Goal: Task Accomplishment & Management: Manage account settings

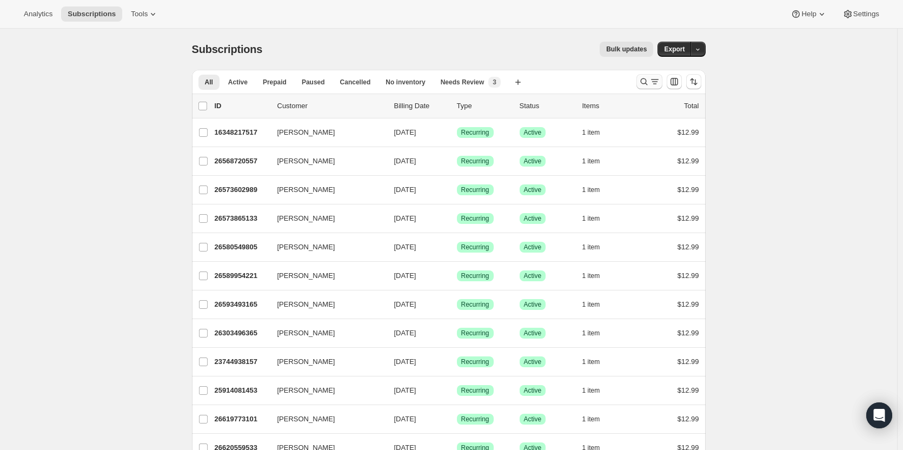
click at [653, 82] on icon "Search and filter results" at bounding box center [654, 81] width 11 height 11
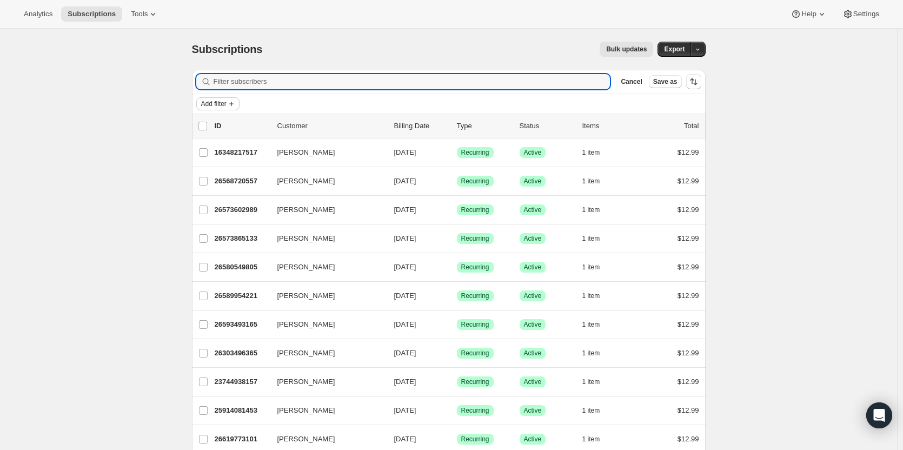
click at [235, 105] on icon "Add filter" at bounding box center [231, 103] width 9 height 9
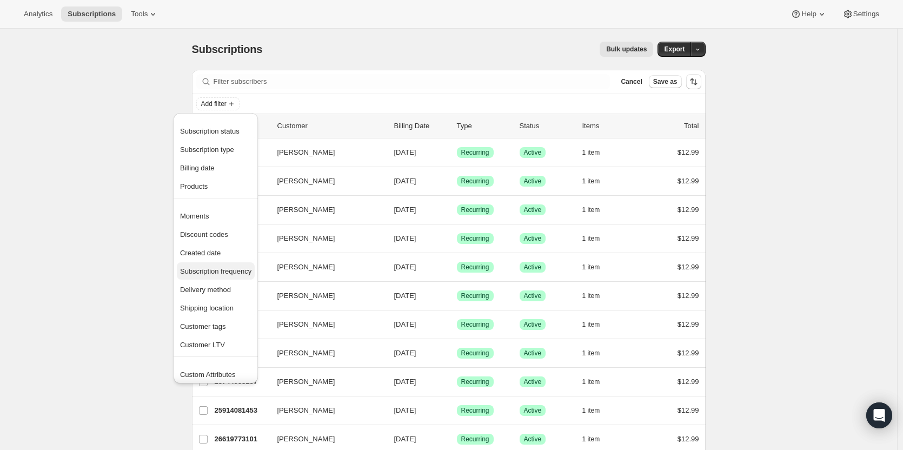
click at [219, 272] on span "Subscription frequency" at bounding box center [215, 271] width 71 height 8
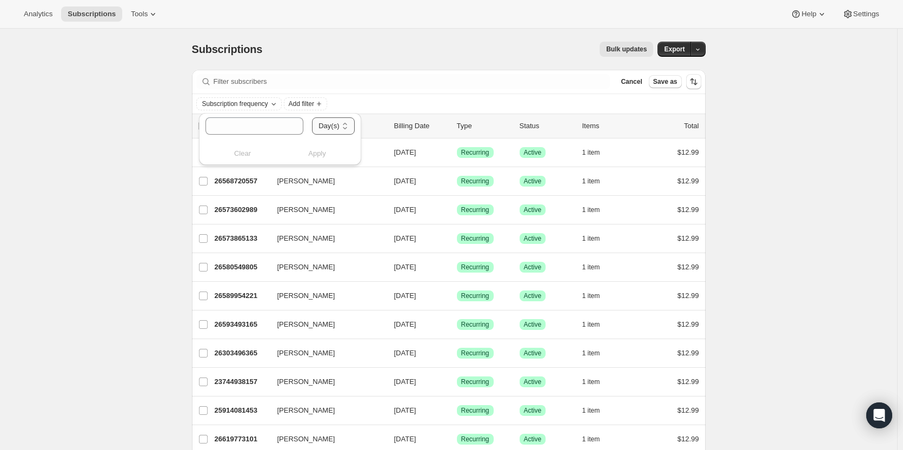
click at [326, 126] on select "Day(s) Week(s) Month(s) Year(s)" at bounding box center [333, 125] width 42 height 17
select select "WEEK"
click at [312, 117] on select "Day(s) Week(s) Month(s) Year(s)" at bounding box center [333, 125] width 42 height 17
click at [263, 130] on input "number" at bounding box center [243, 125] width 77 height 17
type input "2"
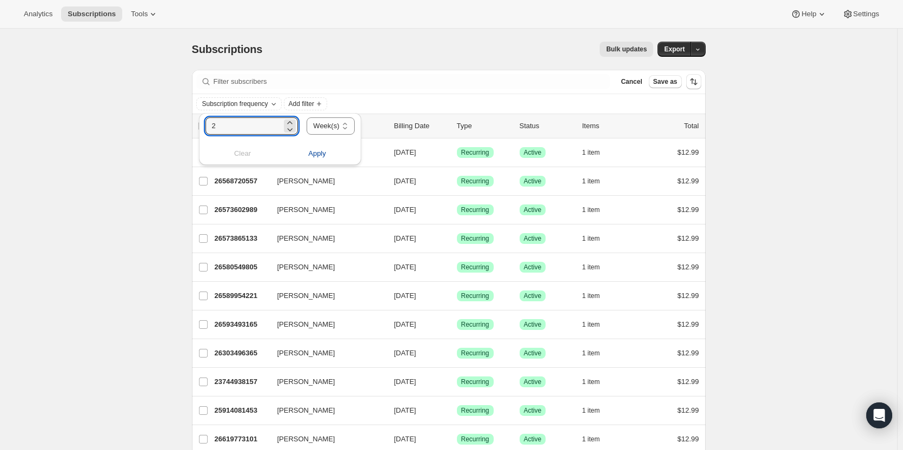
click at [308, 152] on span "Apply" at bounding box center [317, 153] width 18 height 11
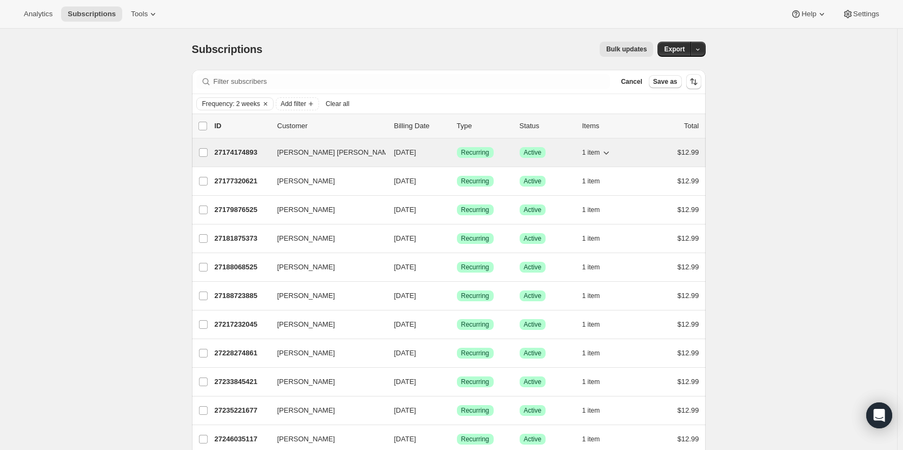
click at [290, 151] on span "[PERSON_NAME] [PERSON_NAME]" at bounding box center [335, 152] width 117 height 11
click at [260, 155] on p "27174174893" at bounding box center [242, 152] width 54 height 11
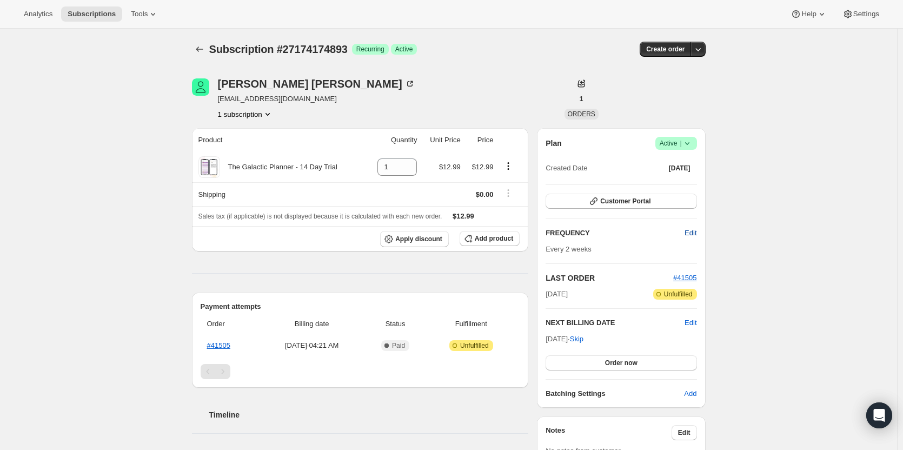
click at [690, 235] on span "Edit" at bounding box center [690, 233] width 12 height 11
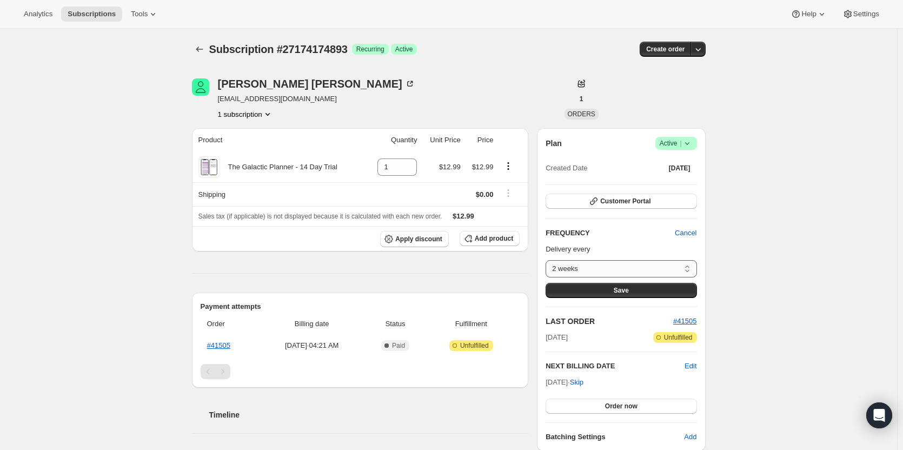
click at [651, 269] on select "2 weeks Custom..." at bounding box center [620, 268] width 151 height 17
select select "custom"
click at [548, 260] on select "2 weeks Custom..." at bounding box center [620, 268] width 151 height 17
select select "MONTH"
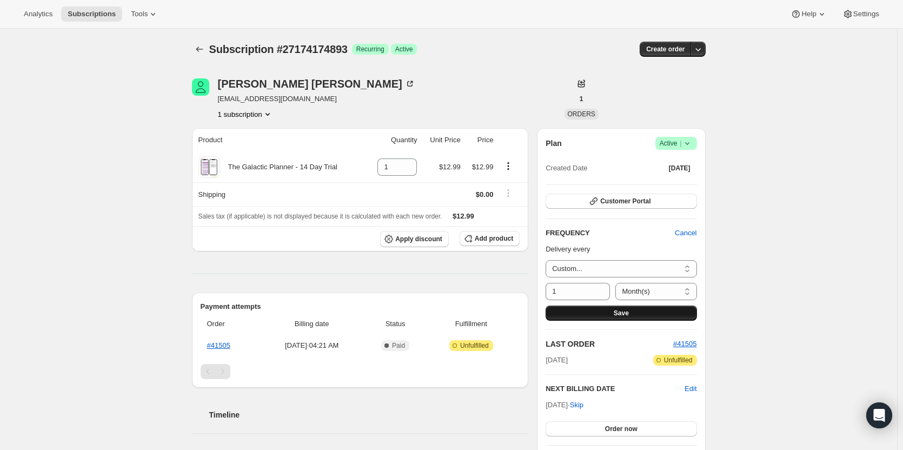
click at [621, 308] on button "Save" at bounding box center [620, 312] width 151 height 15
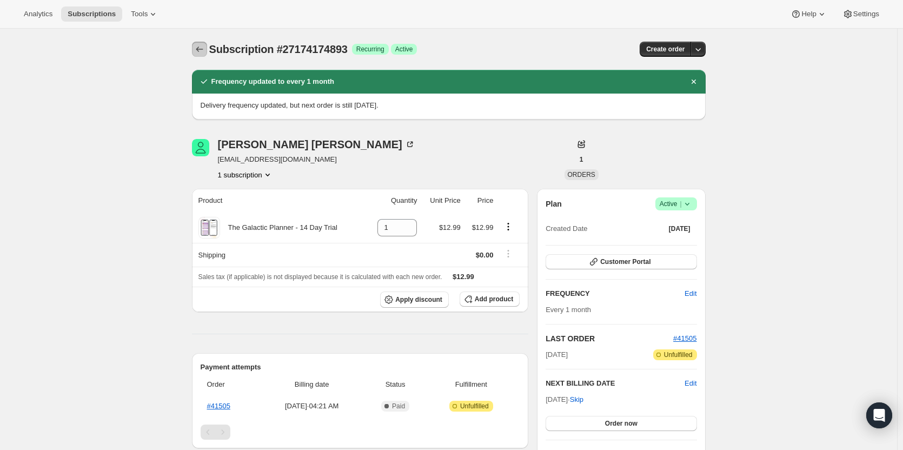
click at [205, 55] on button "Subscriptions" at bounding box center [199, 49] width 15 height 15
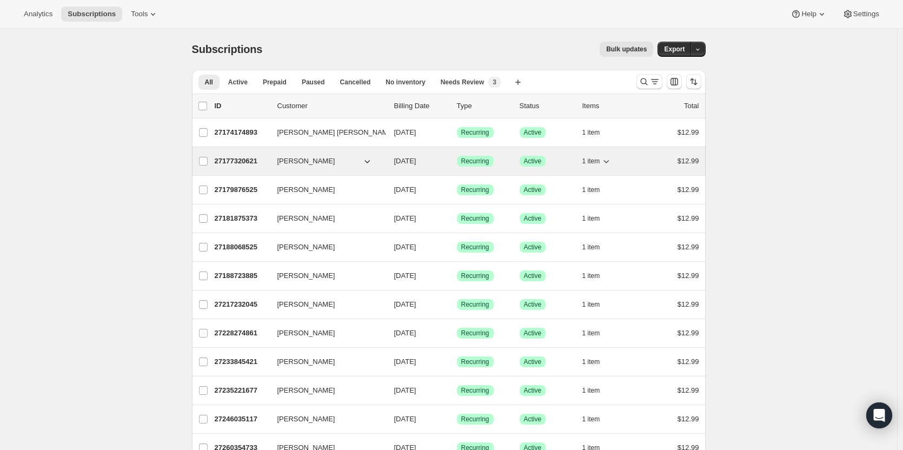
click at [258, 165] on p "27177320621" at bounding box center [242, 161] width 54 height 11
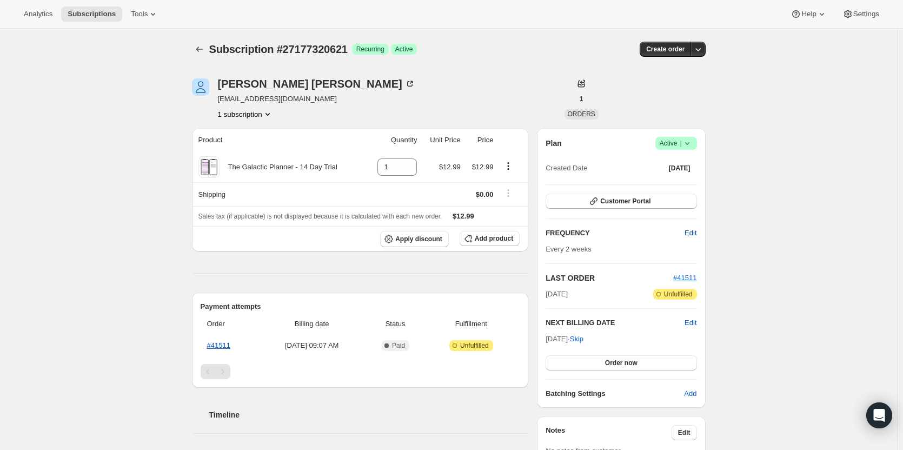
click at [686, 237] on span "Edit" at bounding box center [690, 233] width 12 height 11
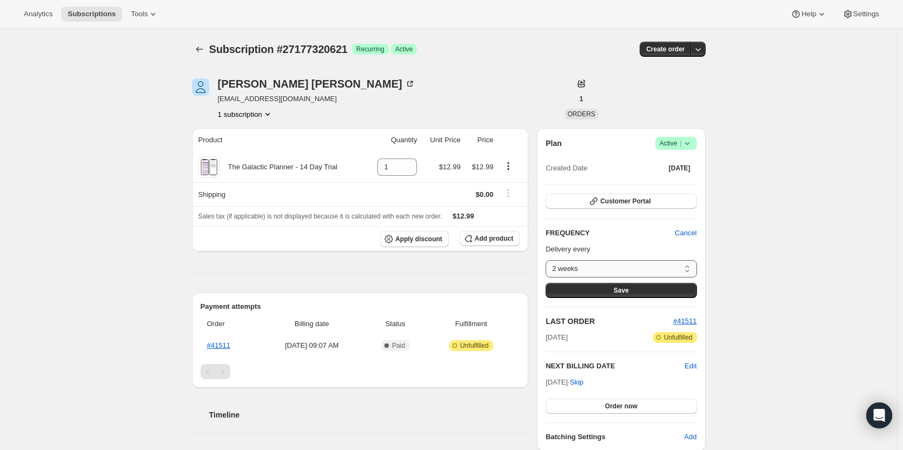
click at [649, 263] on select "2 weeks Custom..." at bounding box center [620, 268] width 151 height 17
select select "custom"
click at [548, 260] on select "2 weeks Custom..." at bounding box center [620, 268] width 151 height 17
select select "MONTH"
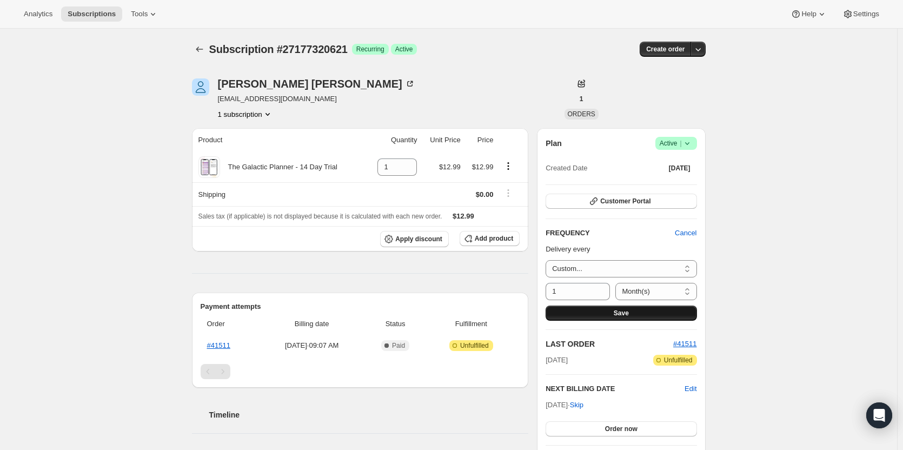
click at [602, 310] on button "Save" at bounding box center [620, 312] width 151 height 15
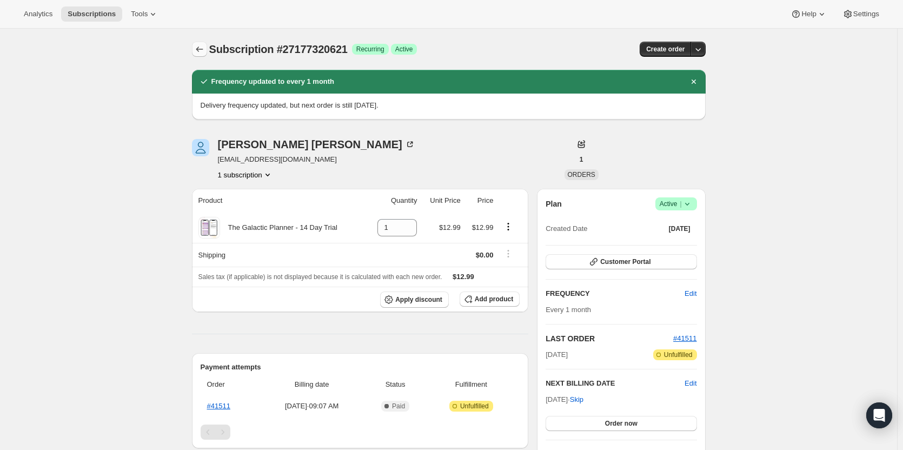
click at [203, 55] on button "Subscriptions" at bounding box center [199, 49] width 15 height 15
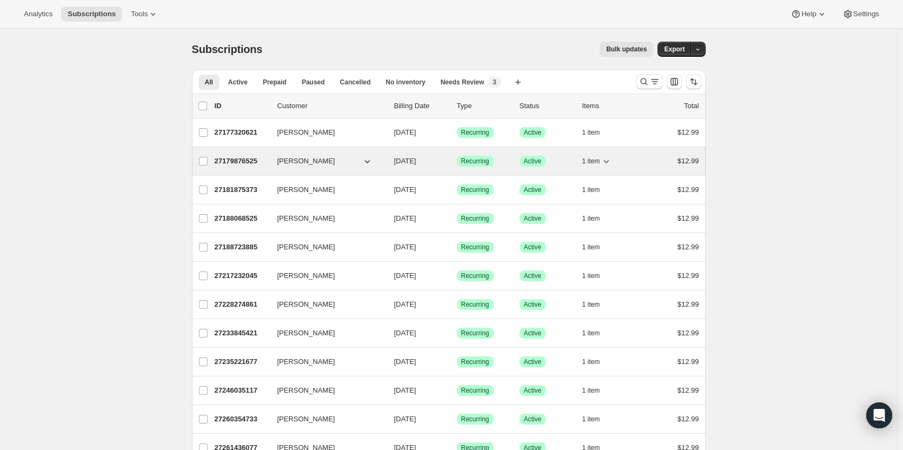
click at [232, 158] on p "27179876525" at bounding box center [242, 161] width 54 height 11
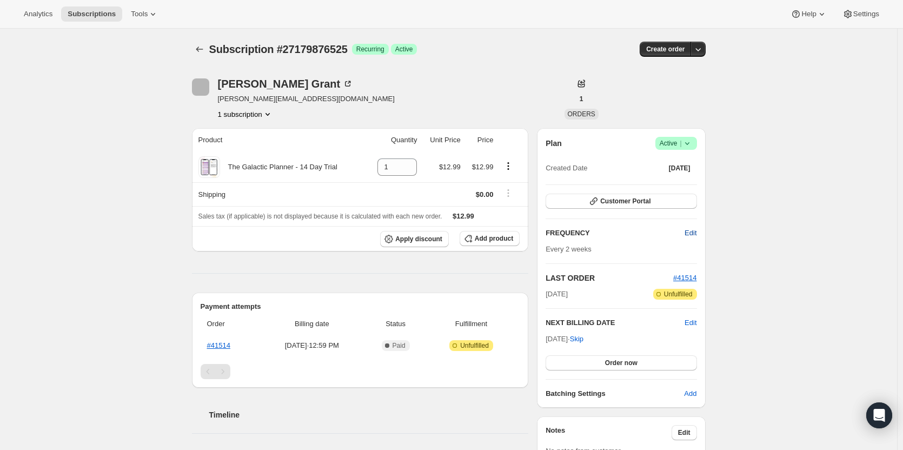
click at [691, 232] on span "Edit" at bounding box center [690, 233] width 12 height 11
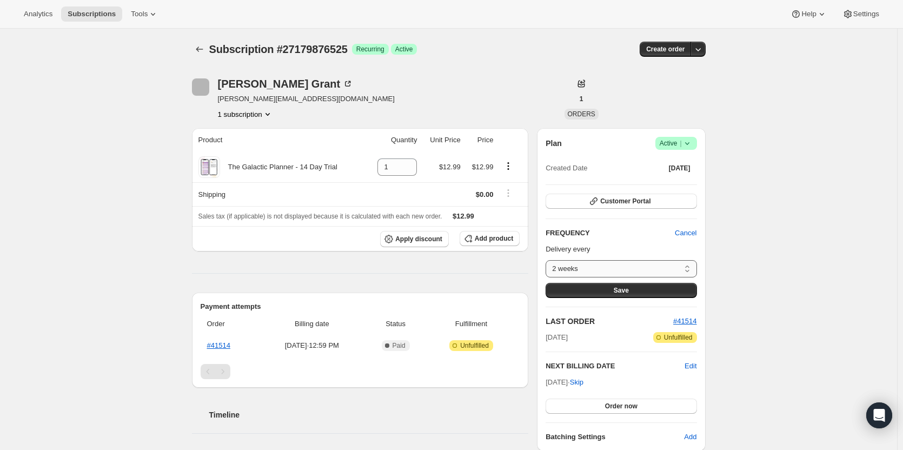
click at [635, 265] on select "2 weeks Custom..." at bounding box center [620, 268] width 151 height 17
select select "custom"
click at [548, 260] on select "2 weeks Custom..." at bounding box center [620, 268] width 151 height 17
select select "MONTH"
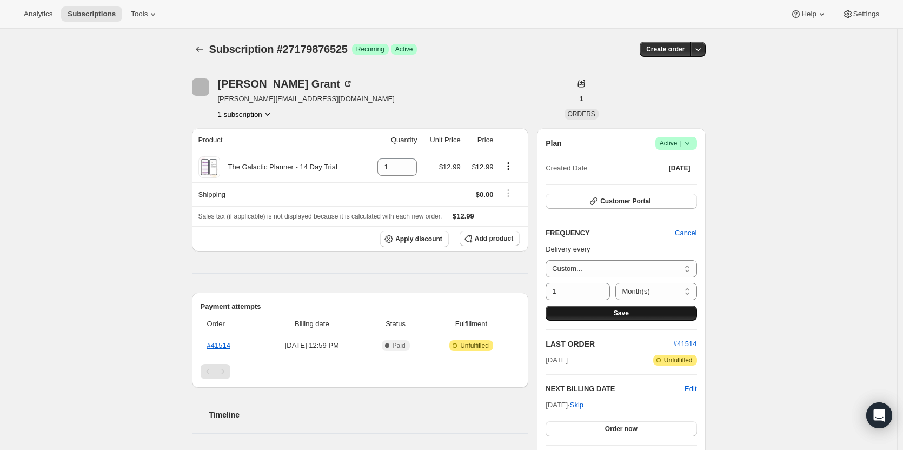
click at [597, 311] on button "Save" at bounding box center [620, 312] width 151 height 15
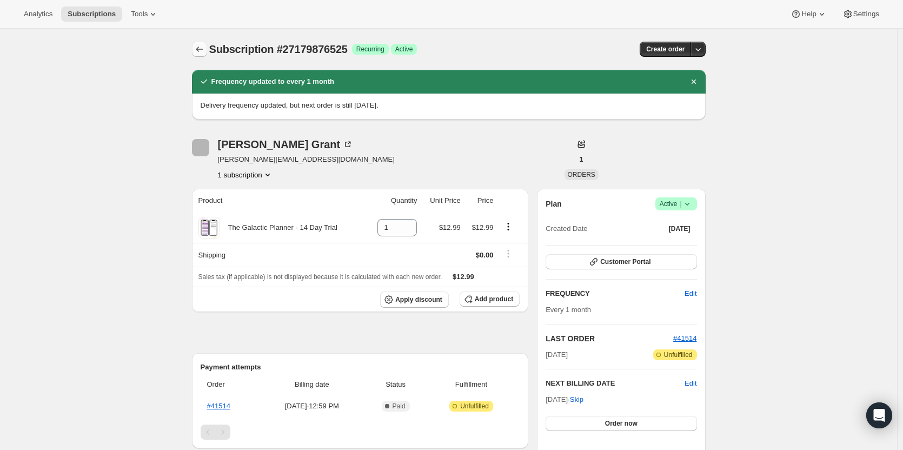
click at [202, 50] on icon "Subscriptions" at bounding box center [199, 49] width 11 height 11
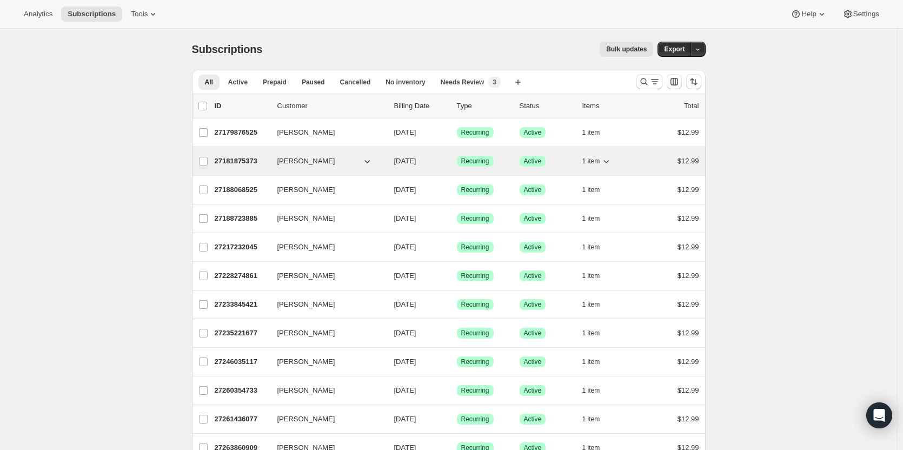
click at [244, 162] on p "27181875373" at bounding box center [242, 161] width 54 height 11
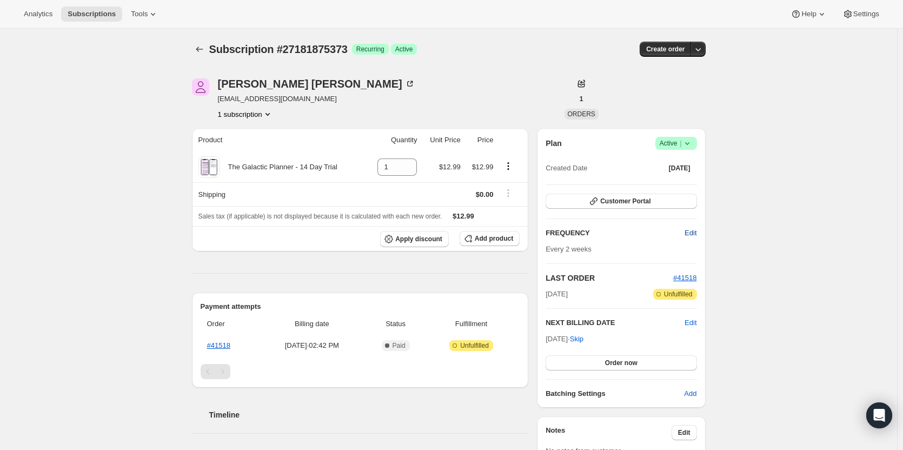
click at [693, 236] on span "Edit" at bounding box center [690, 233] width 12 height 11
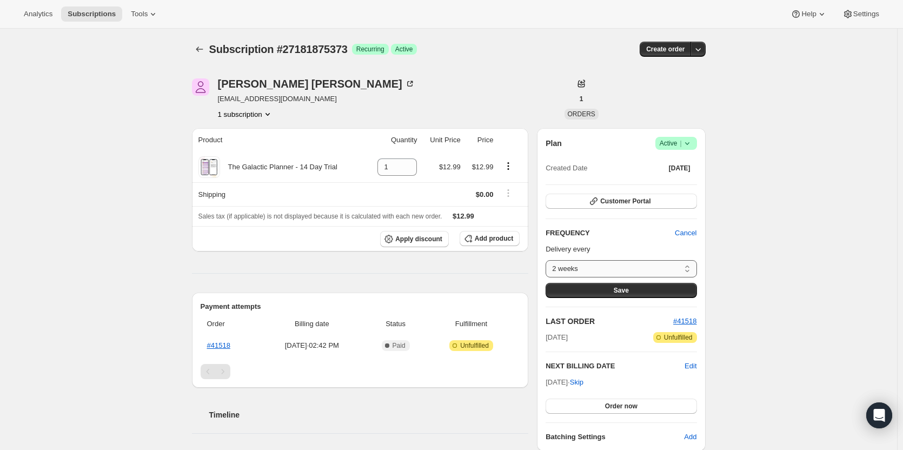
click at [679, 267] on select "2 weeks Custom..." at bounding box center [620, 268] width 151 height 17
select select "custom"
click at [548, 260] on select "2 weeks Custom..." at bounding box center [620, 268] width 151 height 17
select select "MONTH"
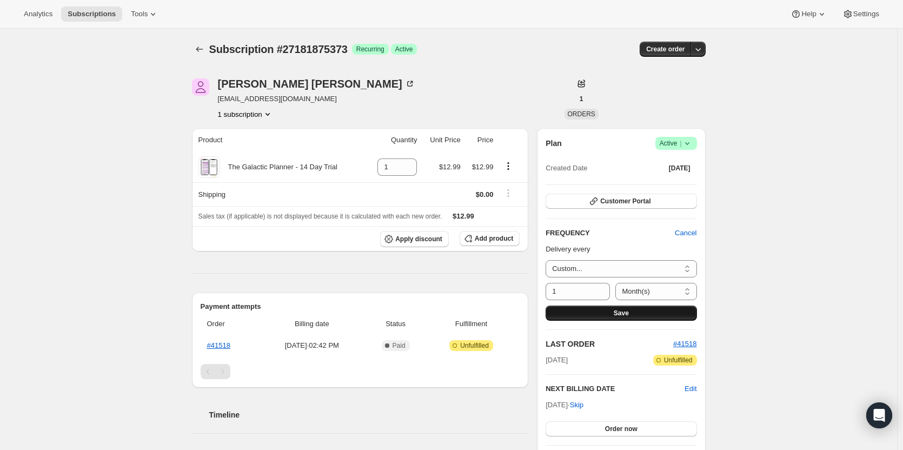
click at [671, 311] on button "Save" at bounding box center [620, 312] width 151 height 15
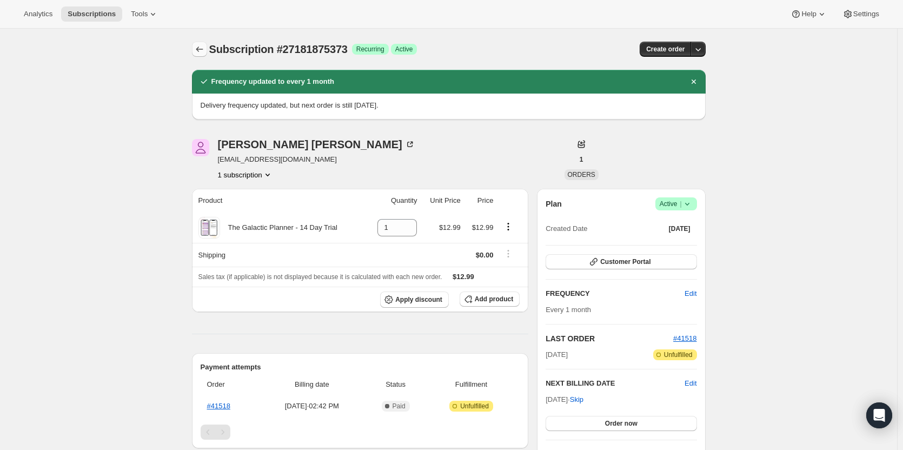
click at [207, 52] on button "Subscriptions" at bounding box center [199, 49] width 15 height 15
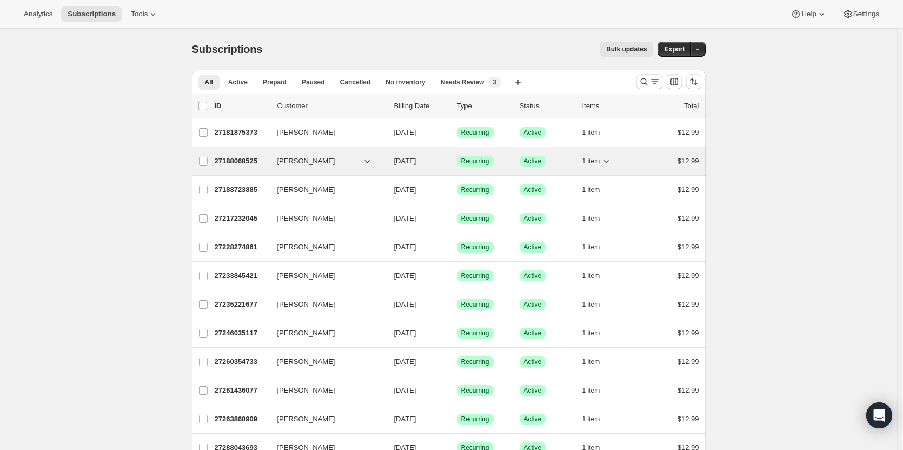
click at [255, 161] on p "27188068525" at bounding box center [242, 161] width 54 height 11
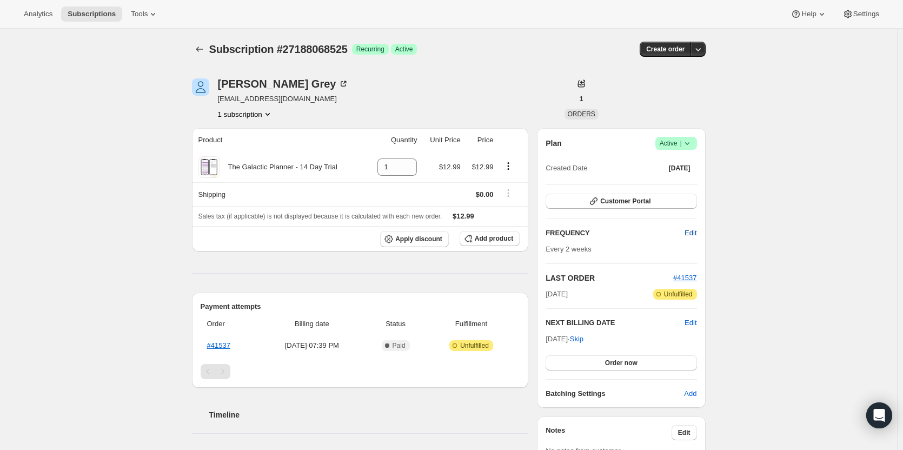
click at [696, 236] on span "Edit" at bounding box center [690, 233] width 12 height 11
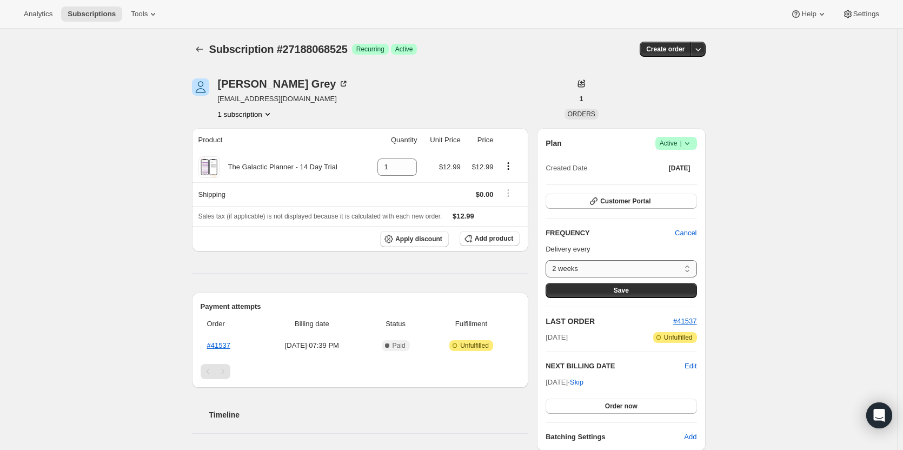
click at [632, 270] on select "2 weeks Custom..." at bounding box center [620, 268] width 151 height 17
select select "custom"
click at [548, 260] on select "2 weeks Custom..." at bounding box center [620, 268] width 151 height 17
select select "MONTH"
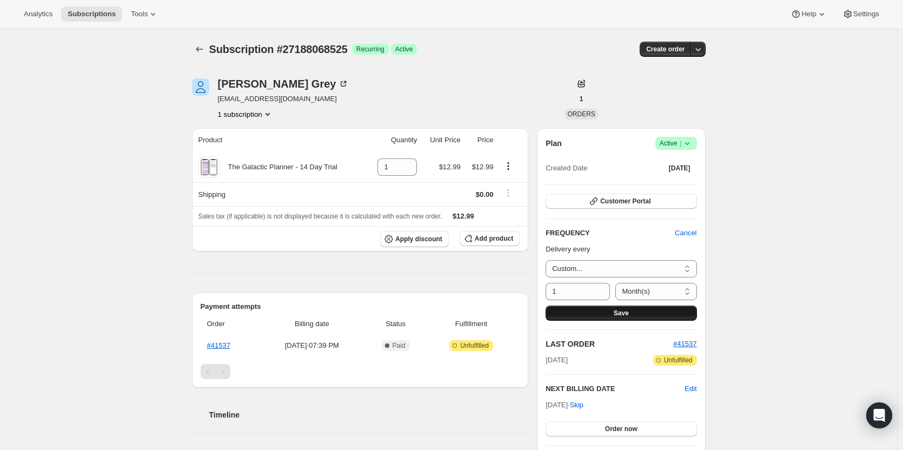
click at [613, 308] on button "Save" at bounding box center [620, 312] width 151 height 15
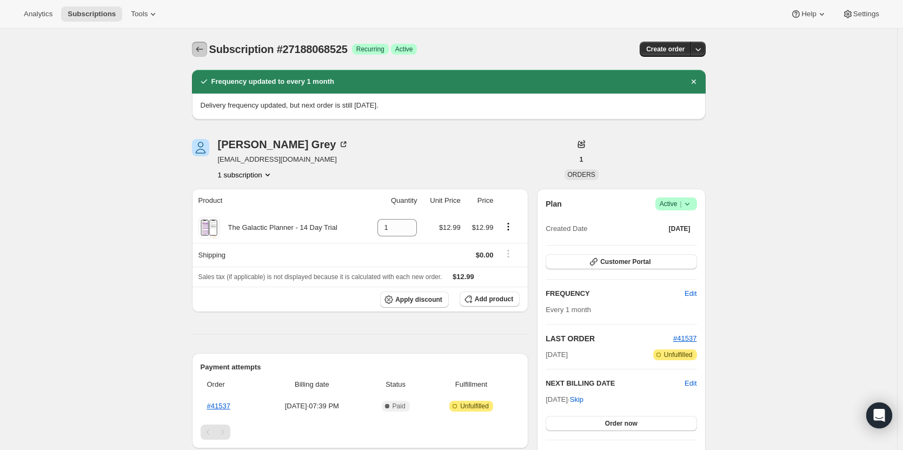
click at [204, 50] on icon "Subscriptions" at bounding box center [199, 49] width 11 height 11
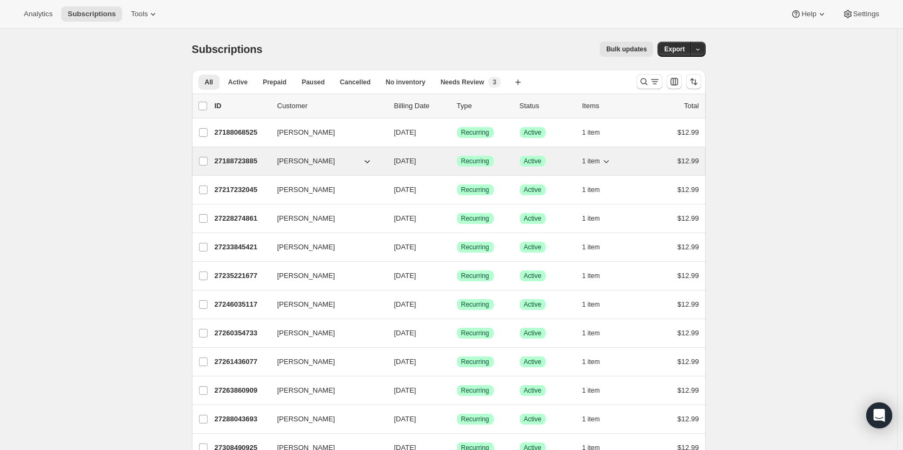
click at [244, 161] on p "27188723885" at bounding box center [242, 161] width 54 height 11
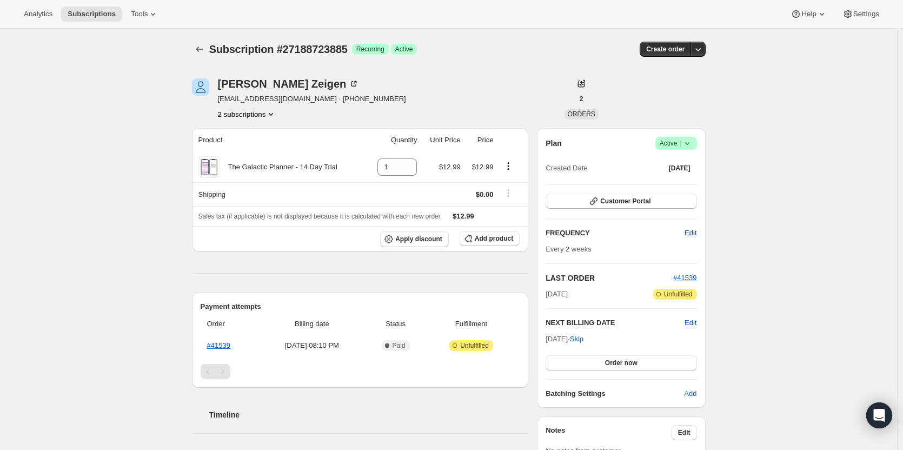
click at [696, 233] on span "Edit" at bounding box center [690, 233] width 12 height 11
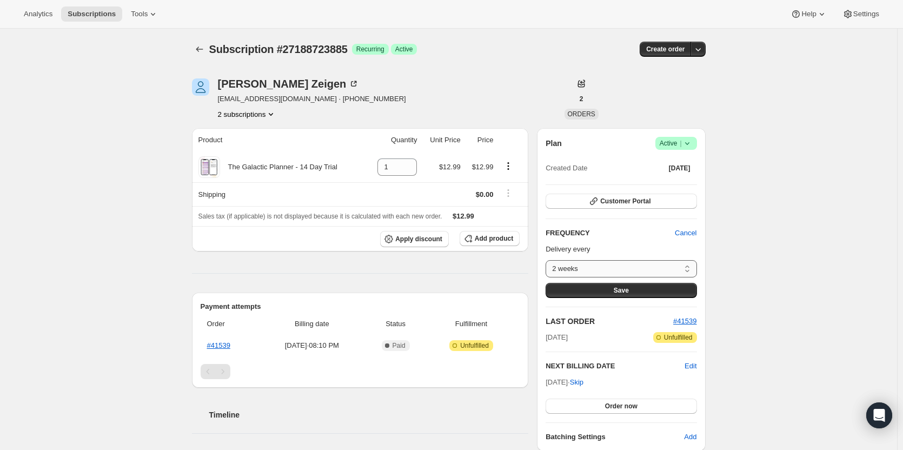
click at [622, 266] on select "2 weeks Custom..." at bounding box center [620, 268] width 151 height 17
select select "custom"
click at [548, 260] on select "2 weeks Custom..." at bounding box center [620, 268] width 151 height 17
select select "MONTH"
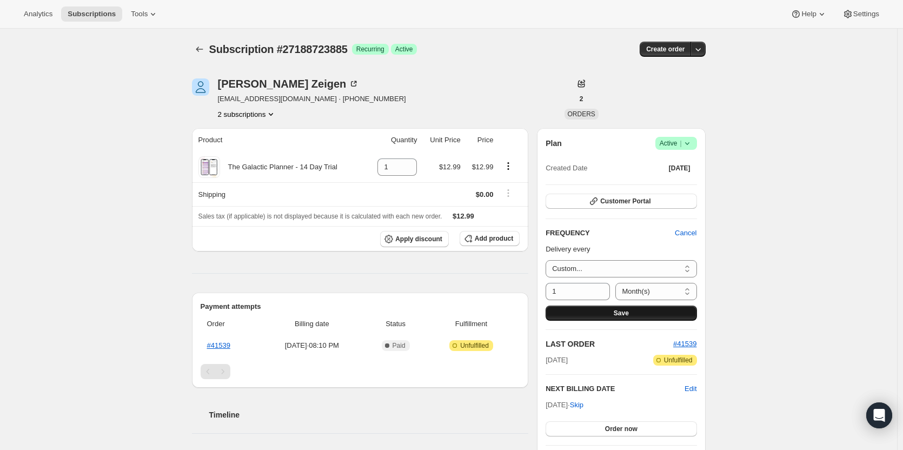
click at [596, 313] on button "Save" at bounding box center [620, 312] width 151 height 15
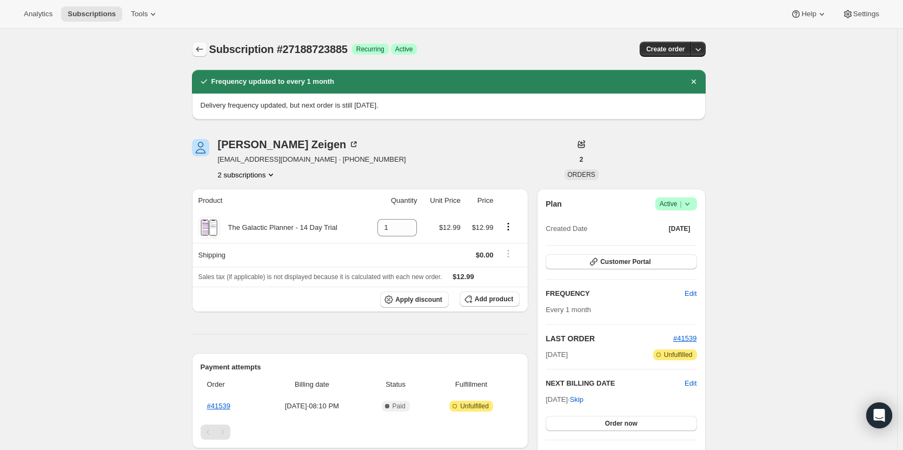
click at [204, 50] on icon "Subscriptions" at bounding box center [199, 49] width 11 height 11
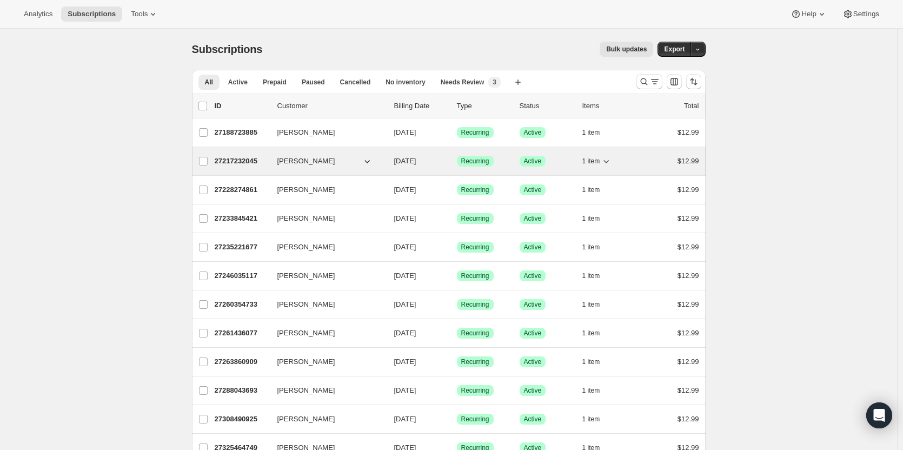
click at [234, 158] on p "27217232045" at bounding box center [242, 161] width 54 height 11
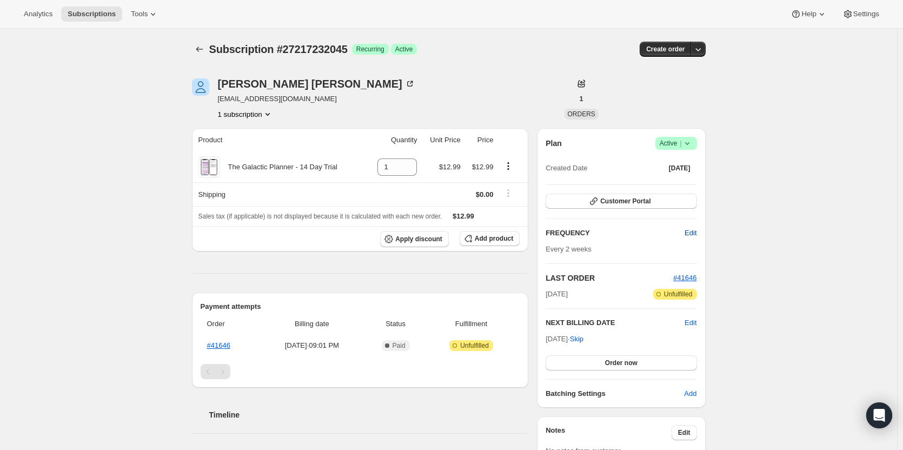
click at [695, 231] on span "Edit" at bounding box center [690, 233] width 12 height 11
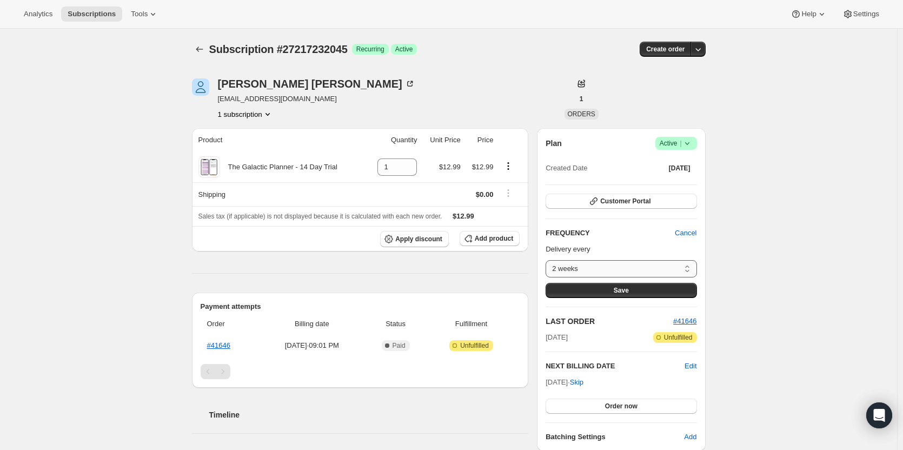
click at [615, 270] on select "2 weeks Custom..." at bounding box center [620, 268] width 151 height 17
select select "custom"
click at [548, 260] on select "2 weeks Custom..." at bounding box center [620, 268] width 151 height 17
select select "MONTH"
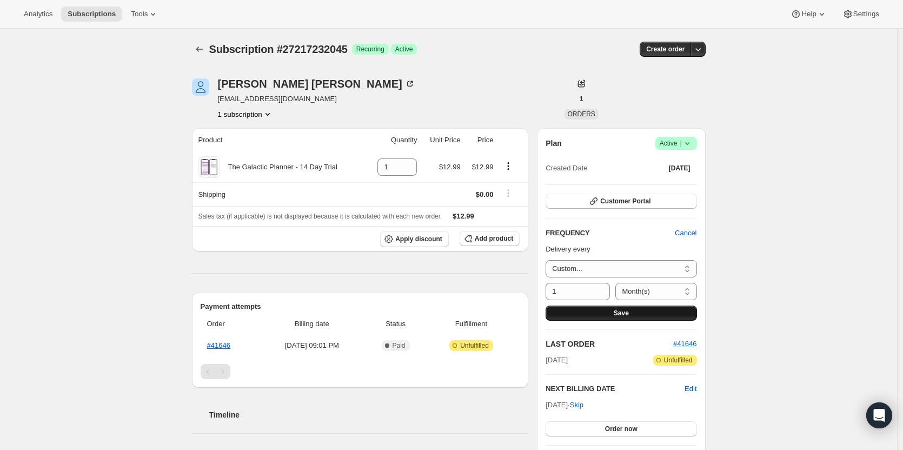
click at [603, 312] on button "Save" at bounding box center [620, 312] width 151 height 15
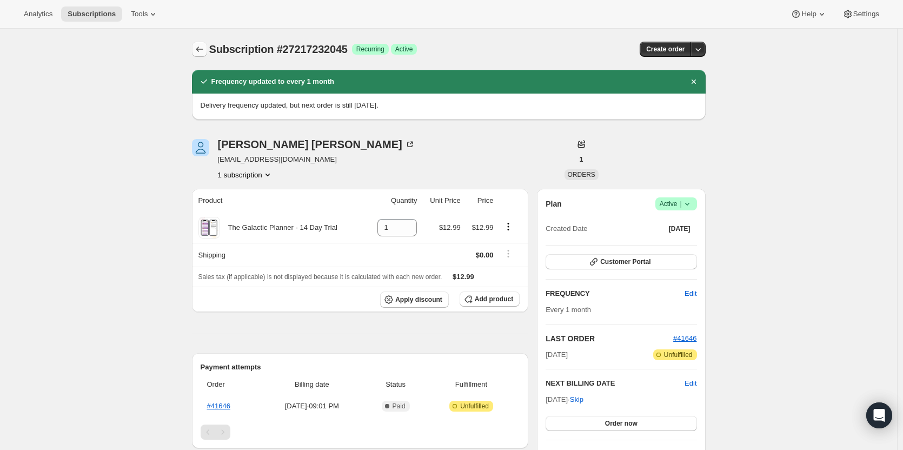
click at [196, 45] on icon "Subscriptions" at bounding box center [199, 49] width 11 height 11
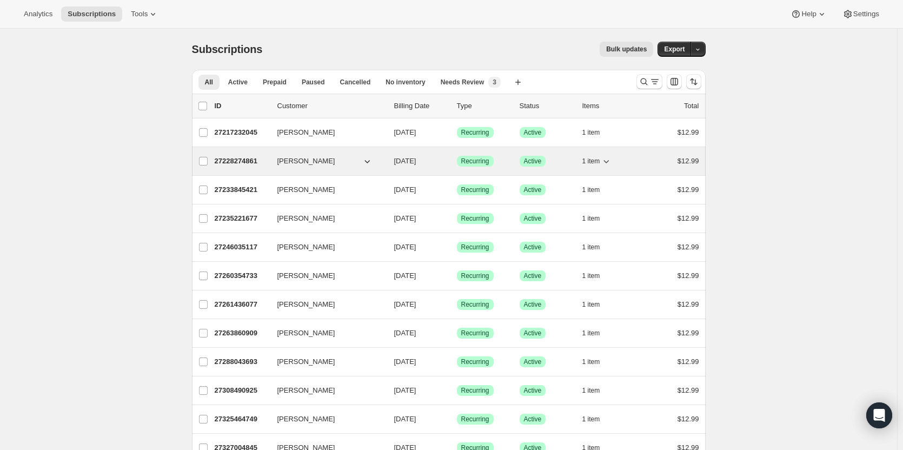
click at [237, 159] on p "27228274861" at bounding box center [242, 161] width 54 height 11
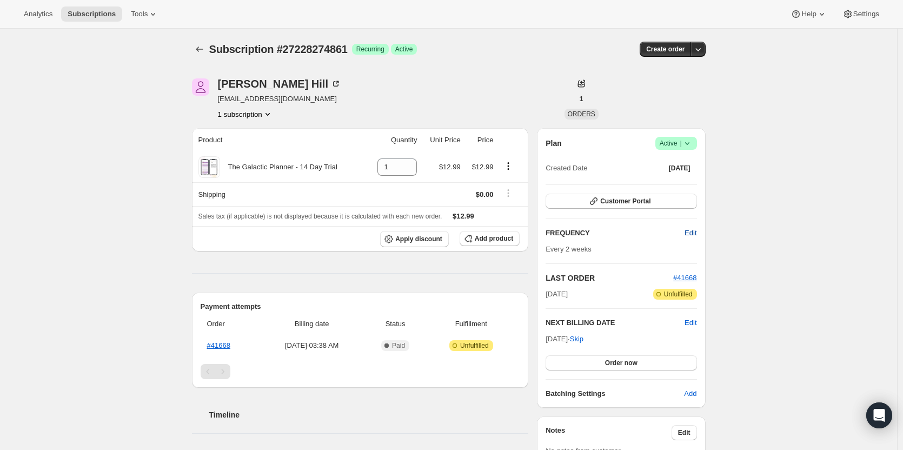
click at [693, 233] on span "Edit" at bounding box center [690, 233] width 12 height 11
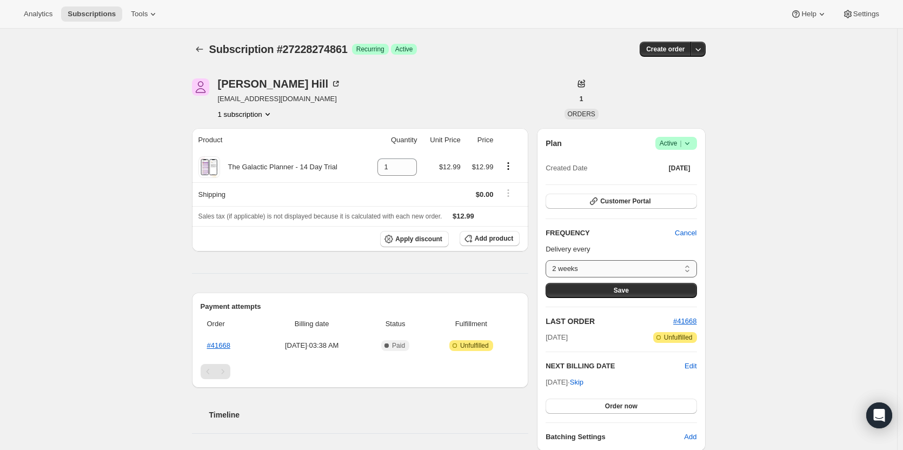
click at [653, 270] on select "2 weeks Custom..." at bounding box center [620, 268] width 151 height 17
select select "custom"
click at [548, 260] on select "2 weeks Custom..." at bounding box center [620, 268] width 151 height 17
select select "MONTH"
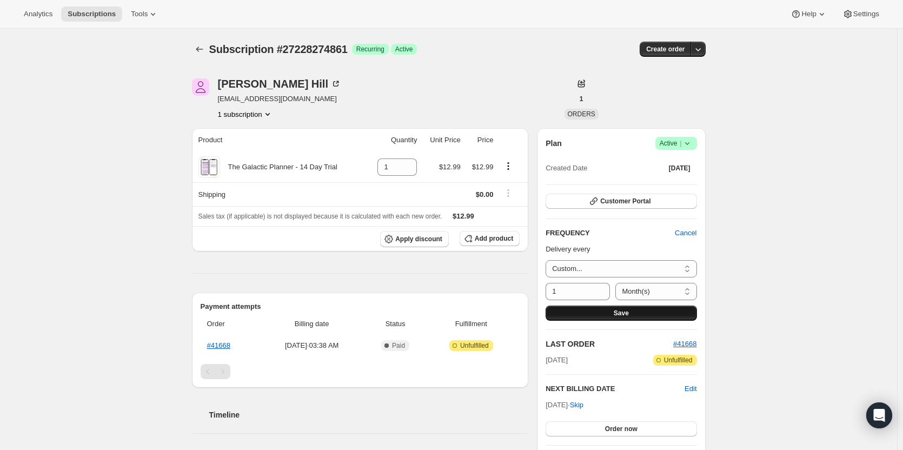
click at [605, 313] on button "Save" at bounding box center [620, 312] width 151 height 15
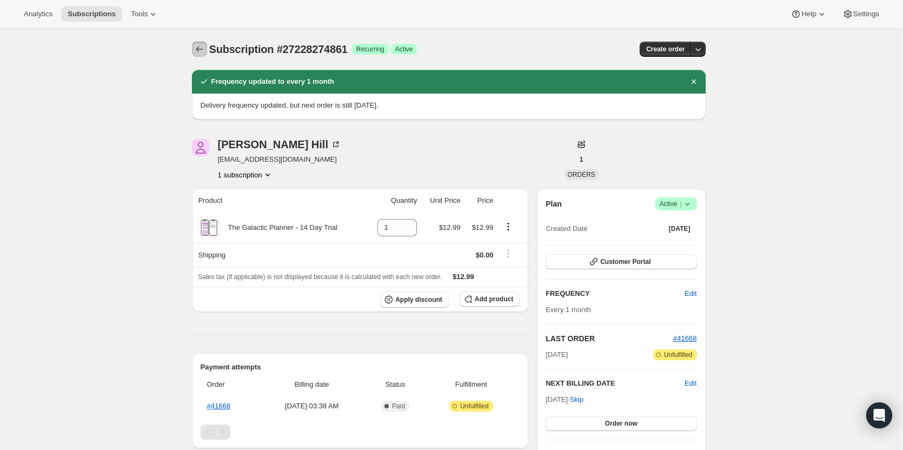
click at [203, 45] on icon "Subscriptions" at bounding box center [199, 49] width 11 height 11
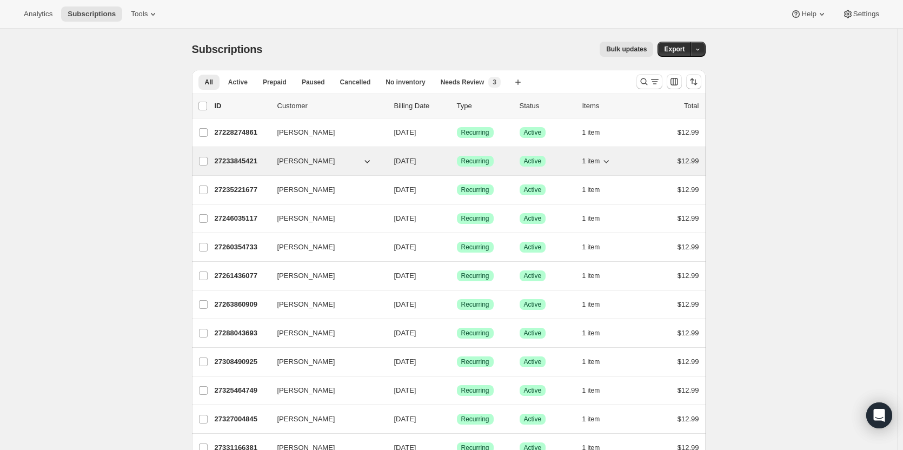
click at [219, 162] on p "27233845421" at bounding box center [242, 161] width 54 height 11
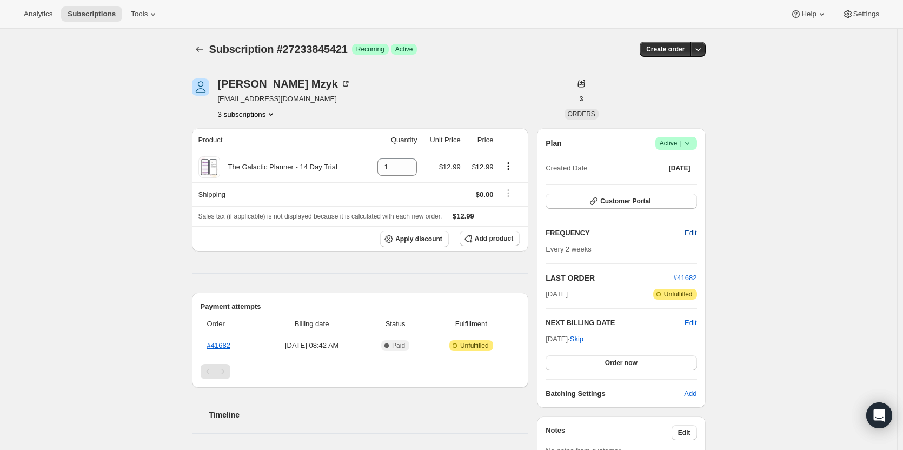
click at [688, 234] on span "Edit" at bounding box center [690, 233] width 12 height 11
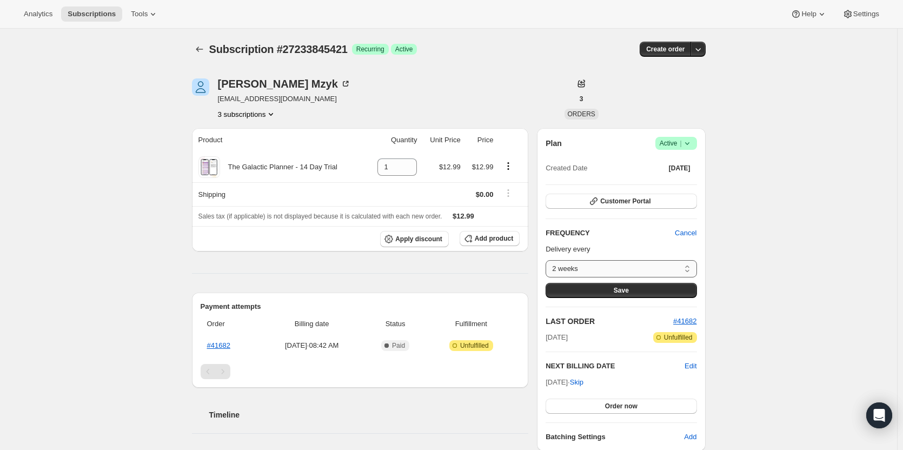
click at [639, 268] on select "2 weeks Custom..." at bounding box center [620, 268] width 151 height 17
select select "custom"
click at [548, 260] on select "2 weeks Custom..." at bounding box center [620, 268] width 151 height 17
select select "MONTH"
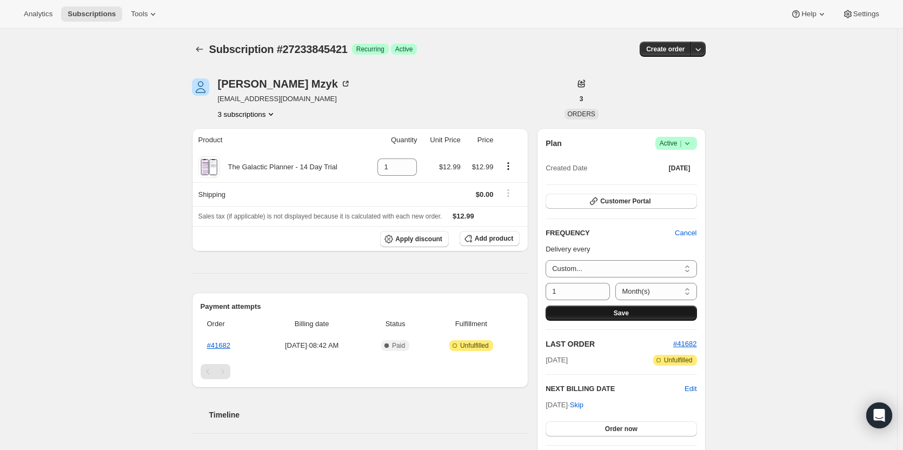
click at [599, 311] on button "Save" at bounding box center [620, 312] width 151 height 15
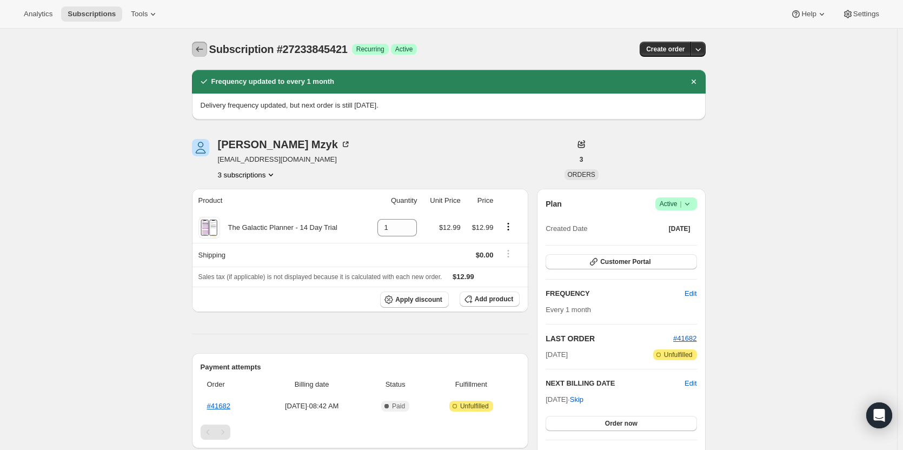
click at [203, 45] on icon "Subscriptions" at bounding box center [199, 49] width 11 height 11
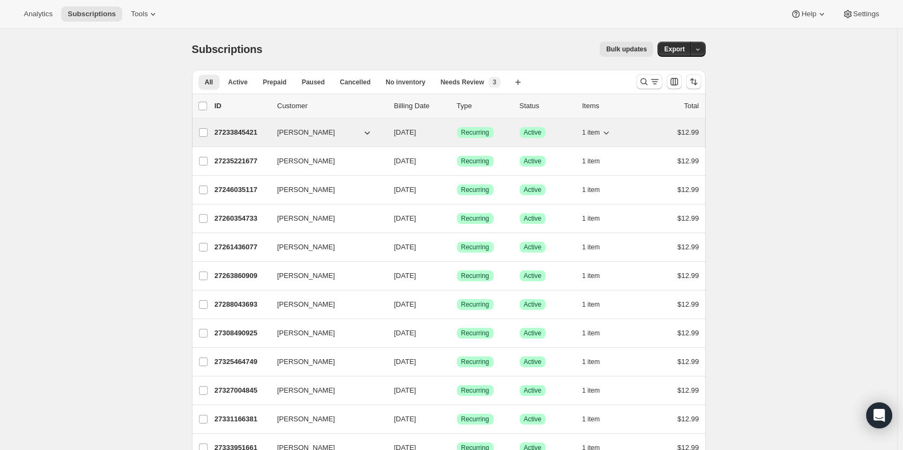
click at [244, 137] on p "27233845421" at bounding box center [242, 132] width 54 height 11
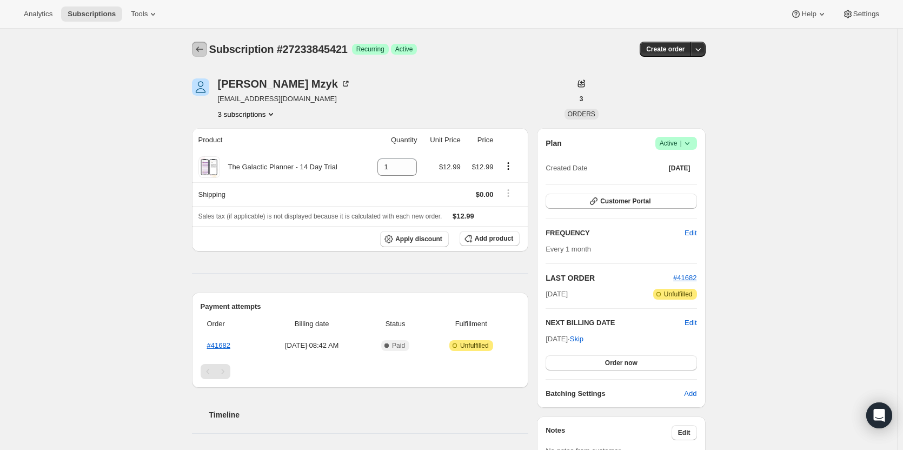
click at [204, 52] on icon "Subscriptions" at bounding box center [199, 49] width 11 height 11
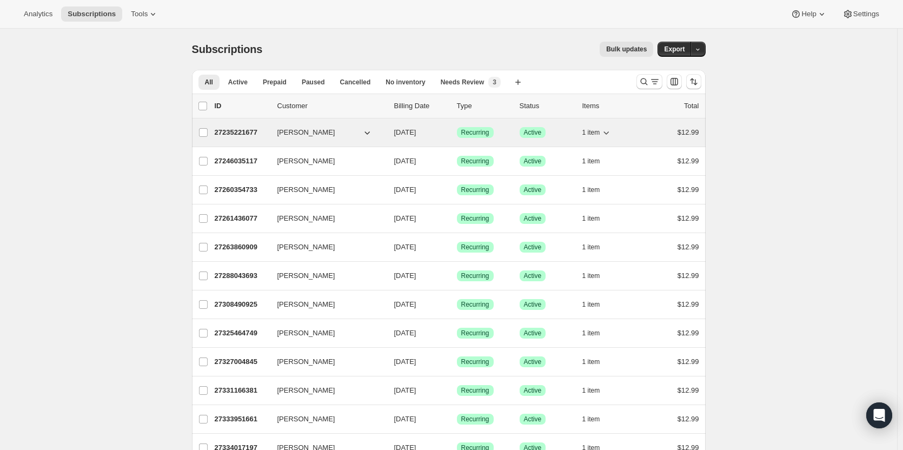
click at [249, 130] on p "27235221677" at bounding box center [242, 132] width 54 height 11
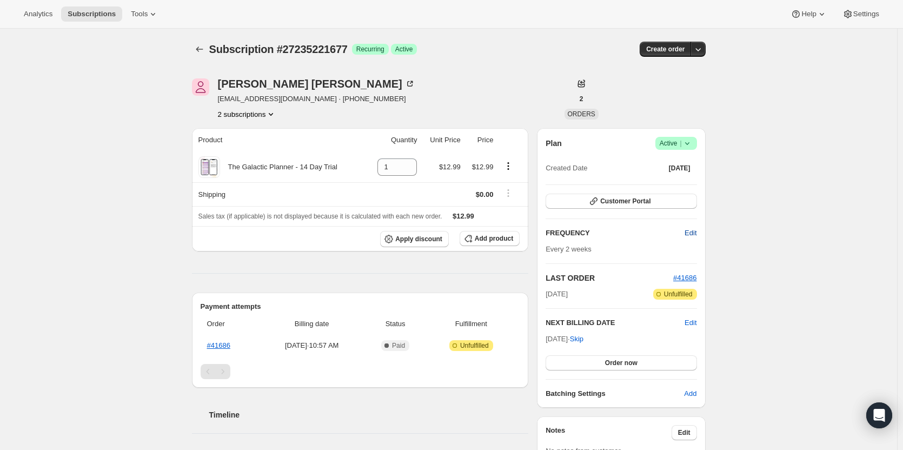
click at [695, 235] on span "Edit" at bounding box center [690, 233] width 12 height 11
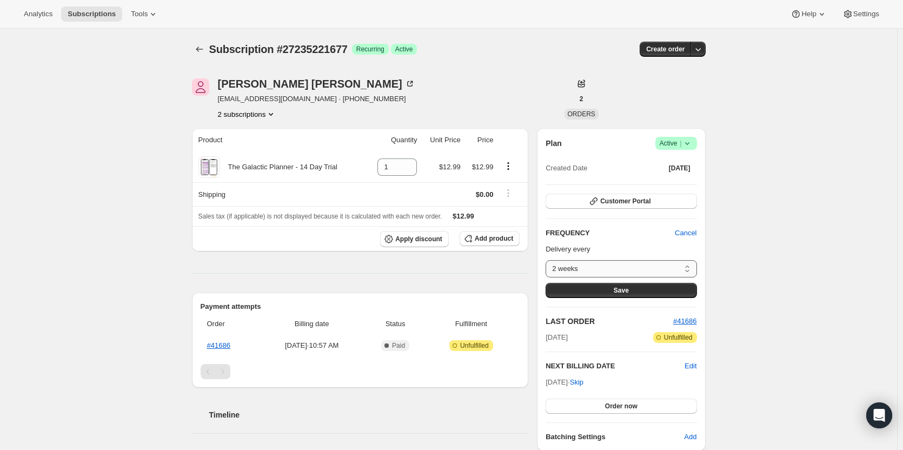
click at [672, 265] on select "2 weeks Custom..." at bounding box center [620, 268] width 151 height 17
select select "custom"
click at [548, 260] on select "2 weeks Custom..." at bounding box center [620, 268] width 151 height 17
select select "MONTH"
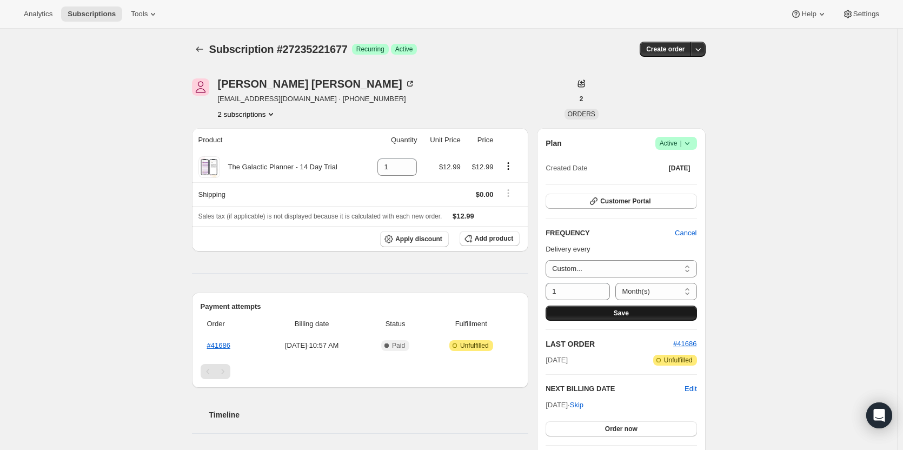
click at [609, 315] on button "Save" at bounding box center [620, 312] width 151 height 15
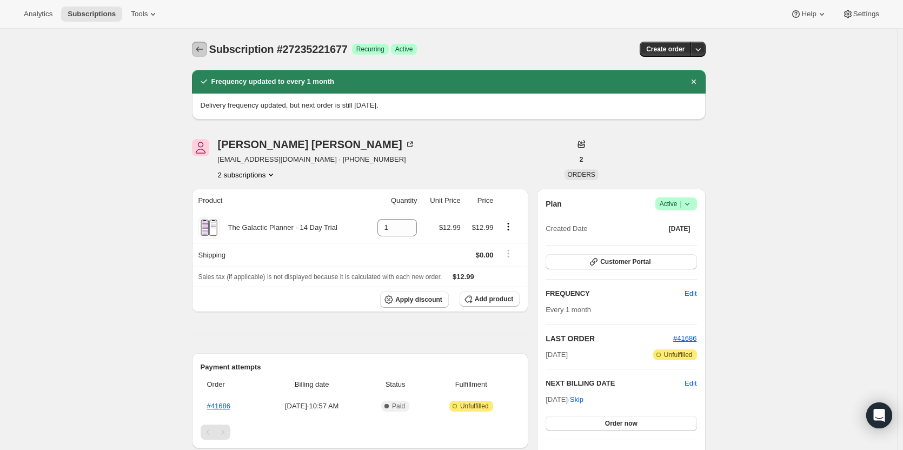
click at [202, 48] on icon "Subscriptions" at bounding box center [199, 49] width 11 height 11
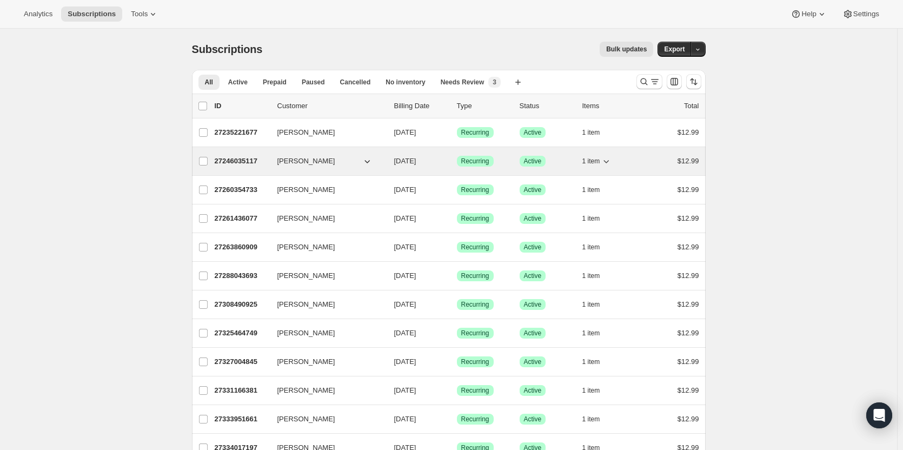
click at [239, 162] on p "27246035117" at bounding box center [242, 161] width 54 height 11
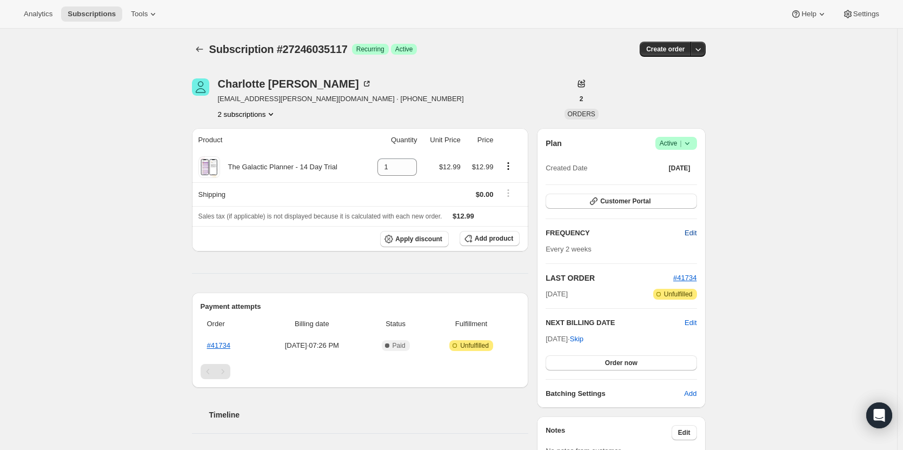
click at [692, 235] on span "Edit" at bounding box center [690, 233] width 12 height 11
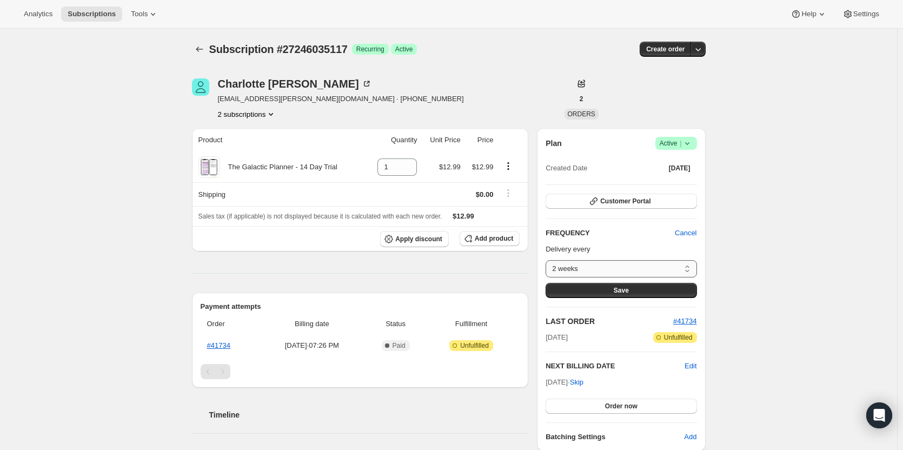
click at [641, 266] on select "2 weeks Custom..." at bounding box center [620, 268] width 151 height 17
select select "custom"
click at [548, 260] on select "2 weeks Custom..." at bounding box center [620, 268] width 151 height 17
select select "MONTH"
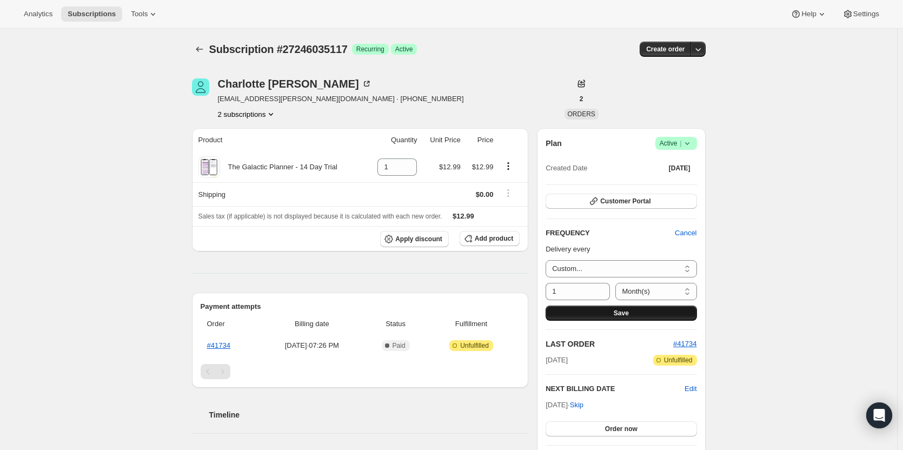
click at [609, 312] on button "Save" at bounding box center [620, 312] width 151 height 15
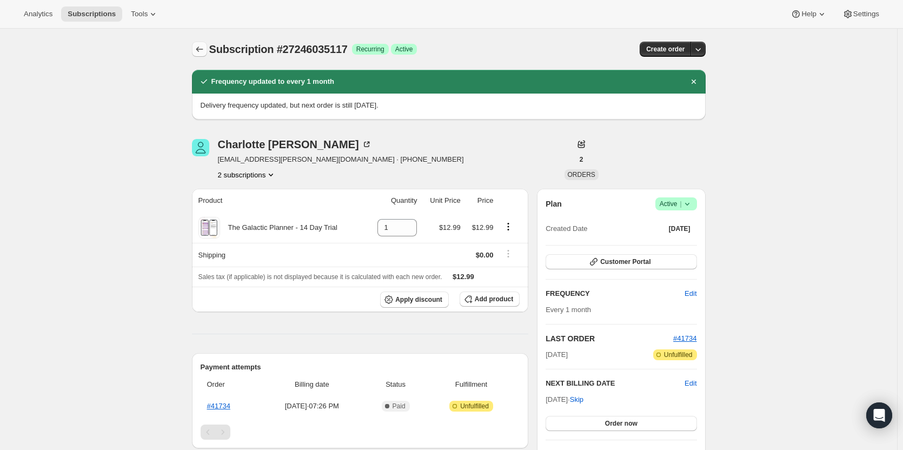
click at [199, 50] on icon "Subscriptions" at bounding box center [199, 49] width 11 height 11
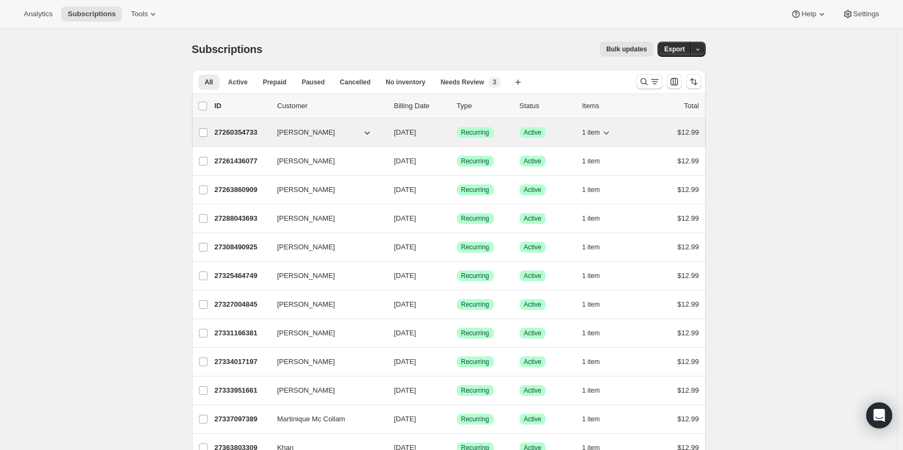
click at [231, 130] on p "27260354733" at bounding box center [242, 132] width 54 height 11
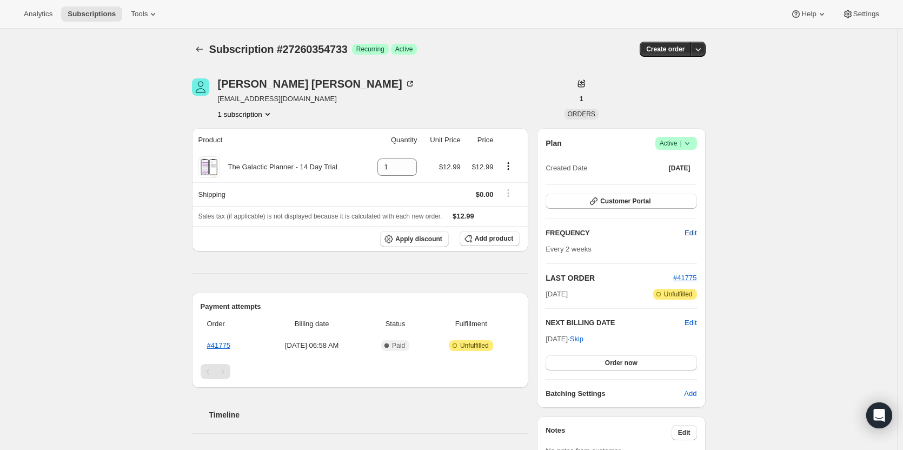
click at [685, 235] on button "Edit" at bounding box center [690, 232] width 25 height 17
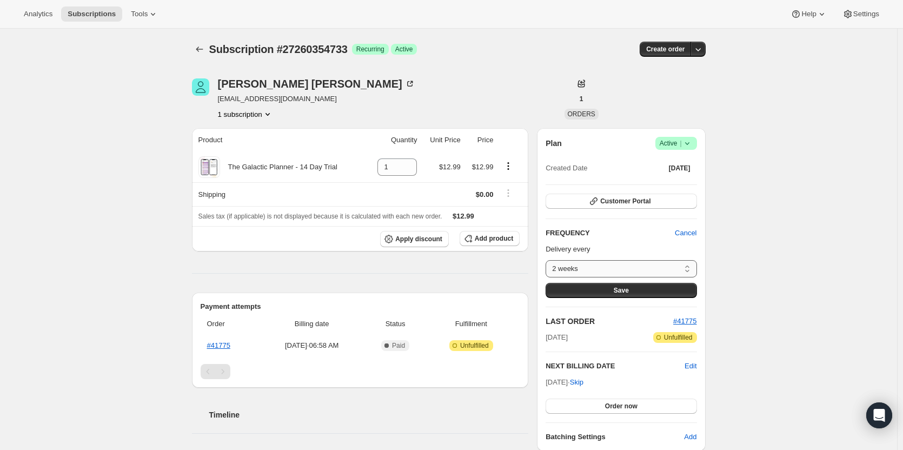
click at [657, 266] on select "2 weeks Custom..." at bounding box center [620, 268] width 151 height 17
select select "custom"
click at [548, 260] on select "2 weeks Custom..." at bounding box center [620, 268] width 151 height 17
select select "MONTH"
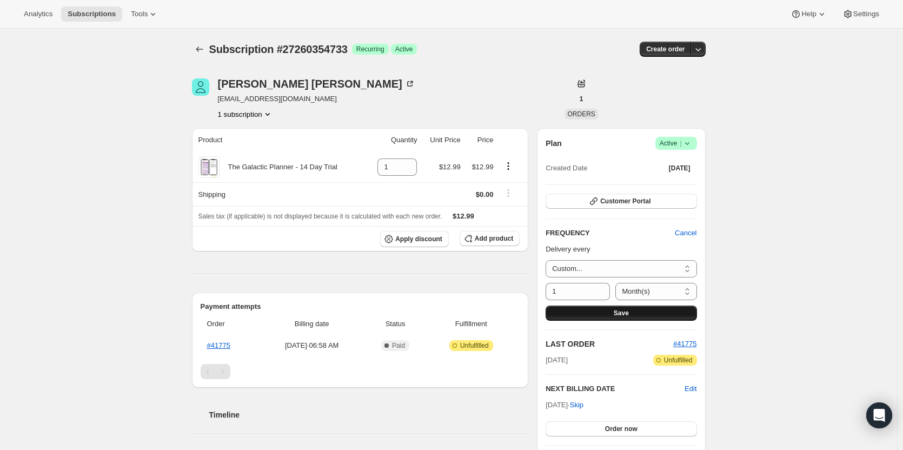
click at [613, 310] on button "Save" at bounding box center [620, 312] width 151 height 15
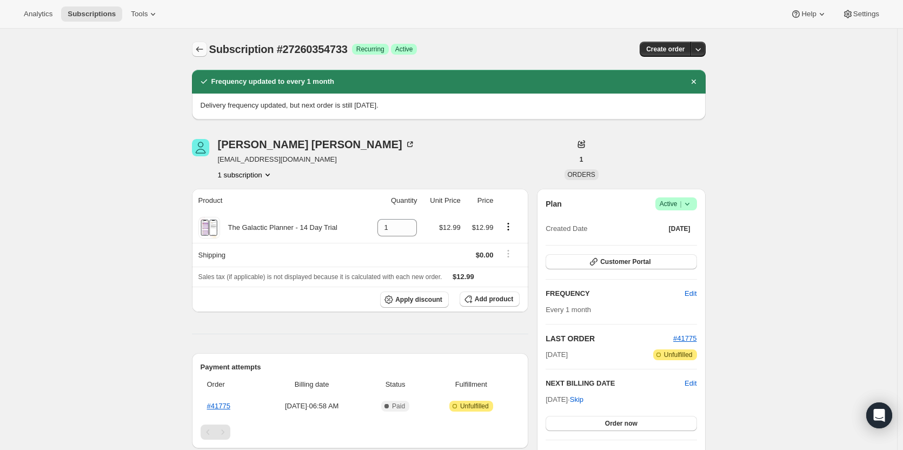
click at [205, 49] on icon "Subscriptions" at bounding box center [199, 49] width 11 height 11
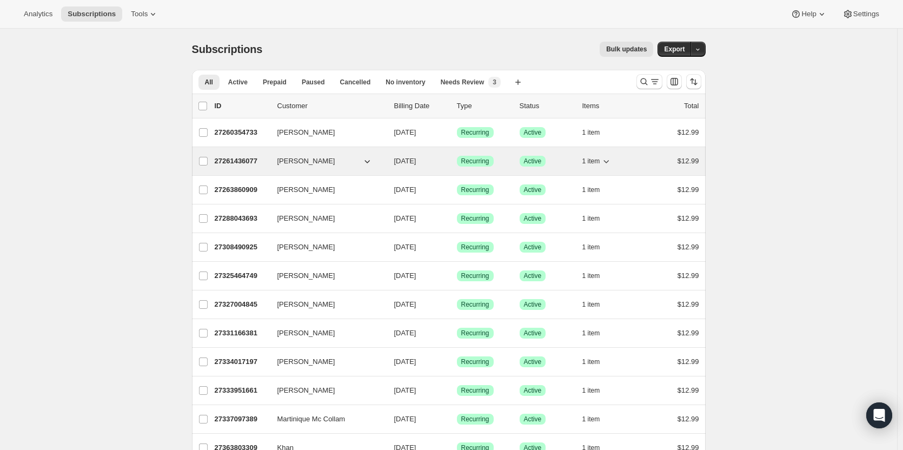
click at [233, 159] on p "27261436077" at bounding box center [242, 161] width 54 height 11
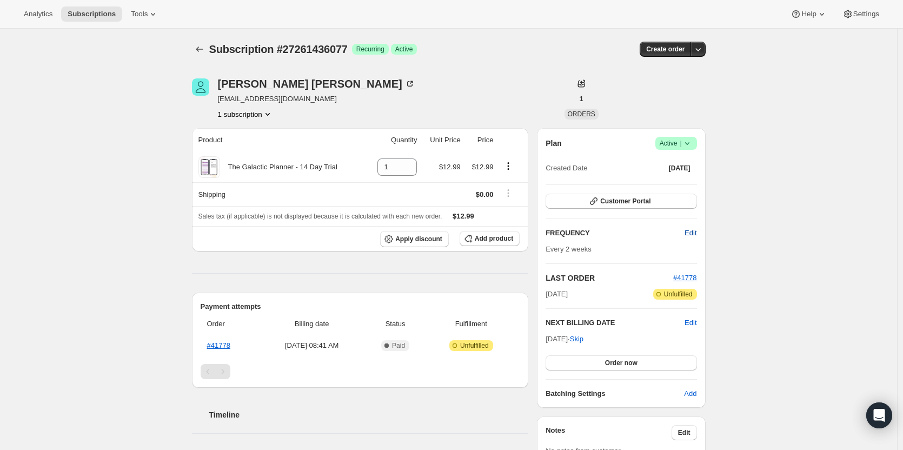
click at [691, 237] on span "Edit" at bounding box center [690, 233] width 12 height 11
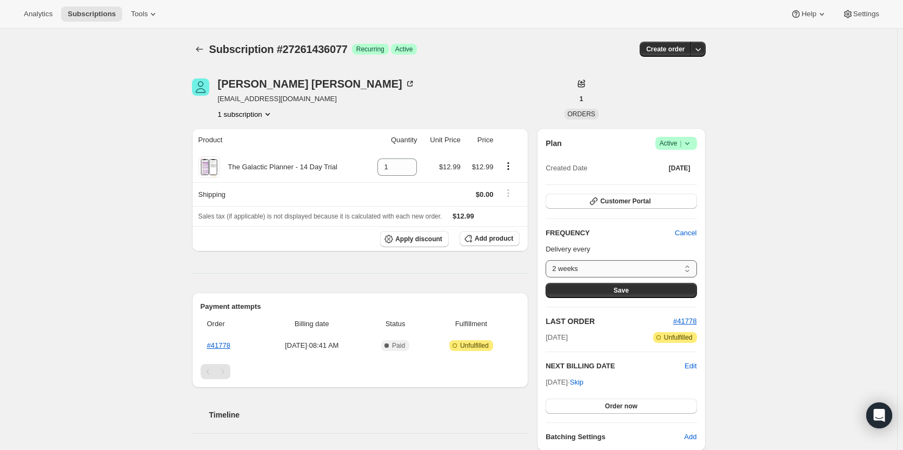
click at [642, 266] on select "2 weeks Custom..." at bounding box center [620, 268] width 151 height 17
select select "custom"
click at [548, 260] on select "2 weeks Custom..." at bounding box center [620, 268] width 151 height 17
select select "MONTH"
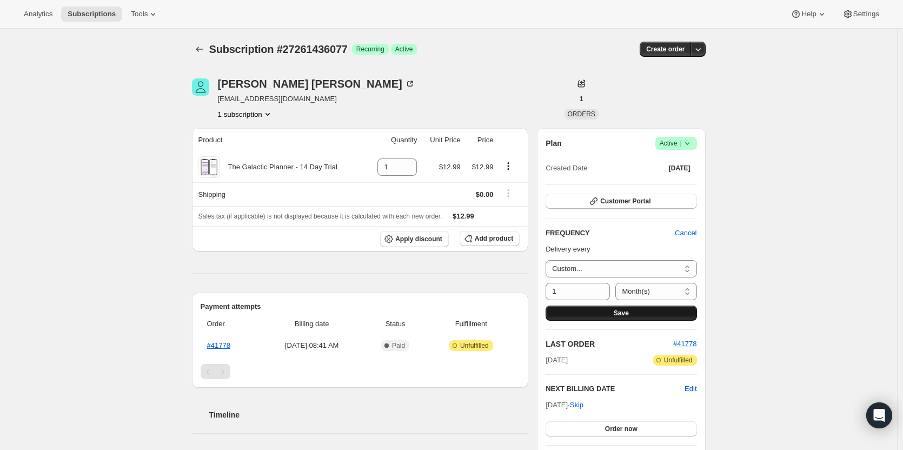
click at [611, 310] on button "Save" at bounding box center [620, 312] width 151 height 15
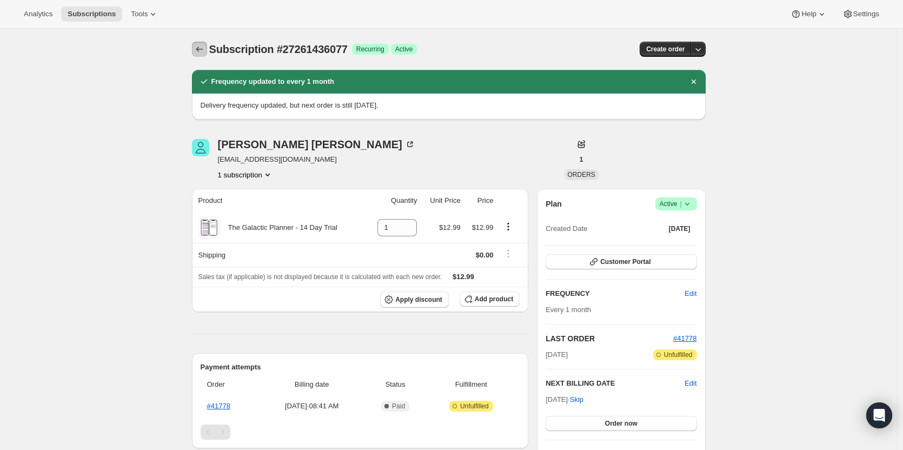
click at [204, 51] on icon "Subscriptions" at bounding box center [199, 49] width 11 height 11
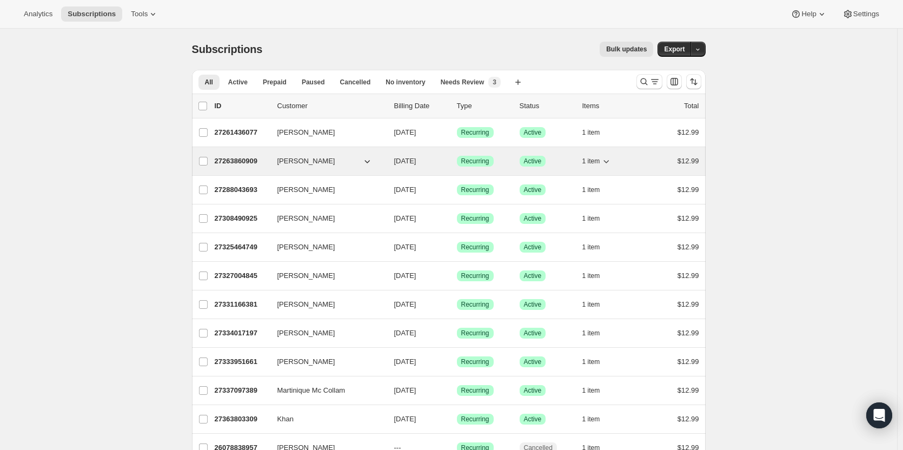
click at [247, 159] on p "27263860909" at bounding box center [242, 161] width 54 height 11
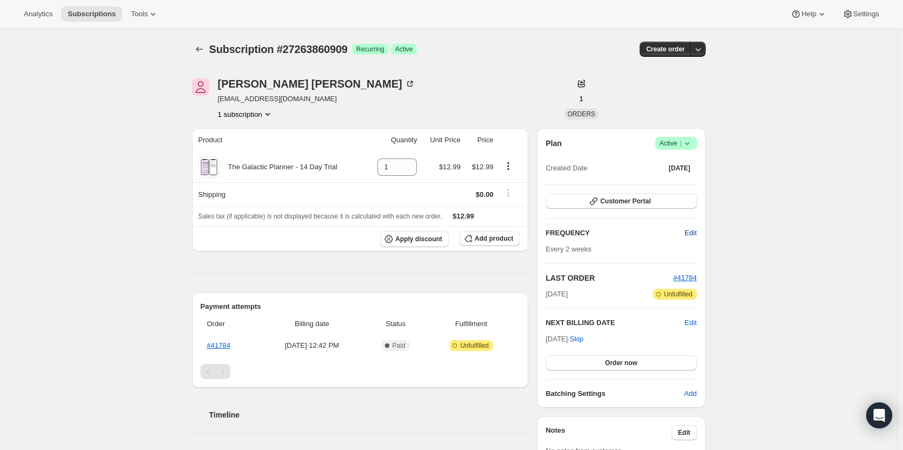
click at [696, 236] on span "Edit" at bounding box center [690, 233] width 12 height 11
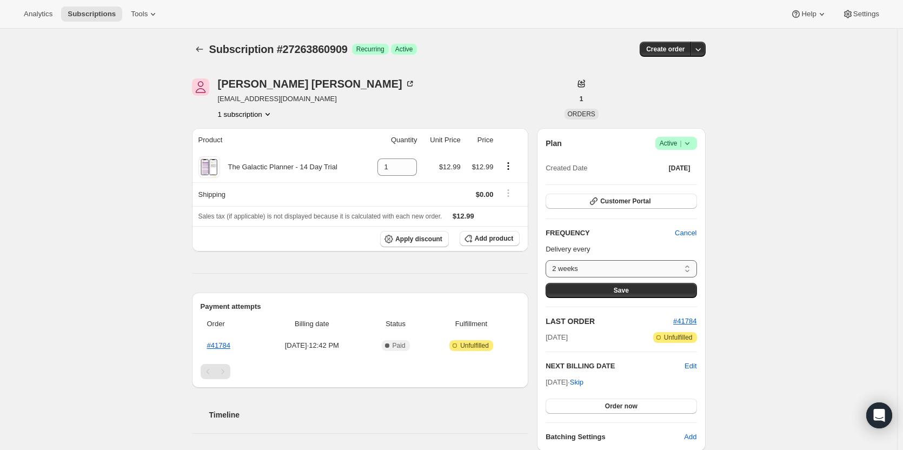
click at [661, 263] on select "2 weeks Custom..." at bounding box center [620, 268] width 151 height 17
select select "custom"
click at [548, 260] on select "2 weeks Custom..." at bounding box center [620, 268] width 151 height 17
select select "MONTH"
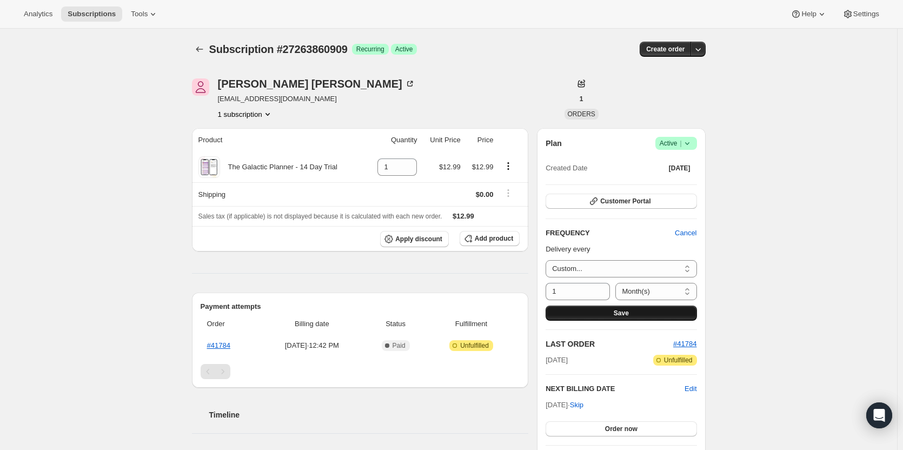
click at [627, 309] on span "Save" at bounding box center [620, 313] width 15 height 9
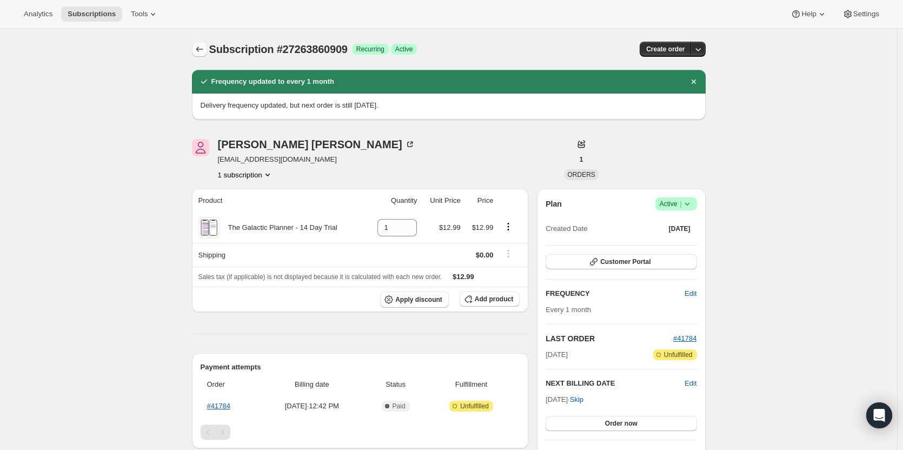
click at [201, 50] on icon "Subscriptions" at bounding box center [199, 49] width 11 height 11
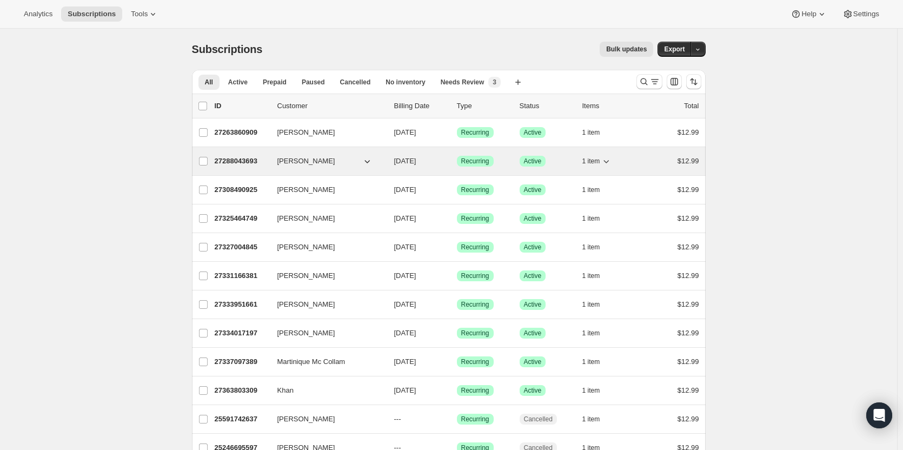
click at [255, 159] on p "27288043693" at bounding box center [242, 161] width 54 height 11
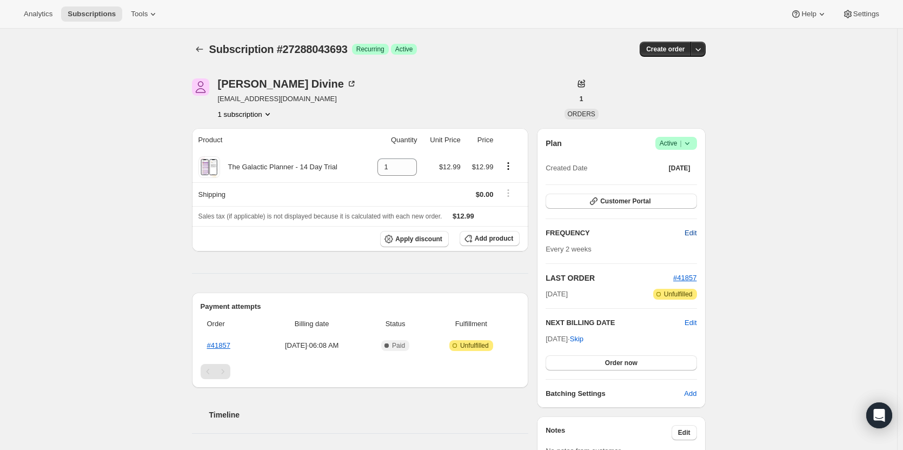
click at [685, 236] on button "Edit" at bounding box center [690, 232] width 25 height 17
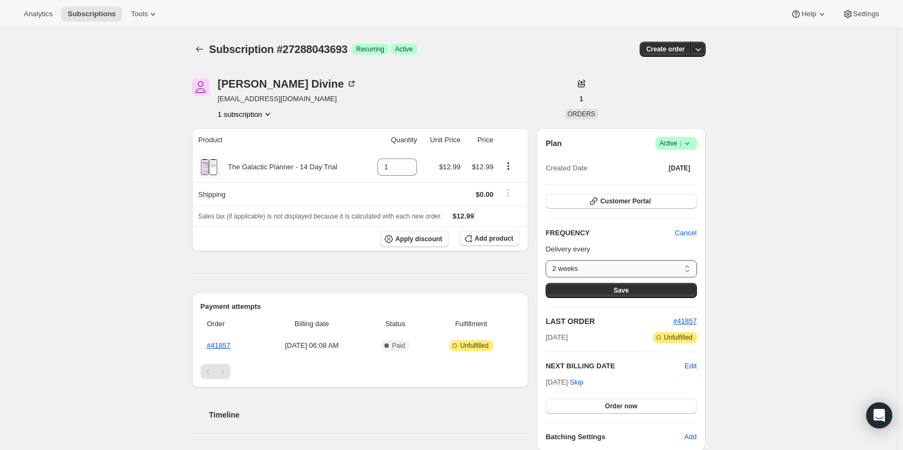
click at [643, 275] on select "2 weeks Custom..." at bounding box center [620, 268] width 151 height 17
select select "custom"
click at [548, 260] on select "2 weeks Custom..." at bounding box center [620, 268] width 151 height 17
select select "MONTH"
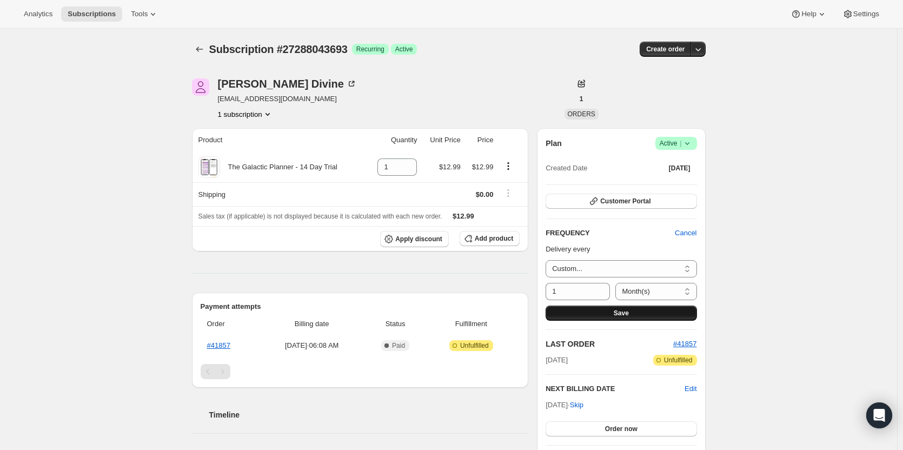
click at [620, 316] on span "Save" at bounding box center [620, 313] width 15 height 9
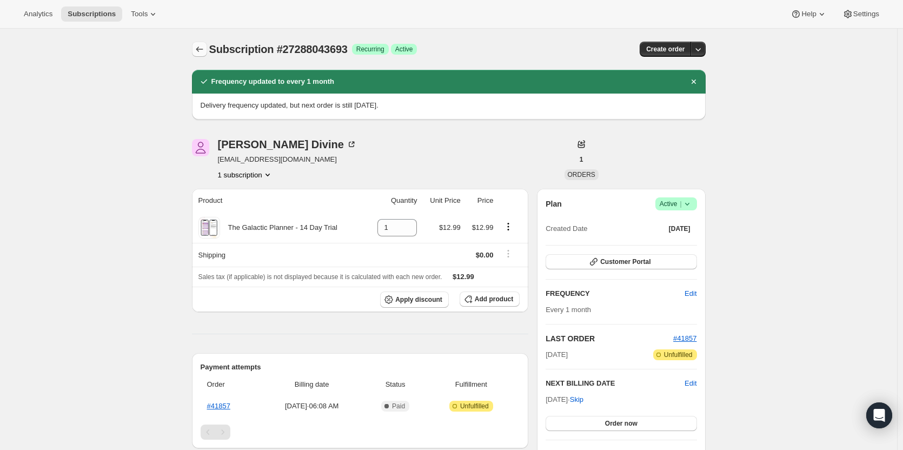
click at [200, 50] on icon "Subscriptions" at bounding box center [199, 49] width 11 height 11
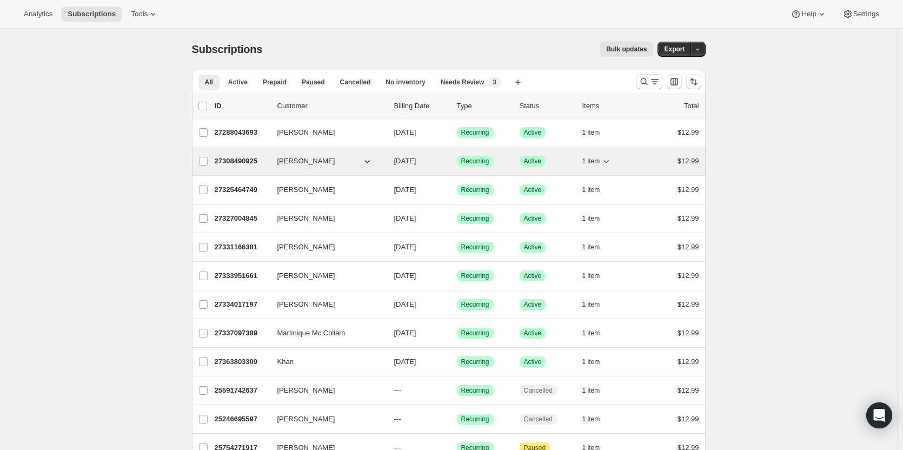
click at [243, 162] on p "27308490925" at bounding box center [242, 161] width 54 height 11
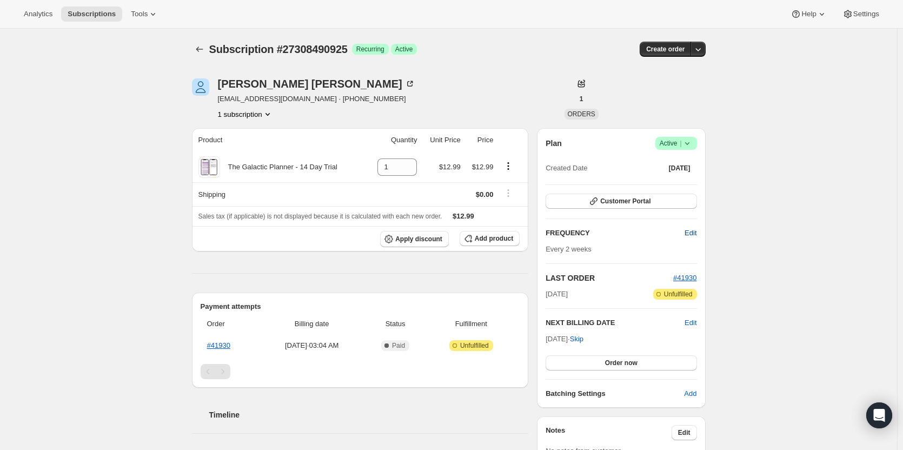
click at [691, 235] on span "Edit" at bounding box center [690, 233] width 12 height 11
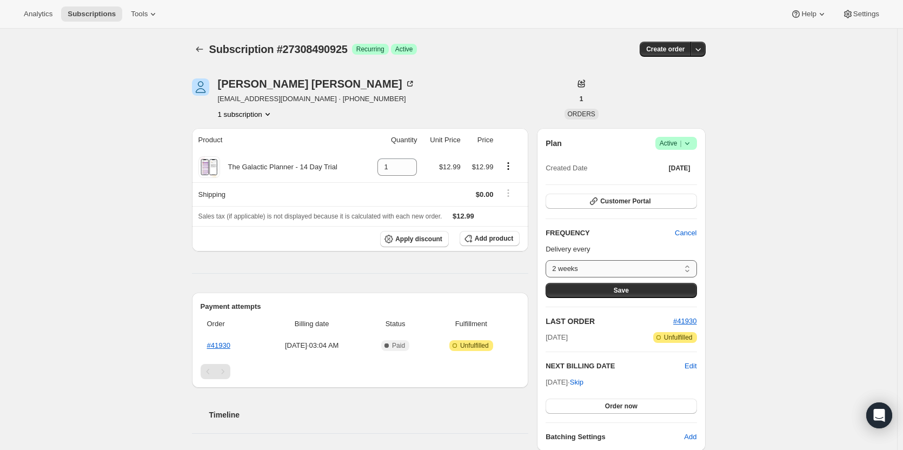
click at [638, 273] on select "2 weeks Custom..." at bounding box center [620, 268] width 151 height 17
select select "custom"
click at [548, 260] on select "2 weeks Custom..." at bounding box center [620, 268] width 151 height 17
select select "MONTH"
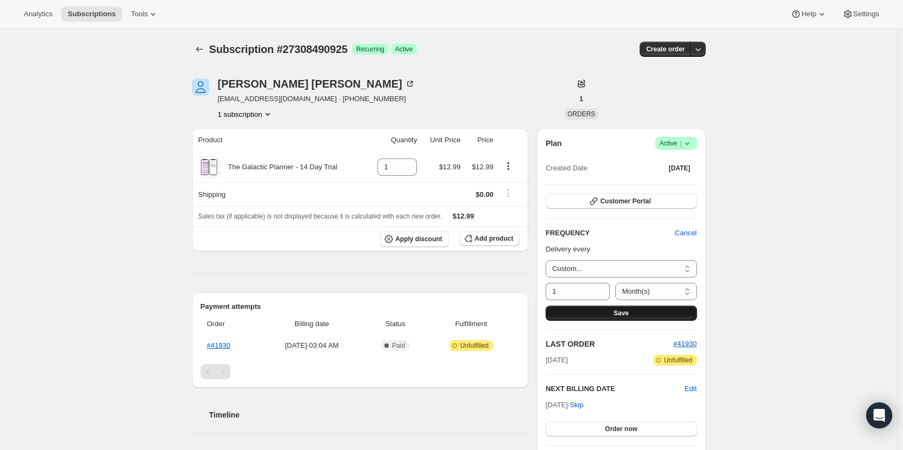
click at [602, 317] on button "Save" at bounding box center [620, 312] width 151 height 15
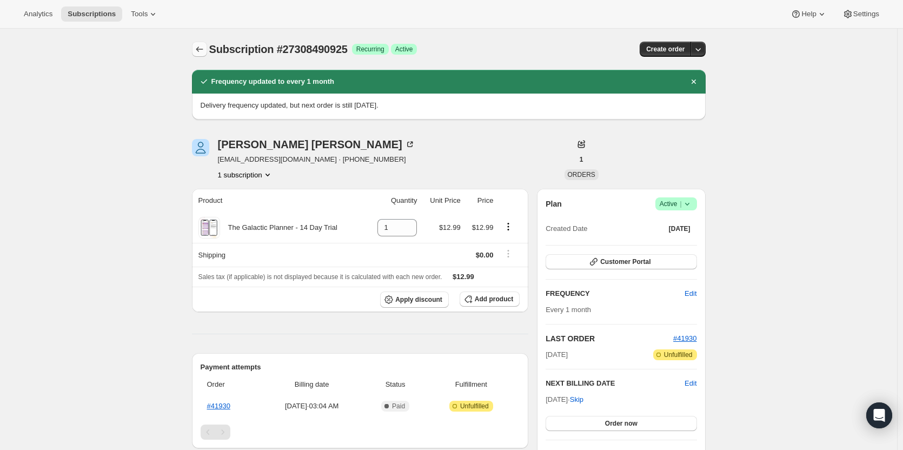
click at [205, 48] on icon "Subscriptions" at bounding box center [199, 49] width 11 height 11
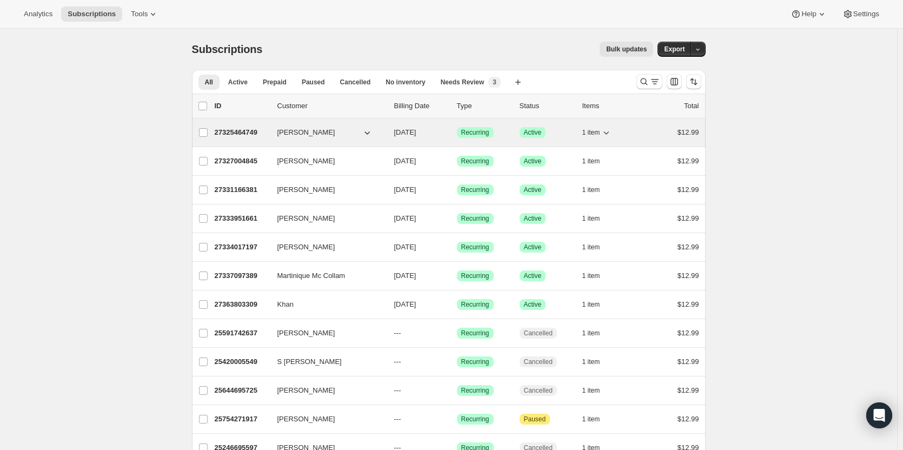
click at [245, 135] on p "27325464749" at bounding box center [242, 132] width 54 height 11
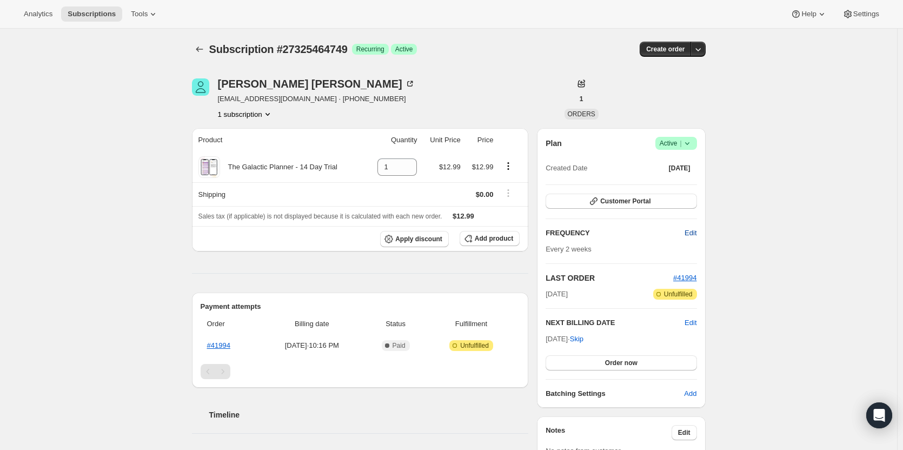
click at [686, 236] on span "Edit" at bounding box center [690, 233] width 12 height 11
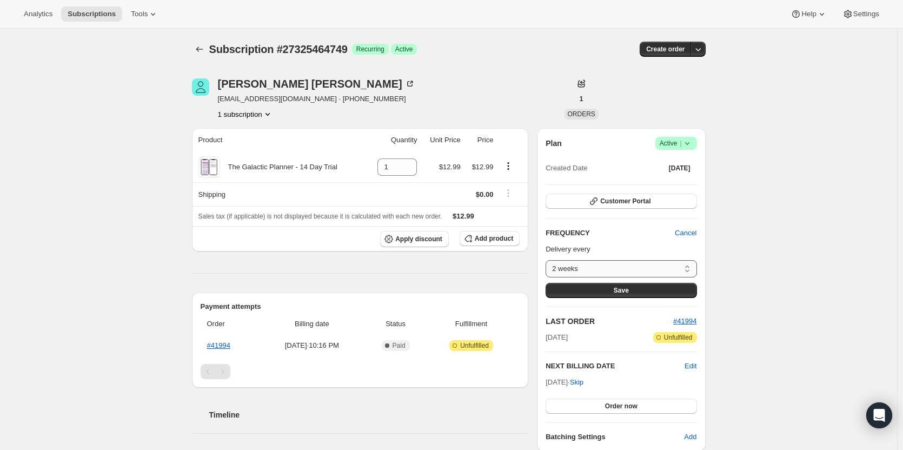
click at [650, 264] on select "2 weeks Custom..." at bounding box center [620, 268] width 151 height 17
select select "custom"
click at [548, 260] on select "2 weeks Custom..." at bounding box center [620, 268] width 151 height 17
select select "MONTH"
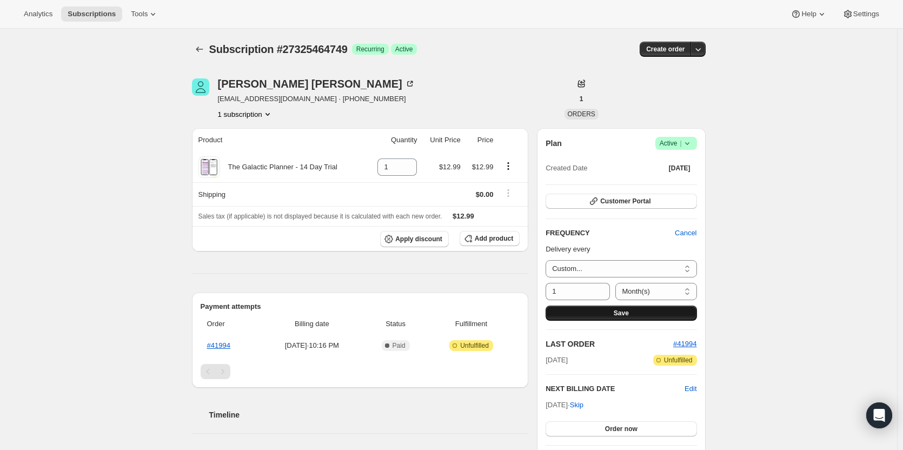
click at [673, 313] on button "Save" at bounding box center [620, 312] width 151 height 15
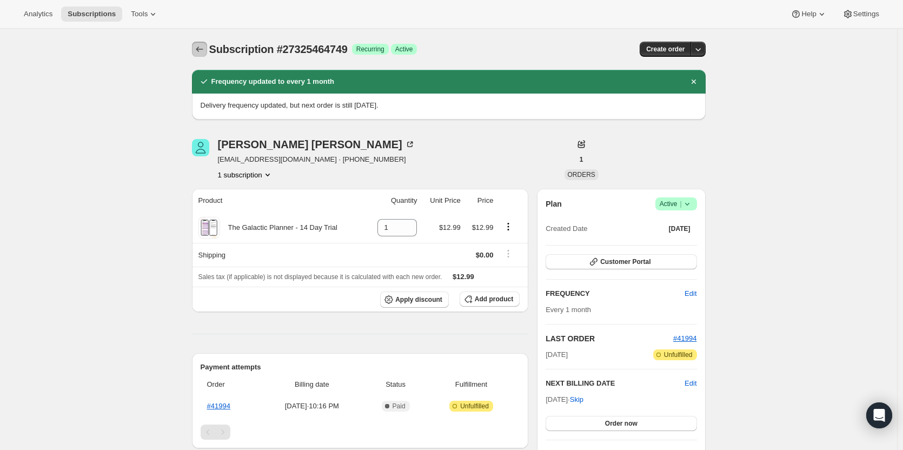
click at [207, 54] on button "Subscriptions" at bounding box center [199, 49] width 15 height 15
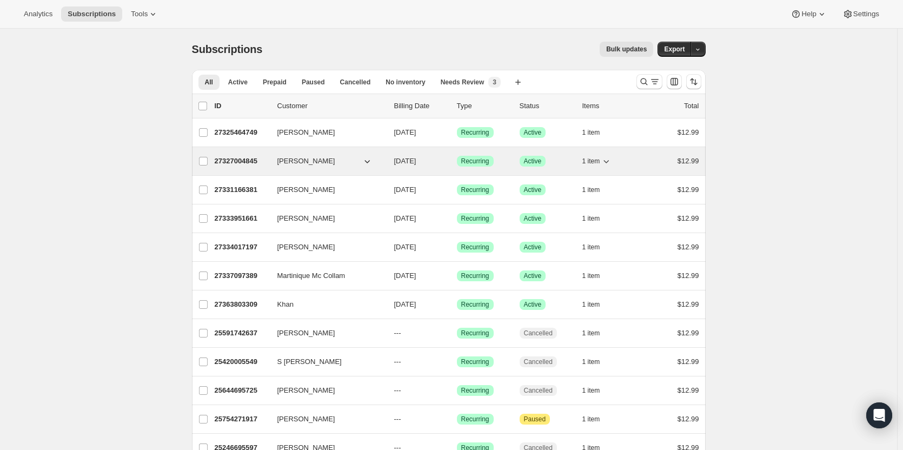
click at [242, 160] on p "27327004845" at bounding box center [242, 161] width 54 height 11
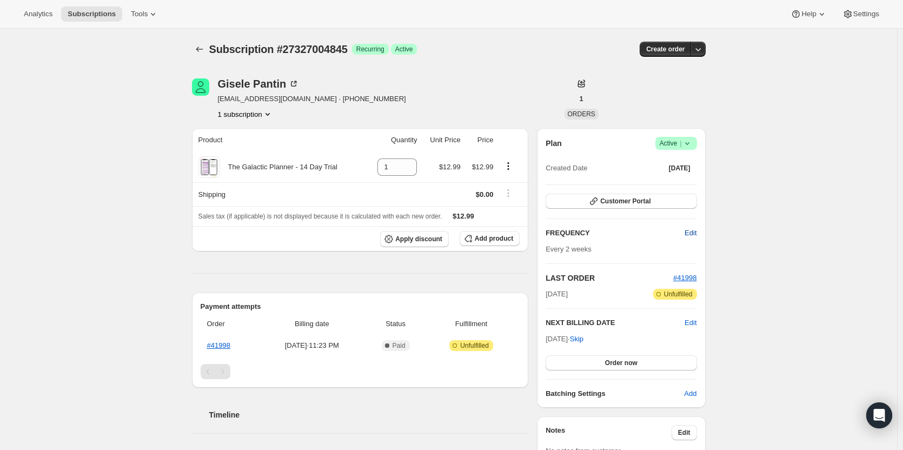
click at [701, 235] on button "Edit" at bounding box center [690, 232] width 25 height 17
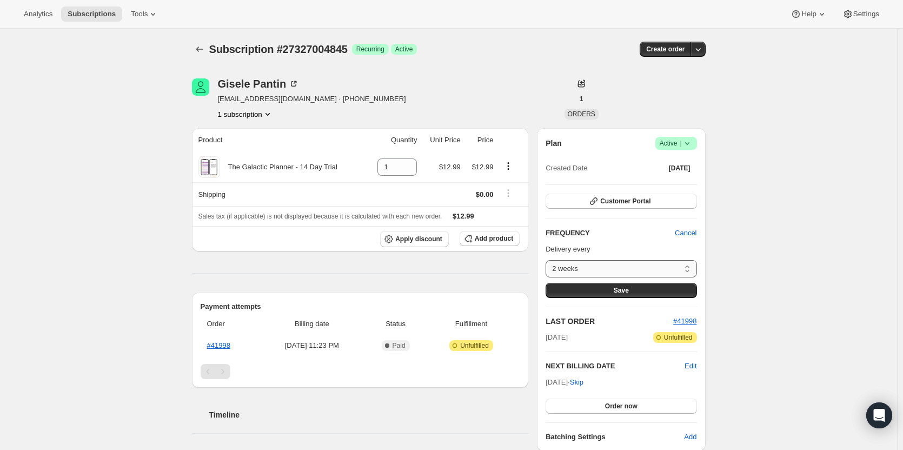
click at [675, 269] on select "2 weeks Custom..." at bounding box center [620, 268] width 151 height 17
select select "custom"
click at [548, 260] on select "2 weeks Custom..." at bounding box center [620, 268] width 151 height 17
select select "MONTH"
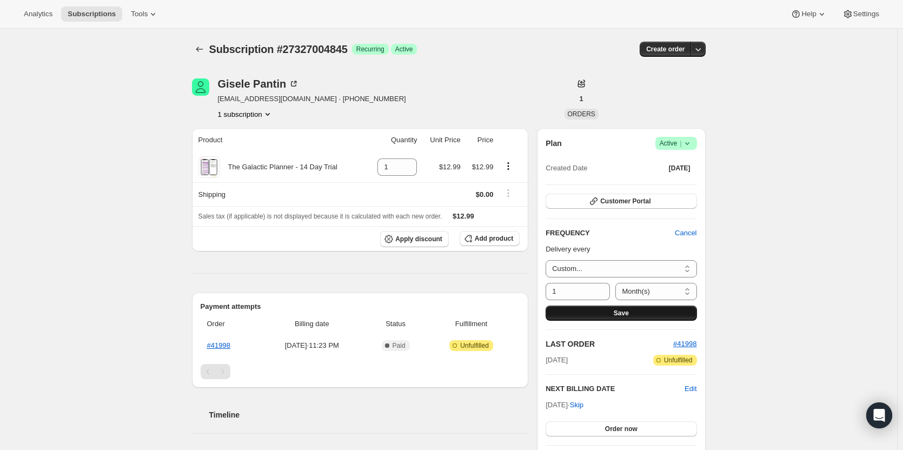
click at [631, 315] on button "Save" at bounding box center [620, 312] width 151 height 15
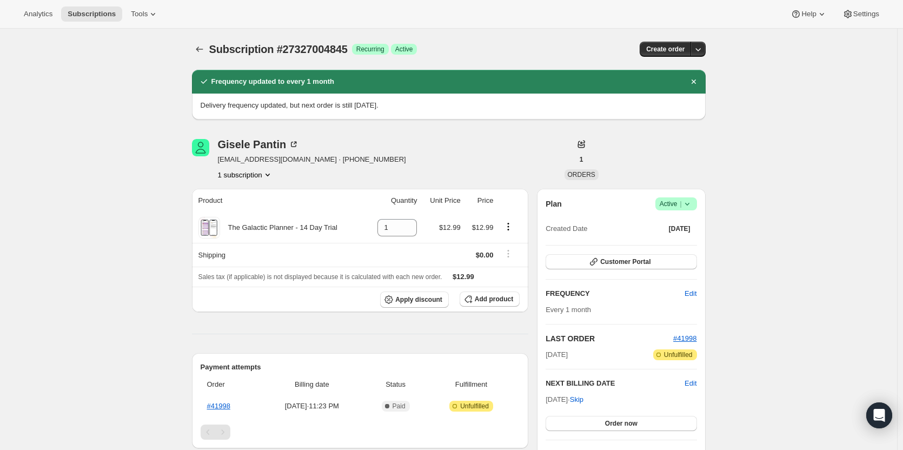
click at [198, 49] on icon "Subscriptions" at bounding box center [199, 49] width 11 height 11
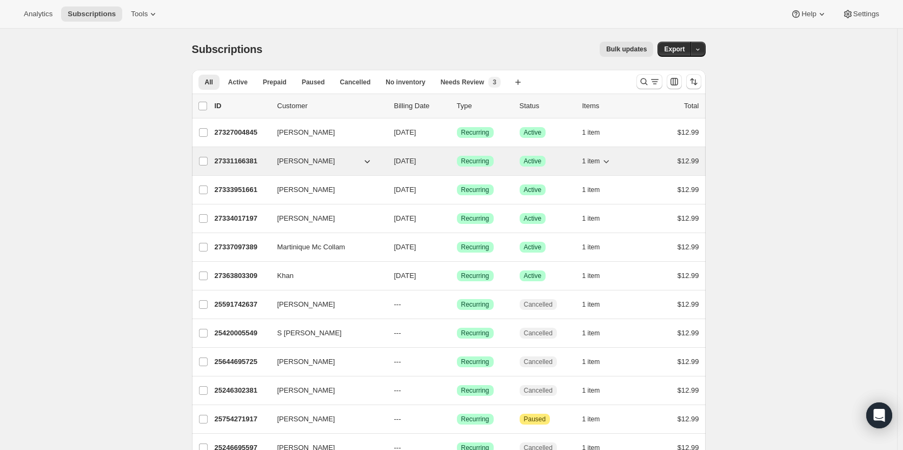
click at [252, 158] on p "27331166381" at bounding box center [242, 161] width 54 height 11
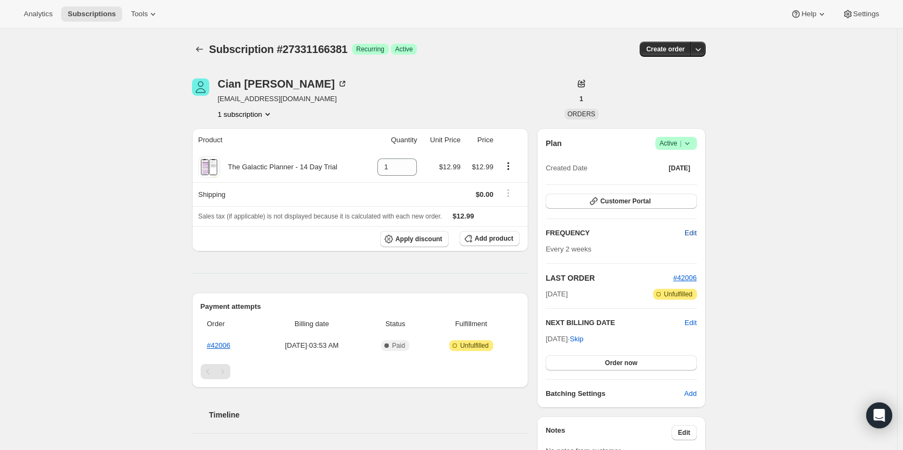
click at [689, 233] on span "Edit" at bounding box center [690, 233] width 12 height 11
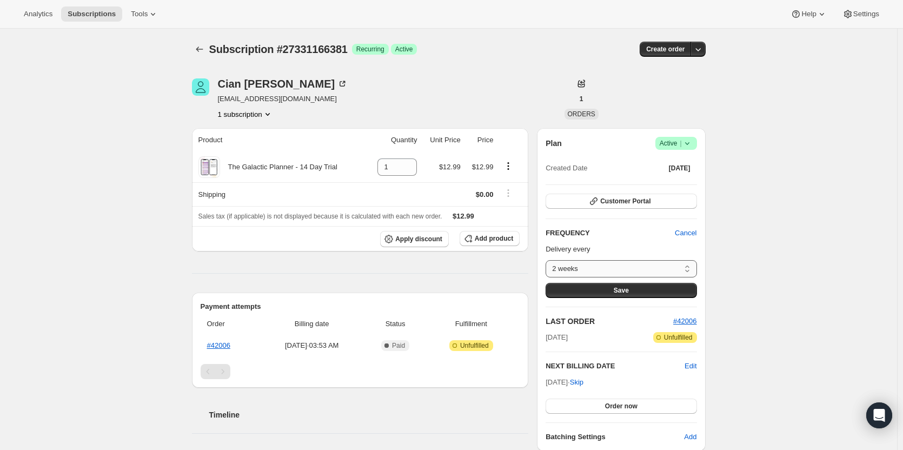
click at [666, 270] on select "2 weeks Custom..." at bounding box center [620, 268] width 151 height 17
select select "custom"
click at [548, 260] on select "2 weeks Custom..." at bounding box center [620, 268] width 151 height 17
select select "MONTH"
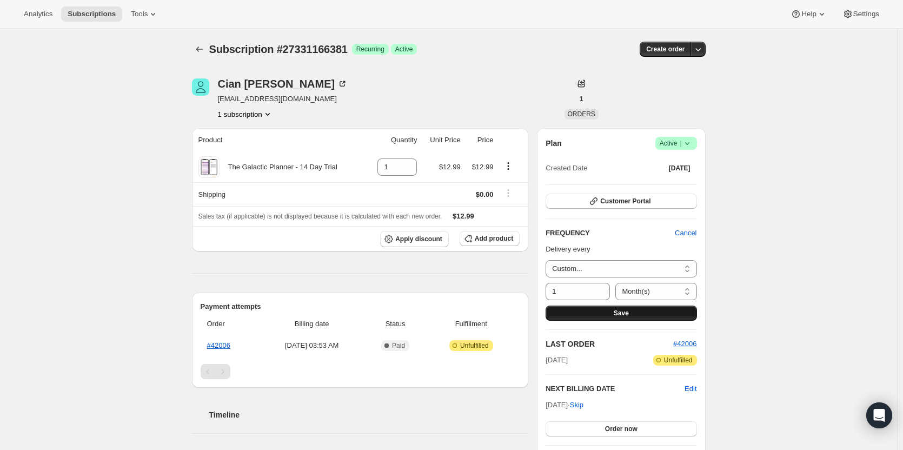
click at [629, 308] on button "Save" at bounding box center [620, 312] width 151 height 15
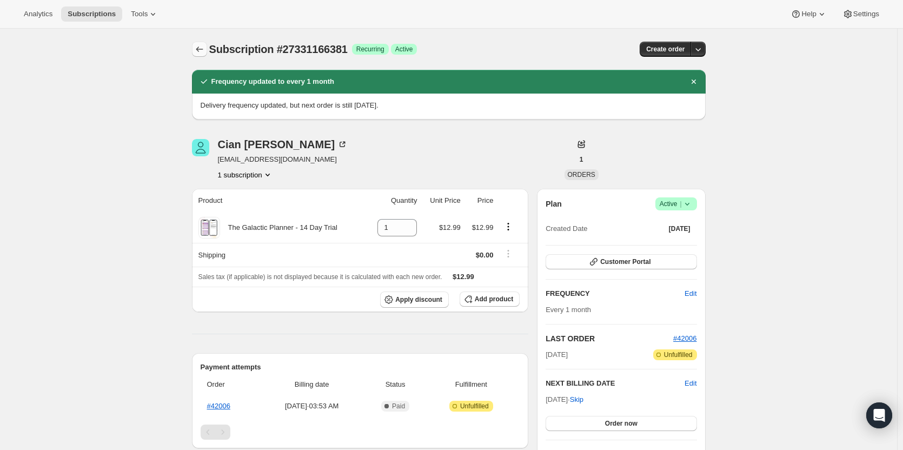
click at [199, 44] on button "Subscriptions" at bounding box center [199, 49] width 15 height 15
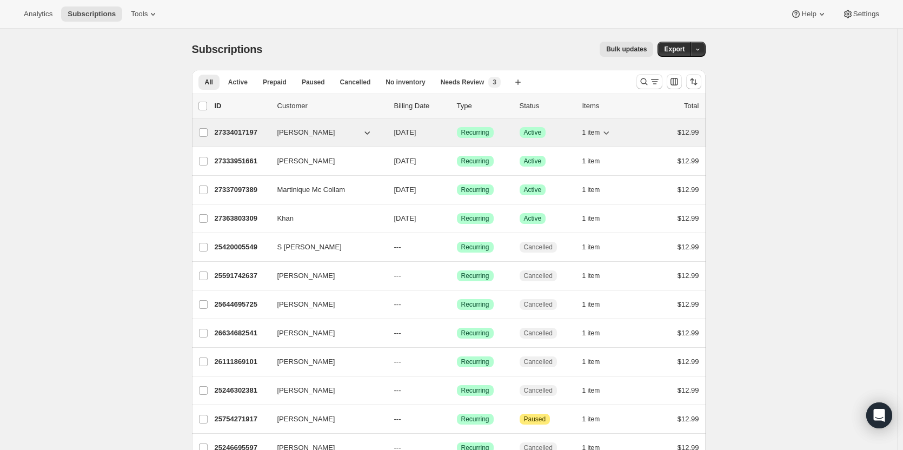
click at [251, 131] on p "27334017197" at bounding box center [242, 132] width 54 height 11
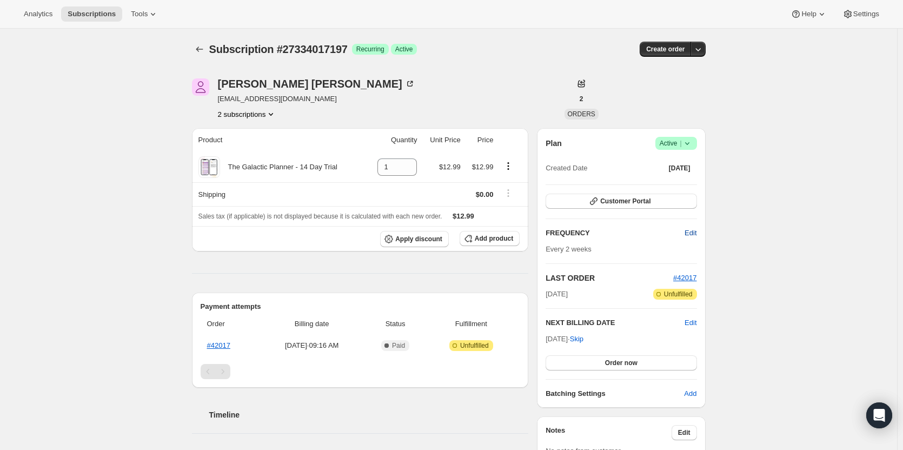
click at [690, 231] on span "Edit" at bounding box center [690, 233] width 12 height 11
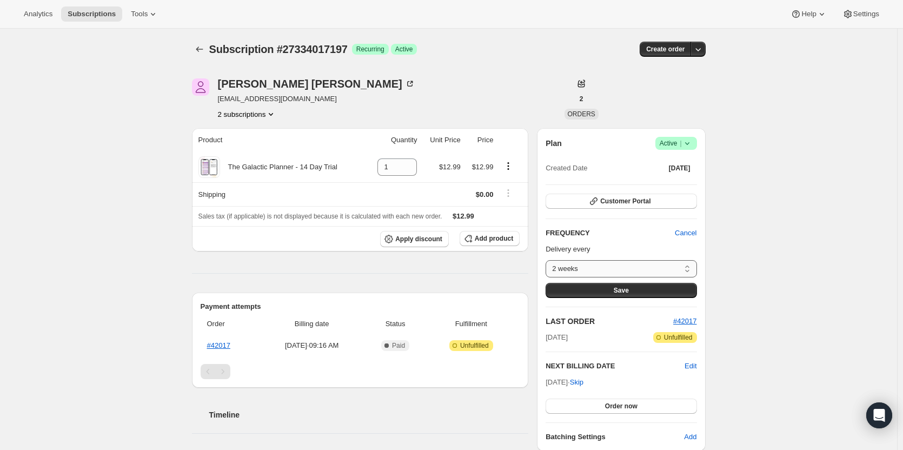
click at [646, 272] on select "2 weeks Custom..." at bounding box center [620, 268] width 151 height 17
select select "custom"
click at [548, 260] on select "2 weeks Custom..." at bounding box center [620, 268] width 151 height 17
select select "MONTH"
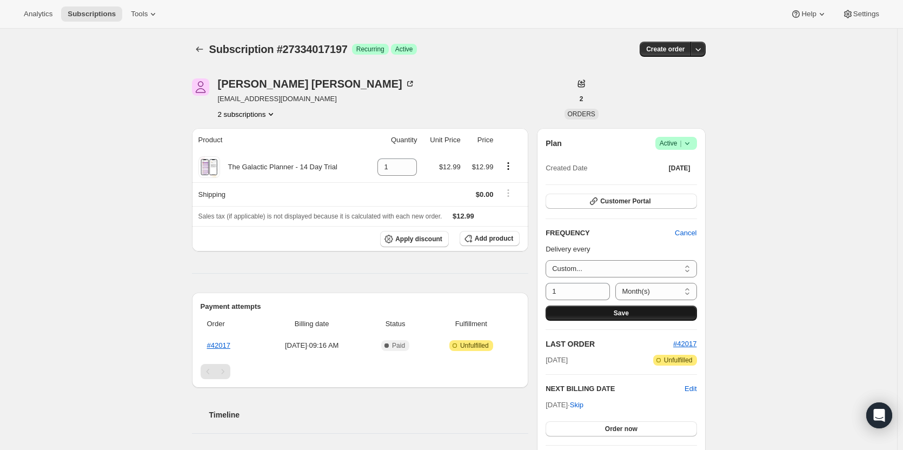
click at [616, 311] on span "Save" at bounding box center [620, 313] width 15 height 9
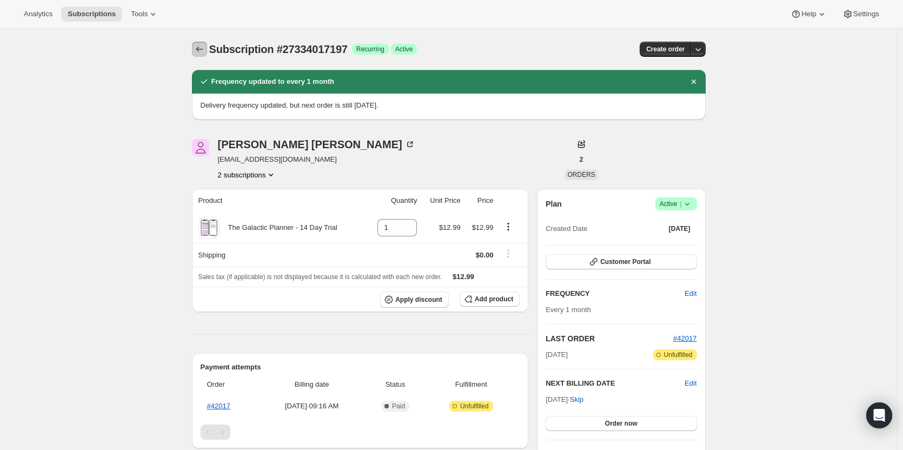
click at [197, 54] on icon "Subscriptions" at bounding box center [199, 49] width 11 height 11
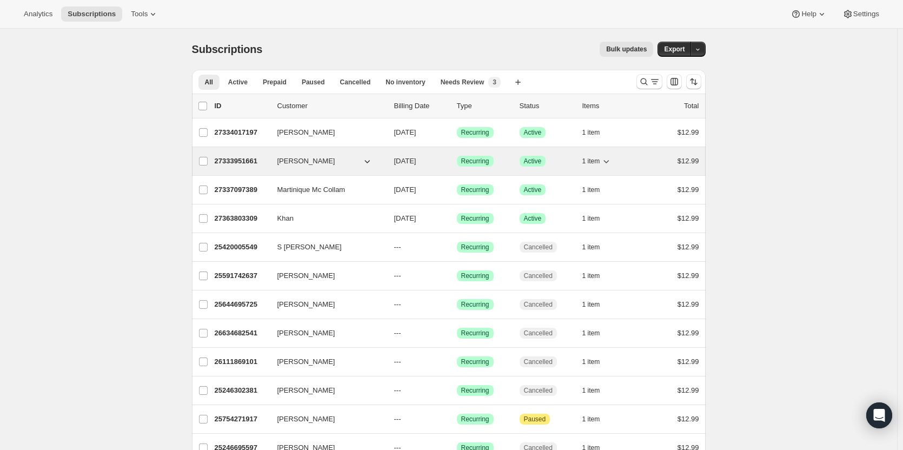
click at [238, 163] on p "27333951661" at bounding box center [242, 161] width 54 height 11
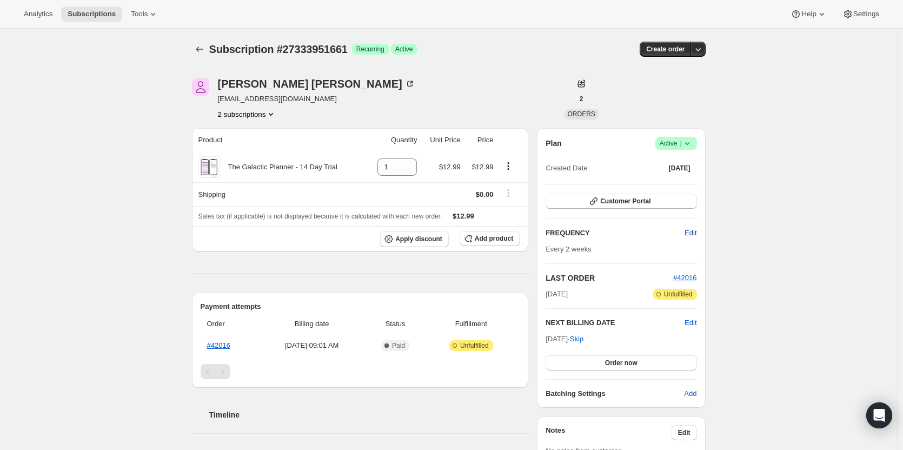
click at [696, 235] on span "Edit" at bounding box center [690, 233] width 12 height 11
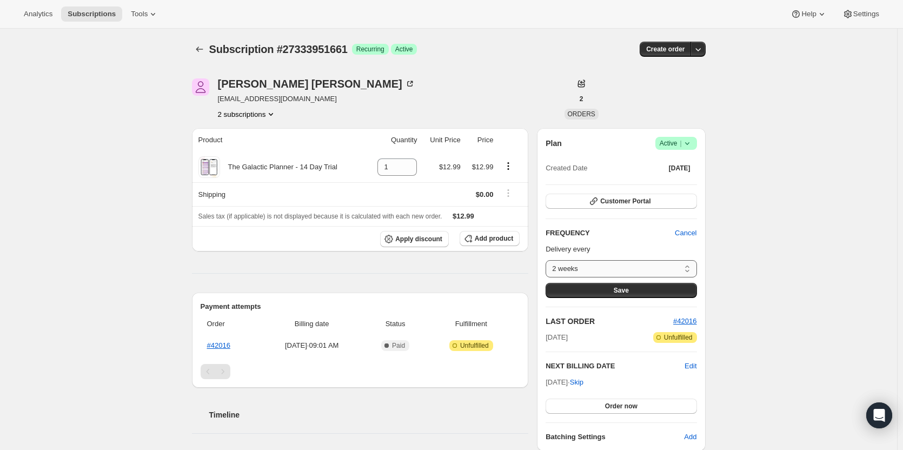
click at [676, 268] on select "2 weeks Custom..." at bounding box center [620, 268] width 151 height 17
select select "custom"
click at [548, 260] on select "2 weeks Custom..." at bounding box center [620, 268] width 151 height 17
select select "MONTH"
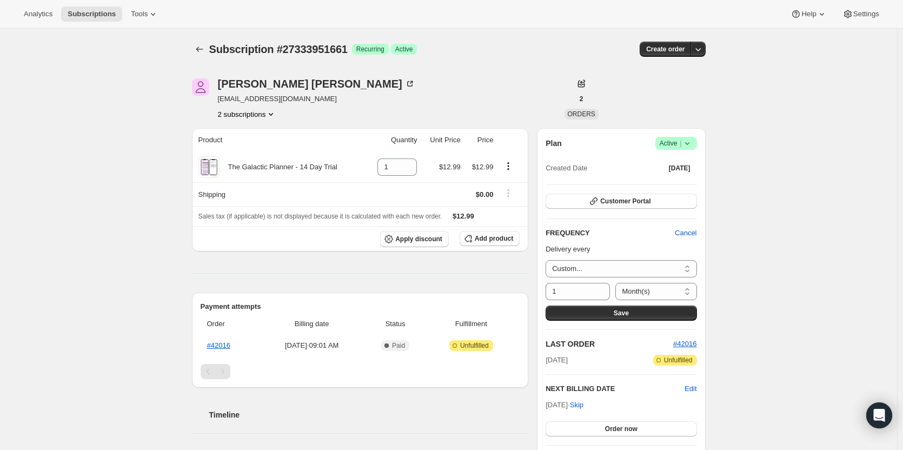
click at [657, 312] on button "Save" at bounding box center [620, 312] width 151 height 15
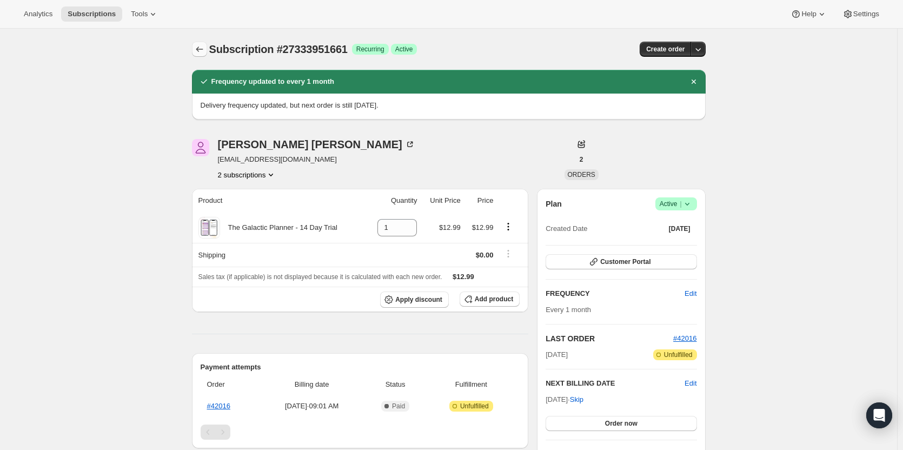
click at [201, 48] on icon "Subscriptions" at bounding box center [199, 49] width 11 height 11
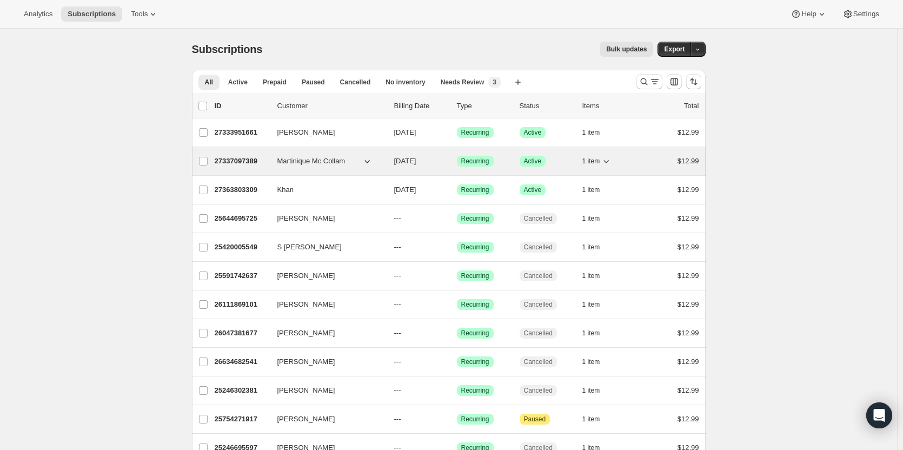
click at [239, 159] on p "27337097389" at bounding box center [242, 161] width 54 height 11
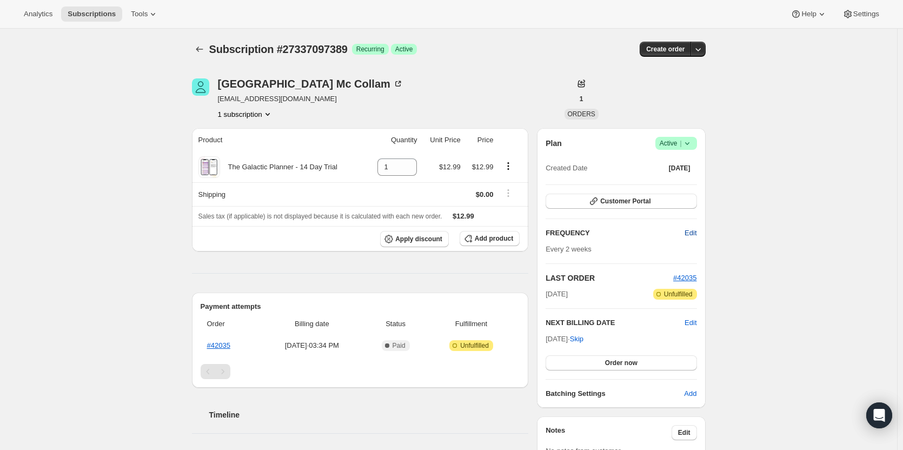
click at [692, 236] on span "Edit" at bounding box center [690, 233] width 12 height 11
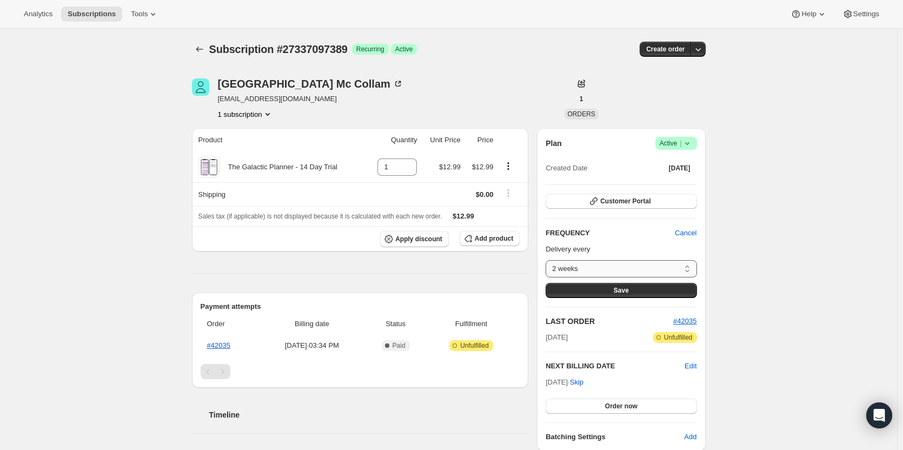
click at [633, 267] on select "2 weeks Custom..." at bounding box center [620, 268] width 151 height 17
select select "custom"
click at [548, 260] on select "2 weeks Custom..." at bounding box center [620, 268] width 151 height 17
select select "MONTH"
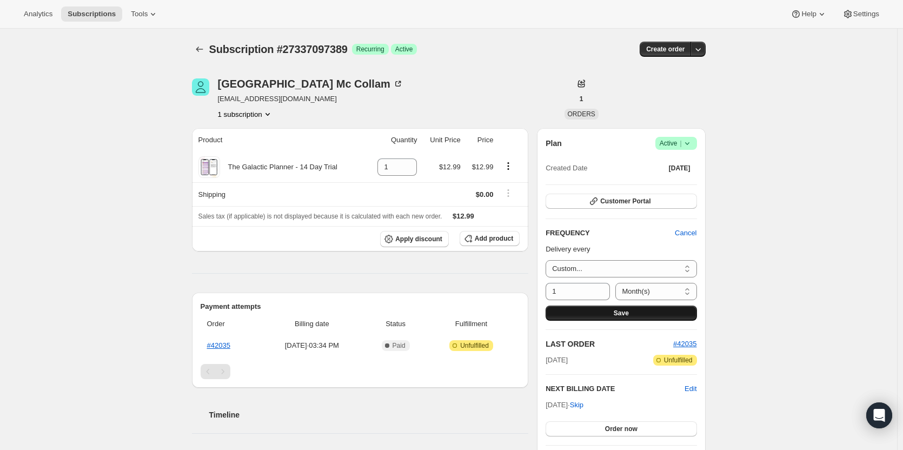
click at [605, 310] on button "Save" at bounding box center [620, 312] width 151 height 15
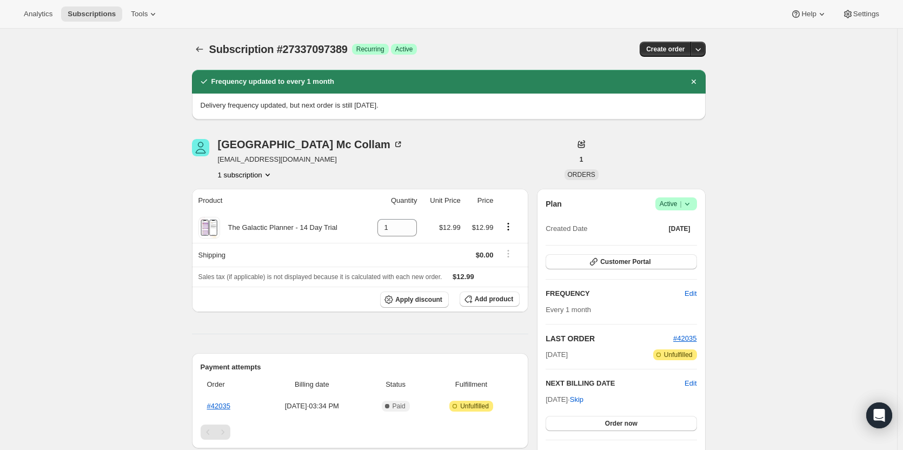
click at [194, 49] on div "Subscription #27337097389. This page is ready Subscription #27337097389 Success…" at bounding box center [448, 430] width 539 height 803
click at [197, 49] on icon "Subscriptions" at bounding box center [199, 49] width 11 height 11
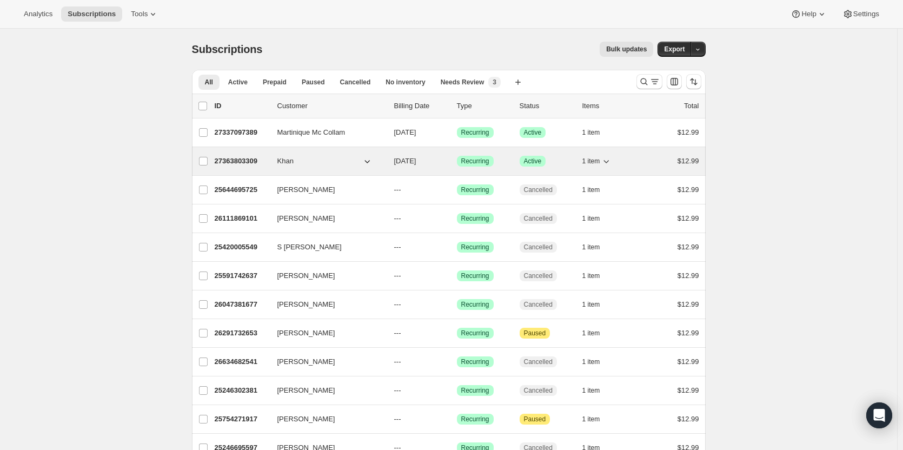
click at [232, 159] on p "27363803309" at bounding box center [242, 161] width 54 height 11
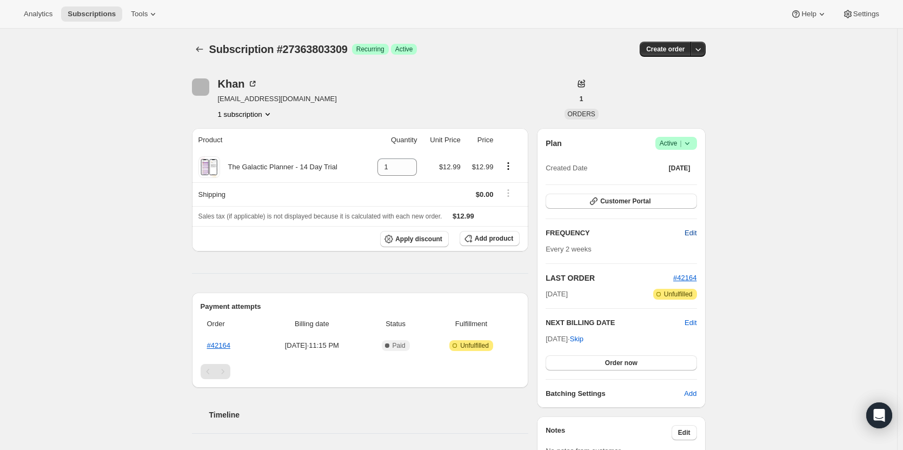
click at [691, 235] on span "Edit" at bounding box center [690, 233] width 12 height 11
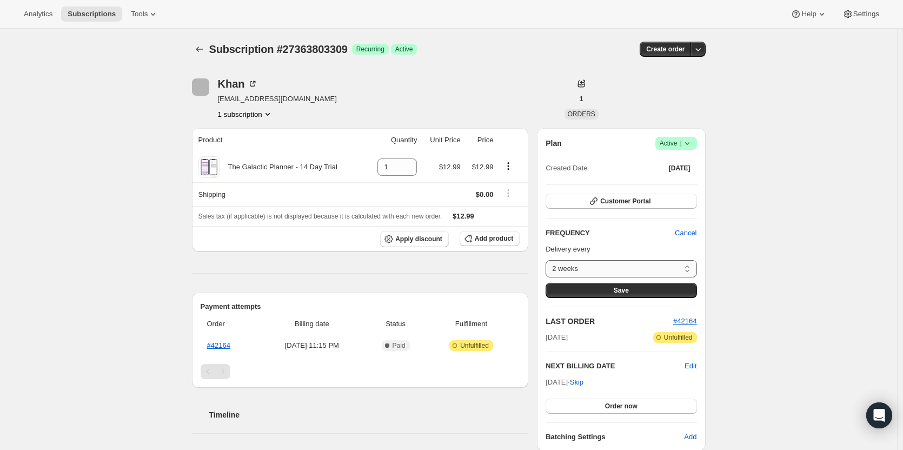
click at [671, 273] on select "2 weeks Custom..." at bounding box center [620, 268] width 151 height 17
select select "custom"
click at [548, 260] on select "2 weeks Custom..." at bounding box center [620, 268] width 151 height 17
select select "MONTH"
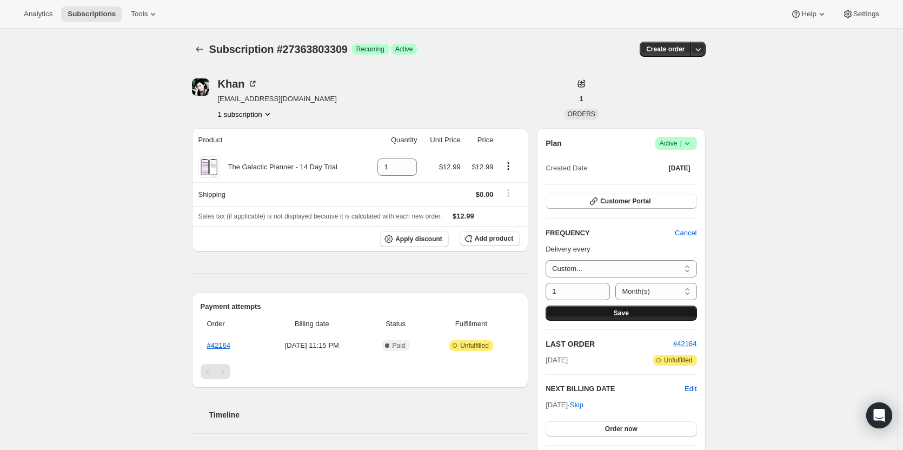
click at [610, 312] on button "Save" at bounding box center [620, 312] width 151 height 15
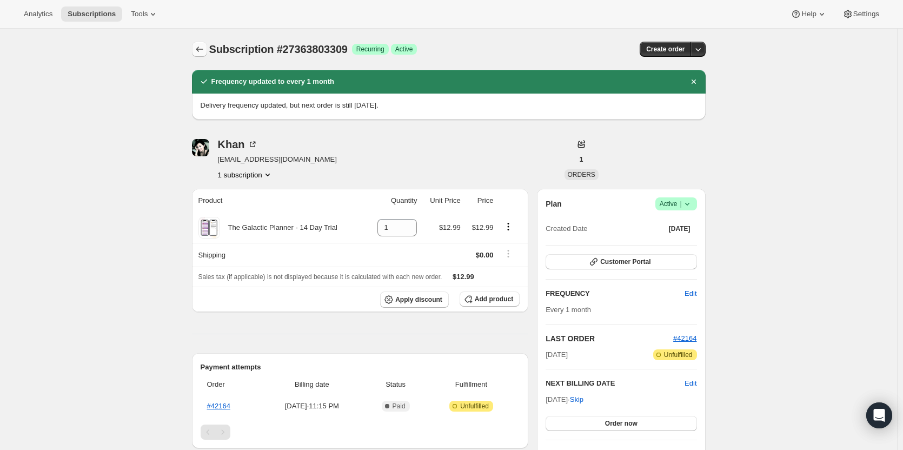
click at [198, 50] on icon "Subscriptions" at bounding box center [199, 49] width 11 height 11
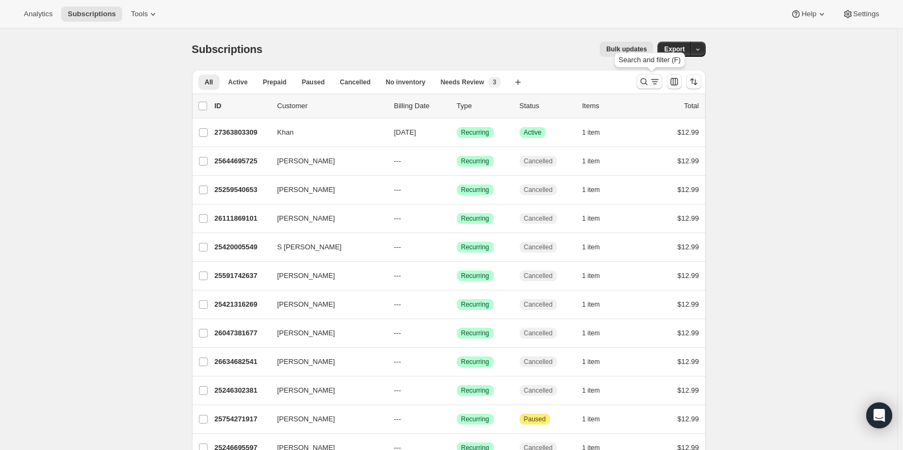
click at [648, 82] on icon "Search and filter results" at bounding box center [643, 81] width 11 height 11
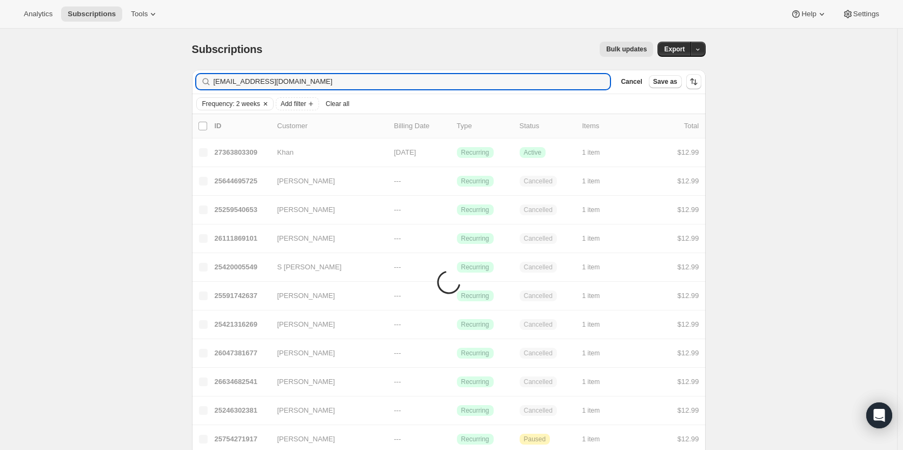
type input "[EMAIL_ADDRESS][DOMAIN_NAME]"
click at [268, 102] on icon "Clear" at bounding box center [265, 103] width 9 height 9
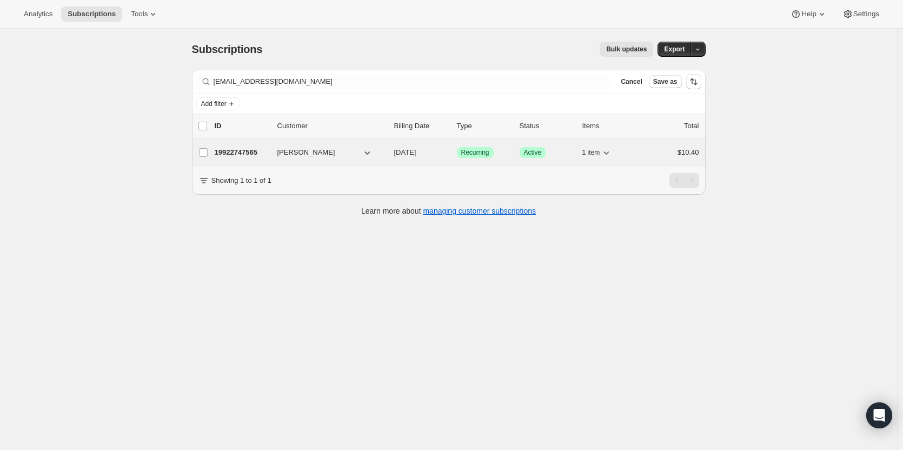
click at [252, 153] on p "19922747565" at bounding box center [242, 152] width 54 height 11
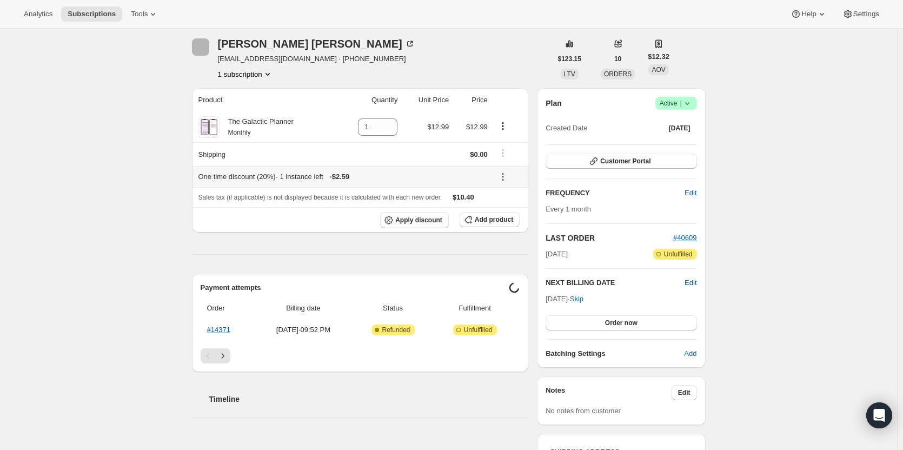
scroll to position [162, 0]
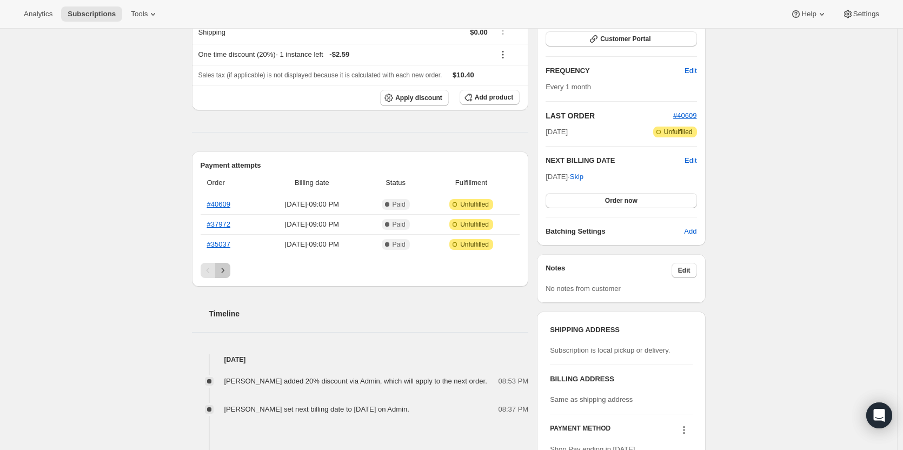
click at [228, 271] on icon "Next" at bounding box center [222, 270] width 11 height 11
click at [230, 270] on button "Next" at bounding box center [222, 270] width 15 height 15
click at [226, 270] on icon "Next" at bounding box center [222, 270] width 11 height 11
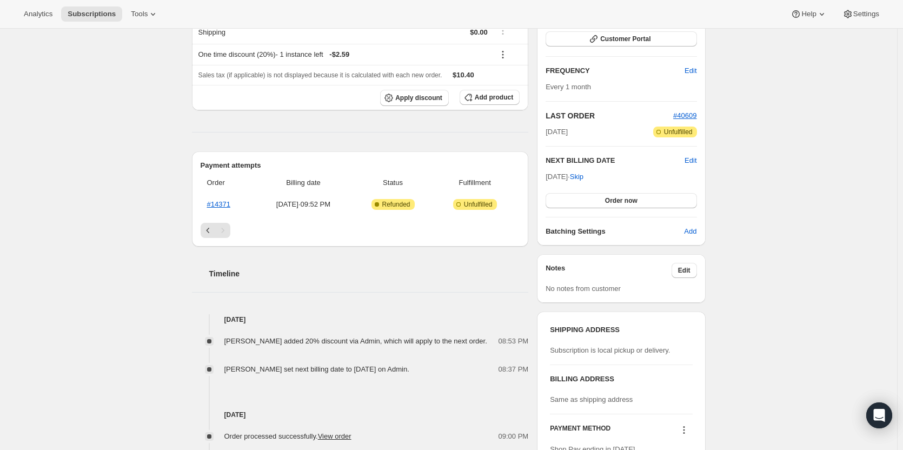
click at [228, 233] on div "Pagination" at bounding box center [222, 230] width 15 height 15
click at [210, 232] on icon "Previous" at bounding box center [208, 230] width 11 height 11
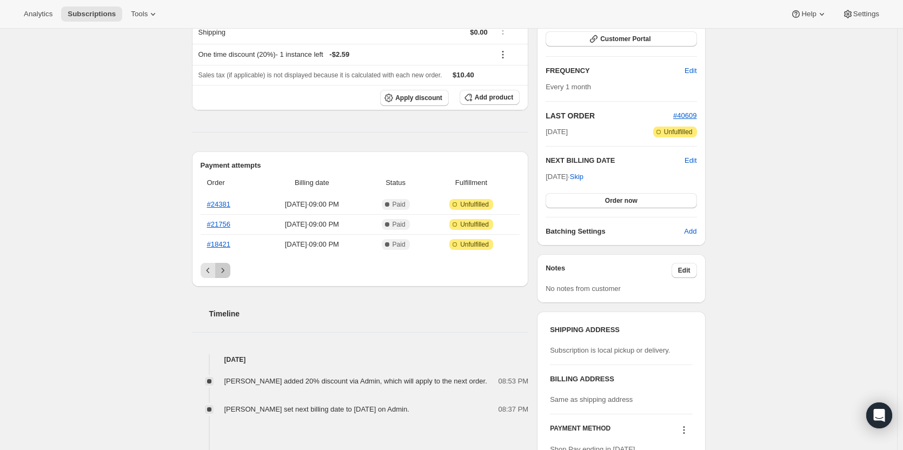
click at [228, 268] on icon "Next" at bounding box center [222, 270] width 11 height 11
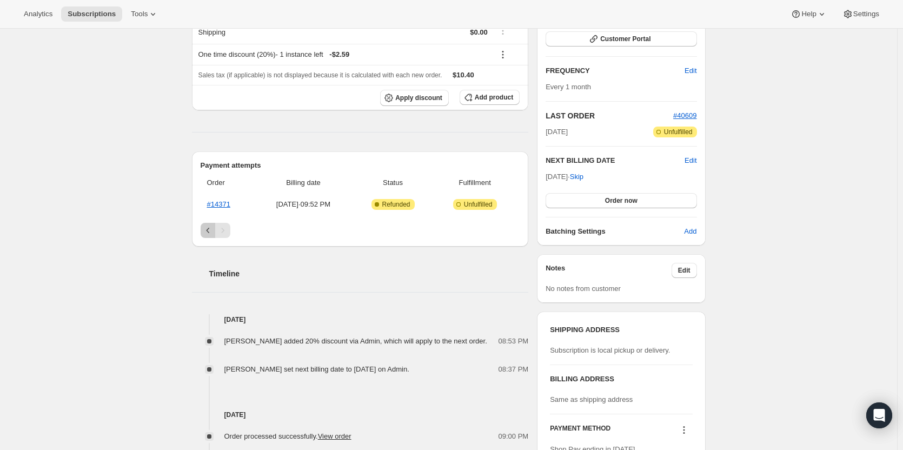
click at [208, 234] on icon "Previous" at bounding box center [208, 230] width 11 height 11
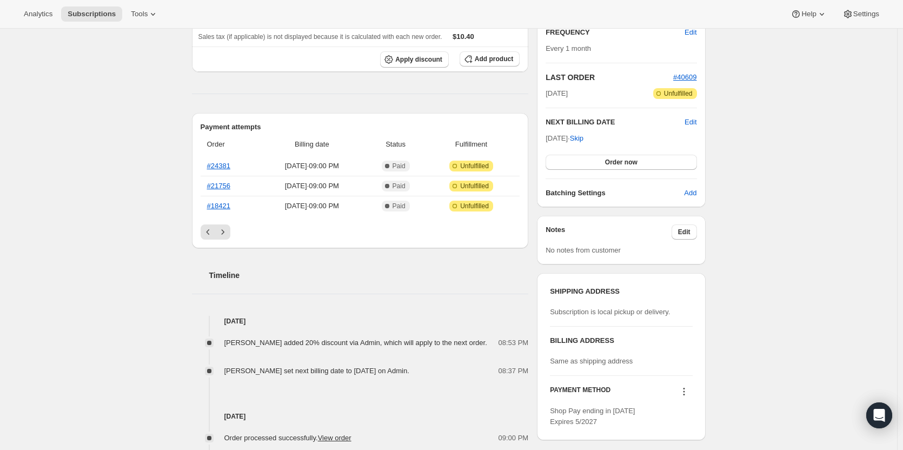
scroll to position [191, 0]
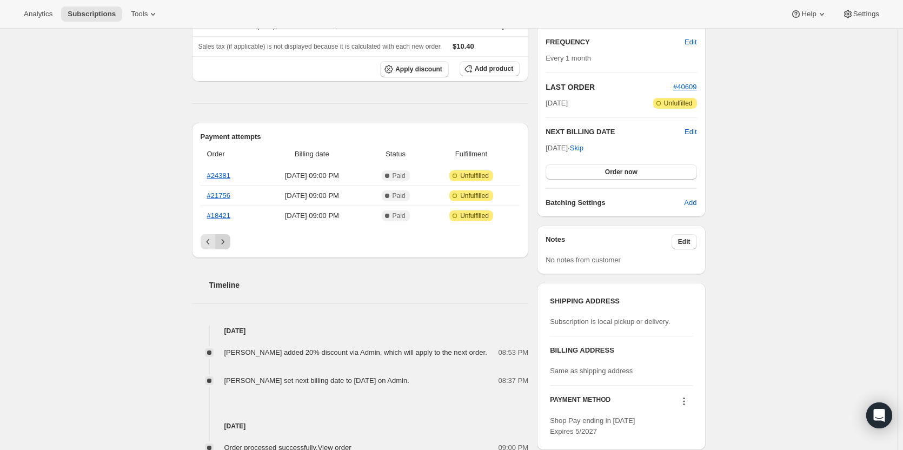
click at [225, 239] on icon "Next" at bounding box center [222, 241] width 11 height 11
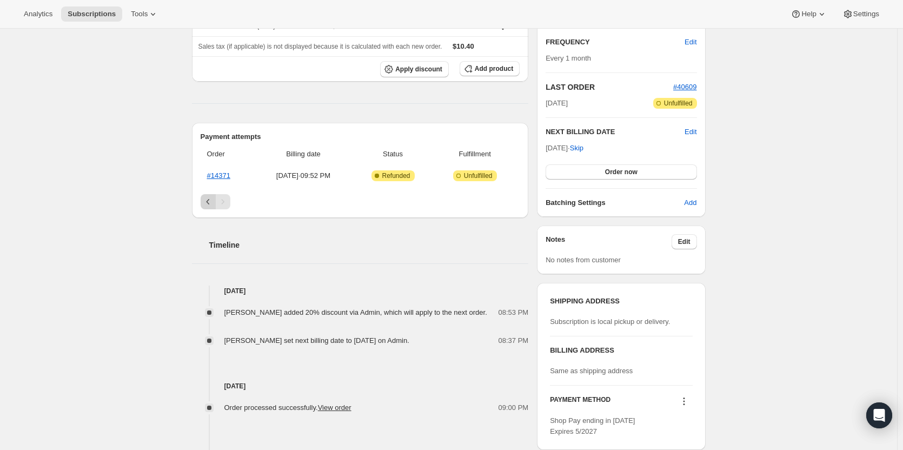
click at [209, 204] on icon "Previous" at bounding box center [208, 201] width 11 height 11
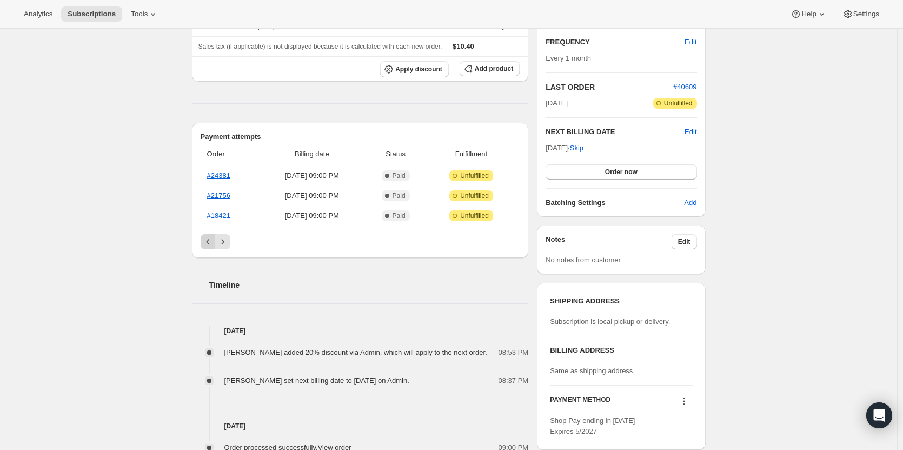
click at [211, 239] on icon "Previous" at bounding box center [208, 241] width 11 height 11
click at [211, 239] on div "Pagination" at bounding box center [208, 241] width 15 height 15
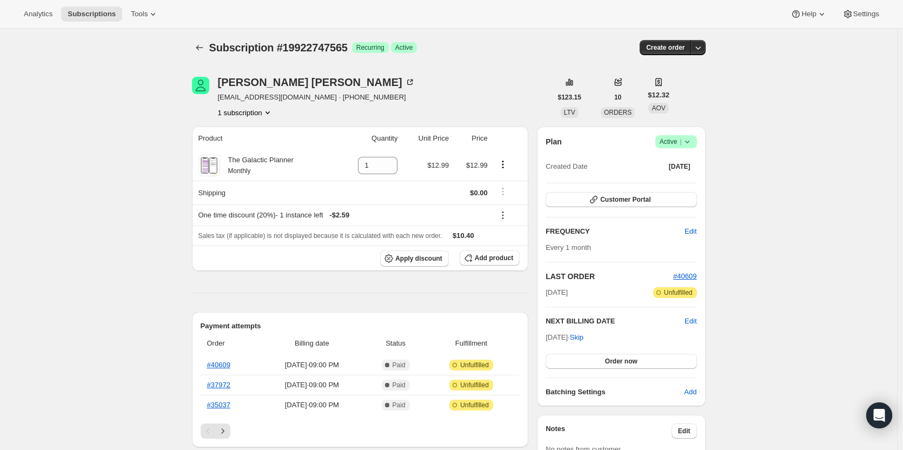
scroll to position [0, 0]
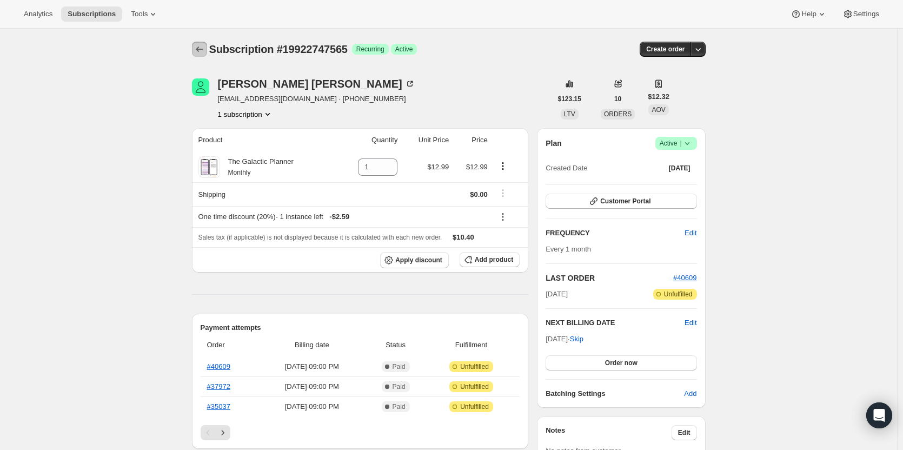
click at [200, 50] on icon "Subscriptions" at bounding box center [199, 49] width 11 height 11
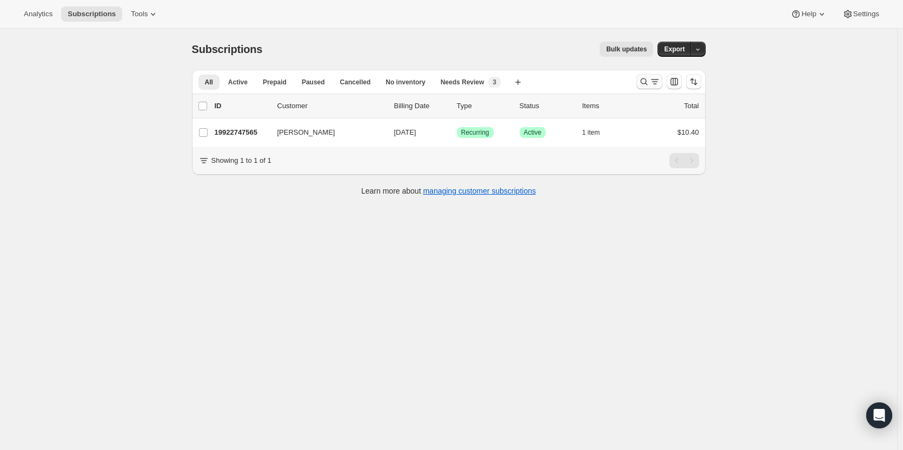
click at [647, 80] on icon "Search and filter results" at bounding box center [643, 81] width 11 height 11
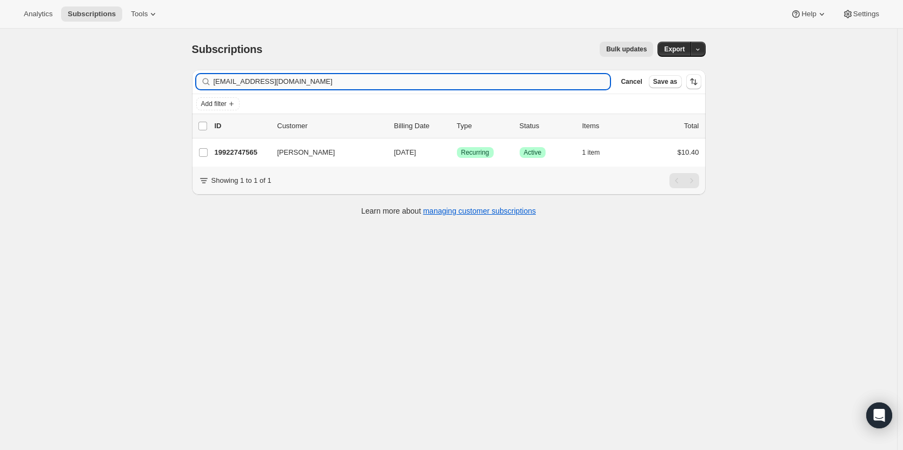
click at [405, 84] on input "[EMAIL_ADDRESS][DOMAIN_NAME]" at bounding box center [412, 81] width 397 height 15
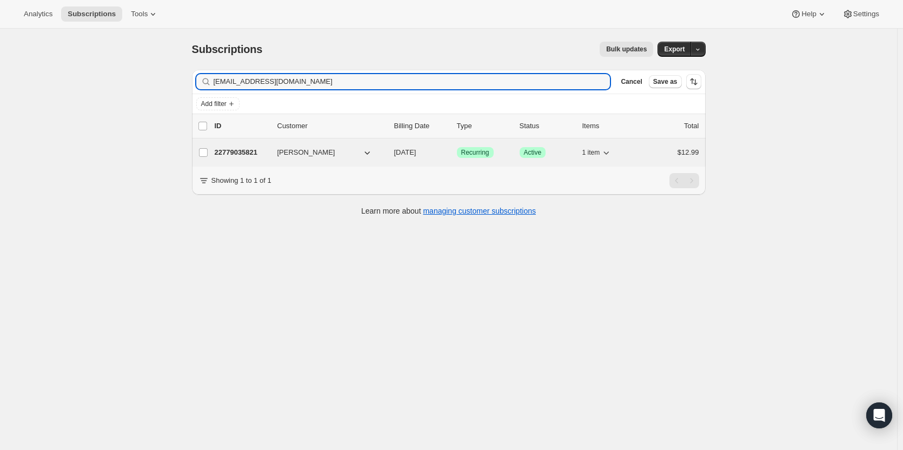
type input "[EMAIL_ADDRESS][DOMAIN_NAME]"
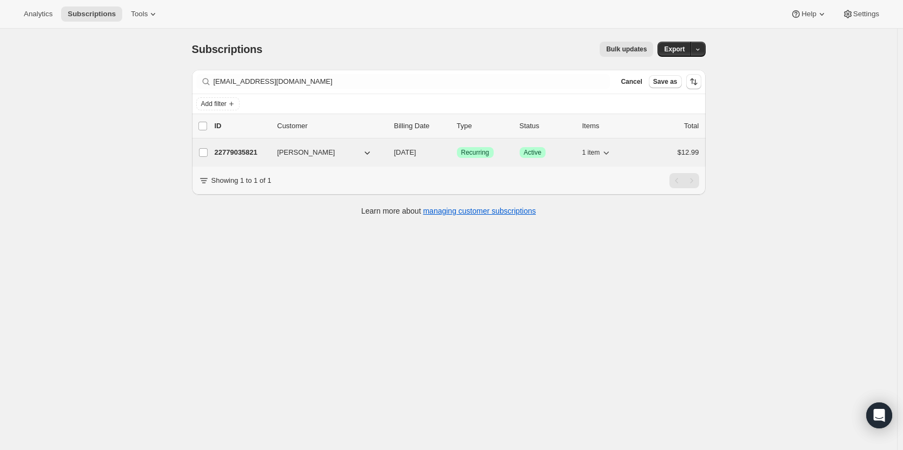
click at [254, 151] on p "22779035821" at bounding box center [242, 152] width 54 height 11
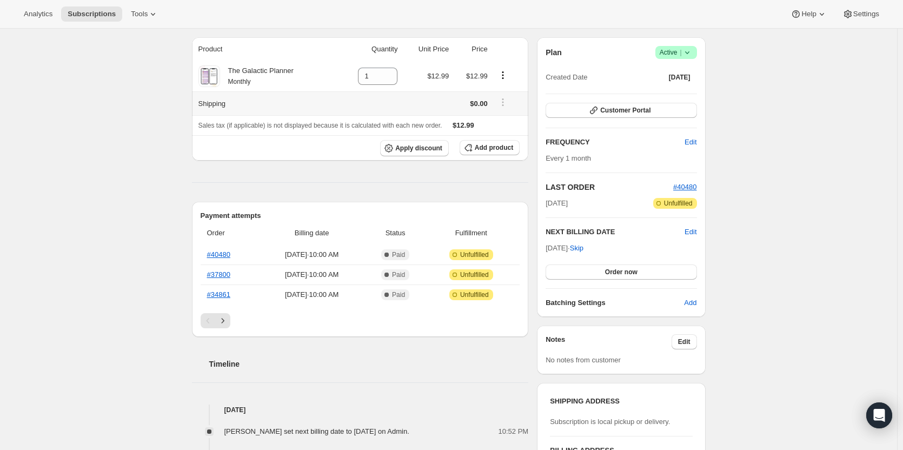
scroll to position [108, 0]
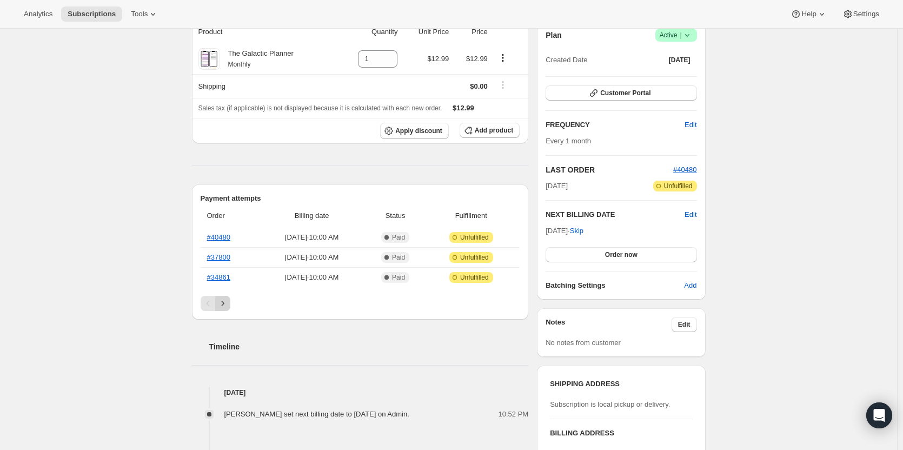
click at [230, 305] on button "Next" at bounding box center [222, 303] width 15 height 15
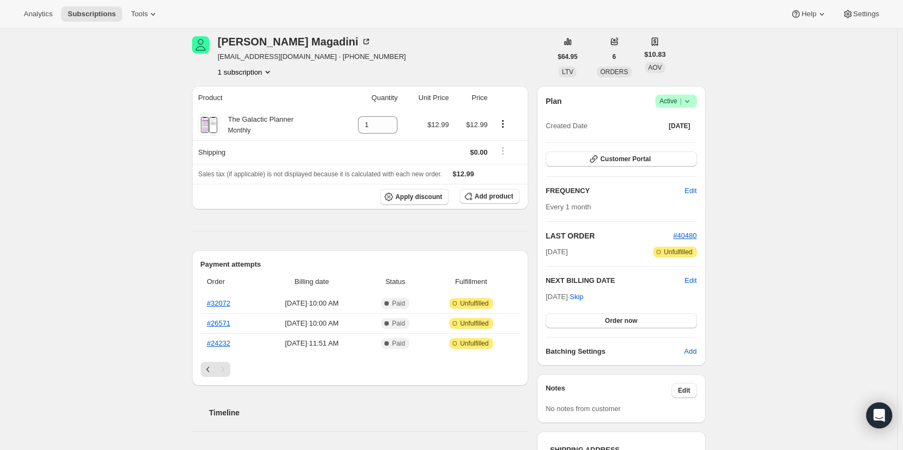
scroll to position [0, 0]
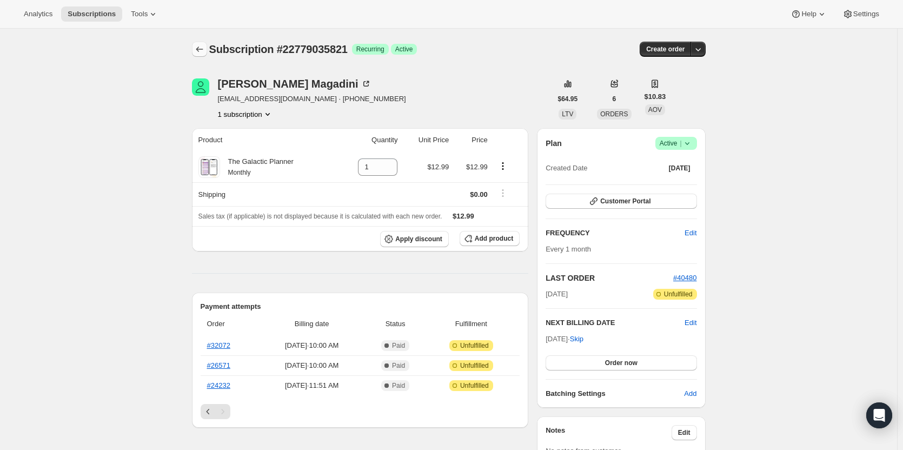
click at [203, 50] on icon "Subscriptions" at bounding box center [199, 49] width 11 height 11
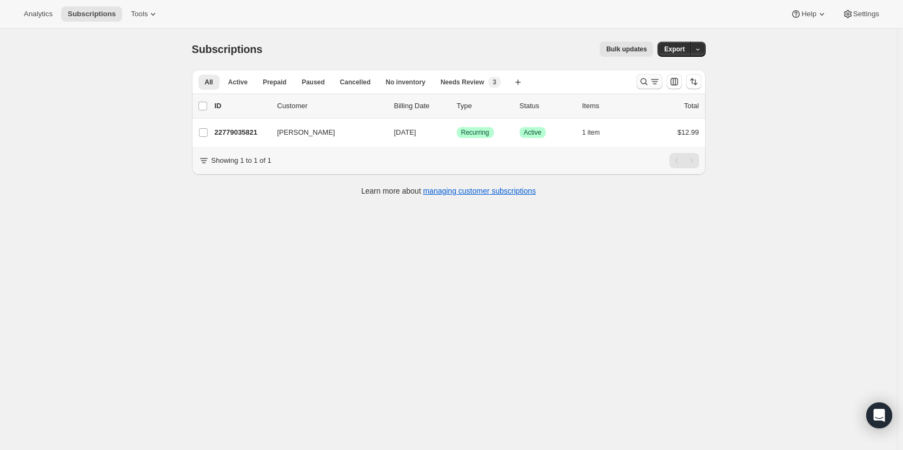
click at [645, 83] on icon "Search and filter results" at bounding box center [643, 81] width 11 height 11
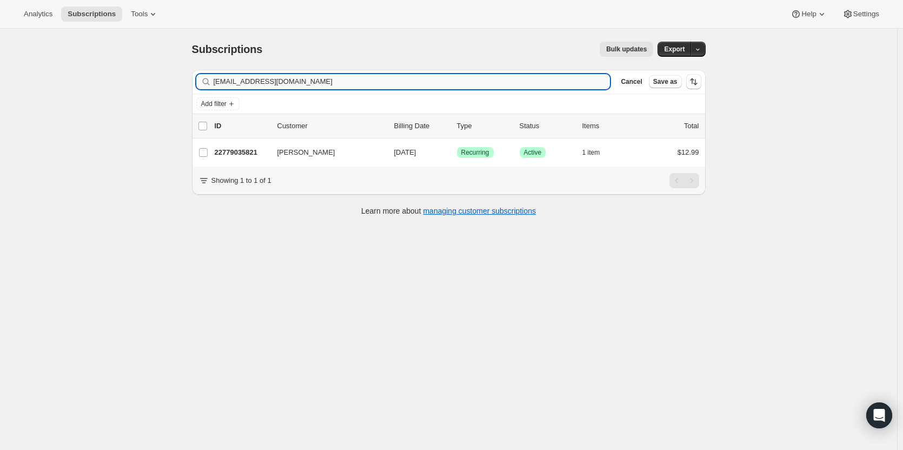
click at [348, 82] on input "[EMAIL_ADDRESS][DOMAIN_NAME]" at bounding box center [412, 81] width 397 height 15
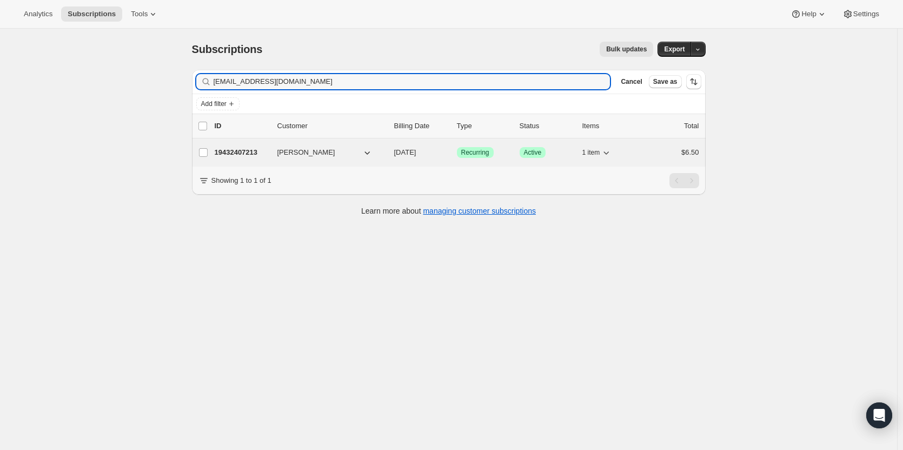
type input "[EMAIL_ADDRESS][DOMAIN_NAME]"
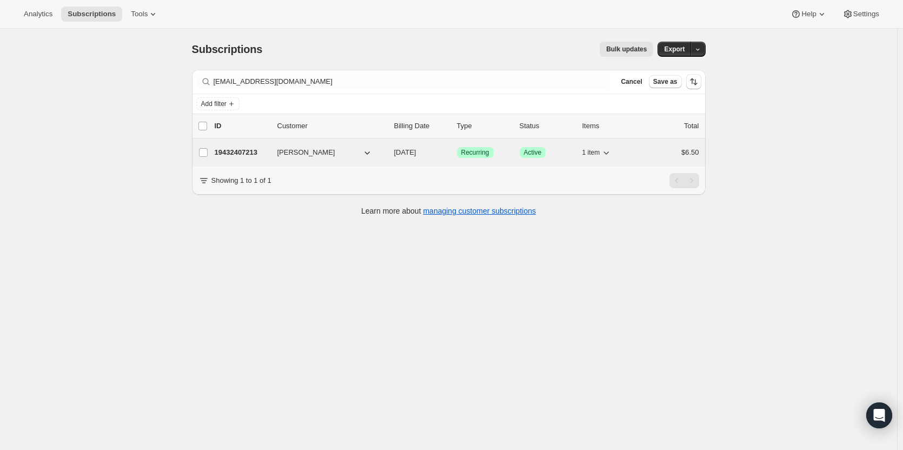
click at [247, 155] on p "19432407213" at bounding box center [242, 152] width 54 height 11
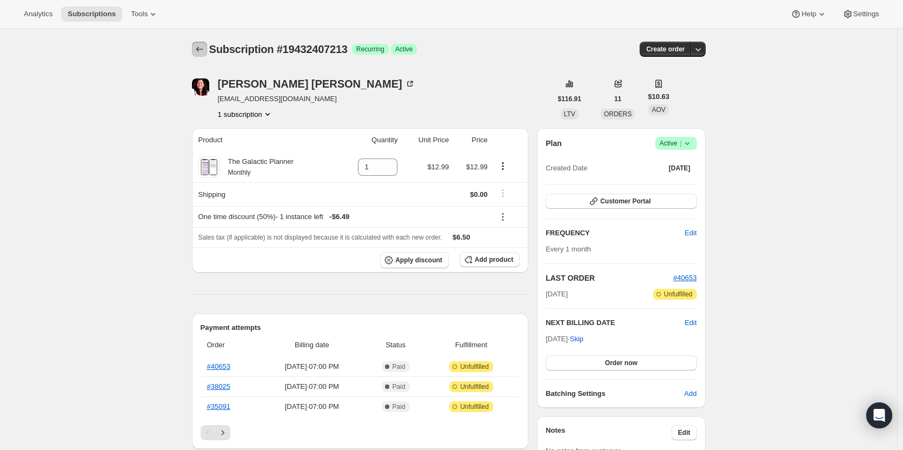
click at [197, 50] on icon "Subscriptions" at bounding box center [199, 49] width 11 height 11
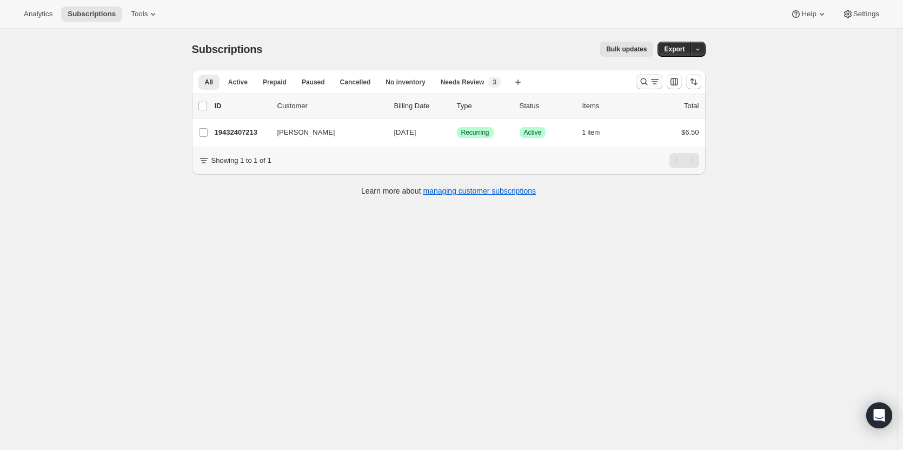
click at [649, 81] on icon "Search and filter results" at bounding box center [643, 81] width 11 height 11
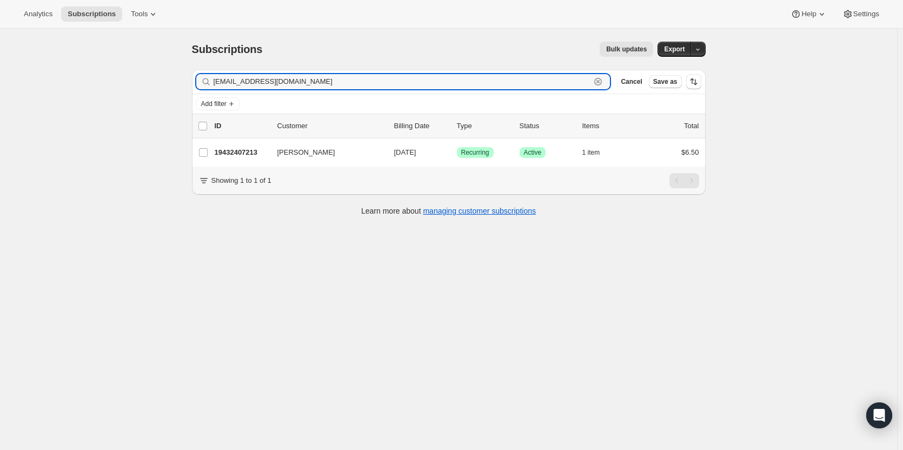
click at [596, 84] on icon "button" at bounding box center [597, 81] width 11 height 11
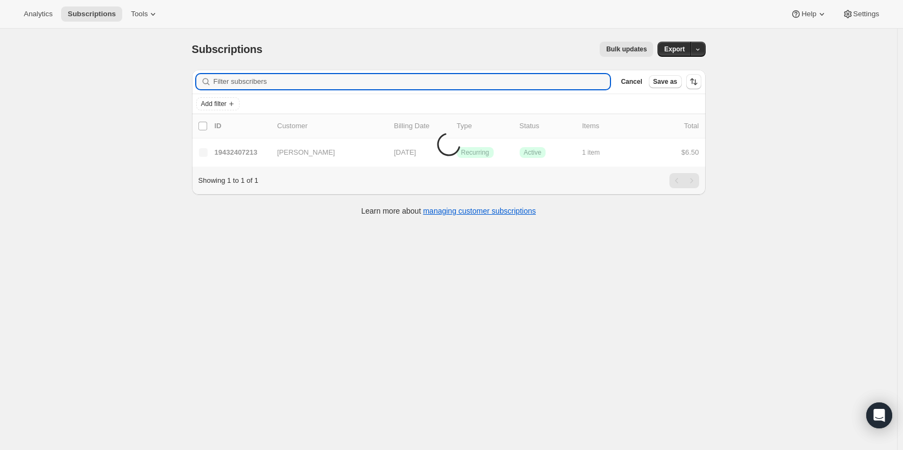
paste input "[EMAIL_ADDRESS][DOMAIN_NAME]"
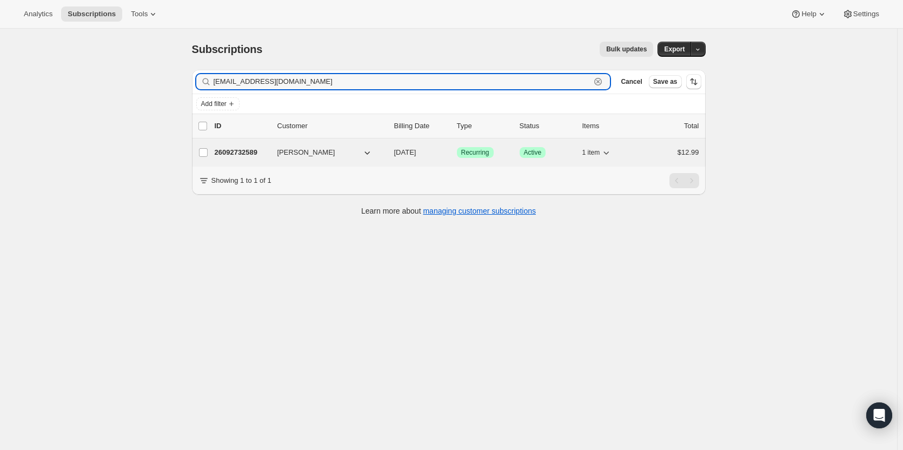
type input "[EMAIL_ADDRESS][DOMAIN_NAME]"
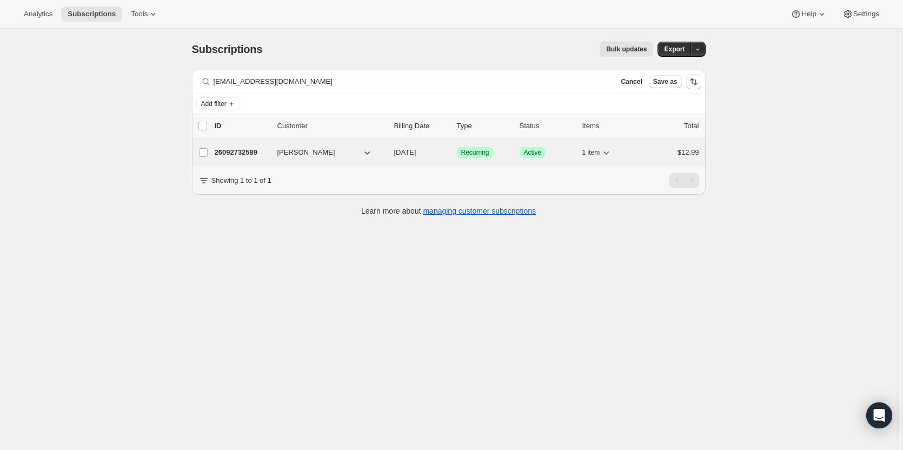
click at [248, 150] on p "26092732589" at bounding box center [242, 152] width 54 height 11
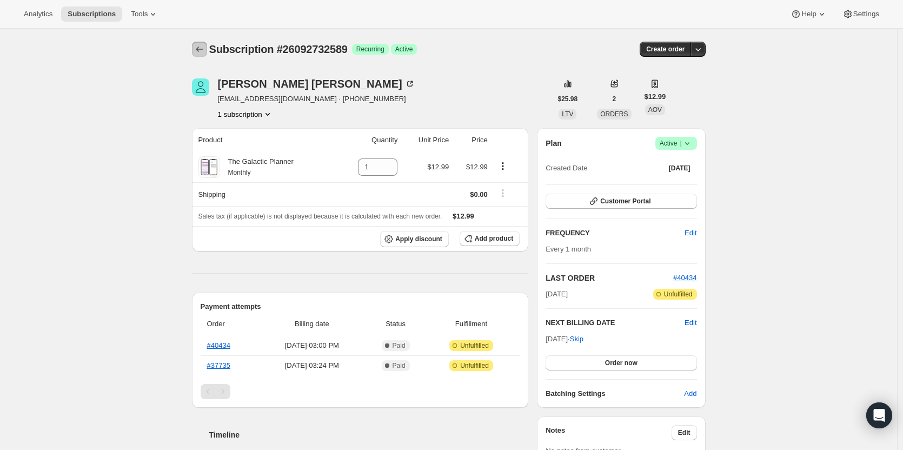
click at [200, 49] on icon "Subscriptions" at bounding box center [199, 49] width 11 height 11
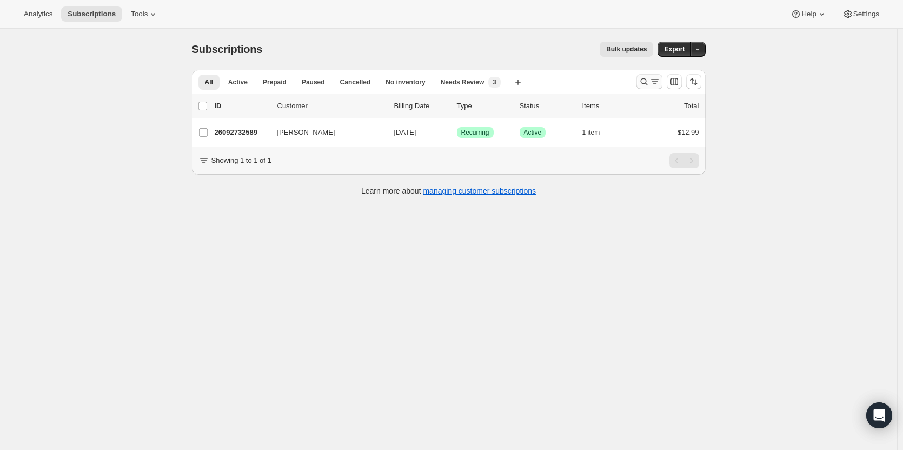
click at [645, 78] on icon "Search and filter results" at bounding box center [643, 81] width 11 height 11
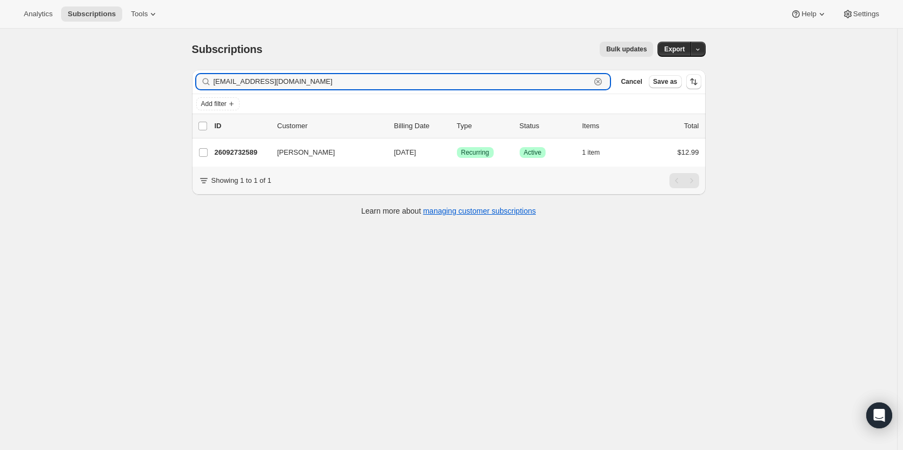
click at [598, 81] on icon "button" at bounding box center [597, 81] width 11 height 11
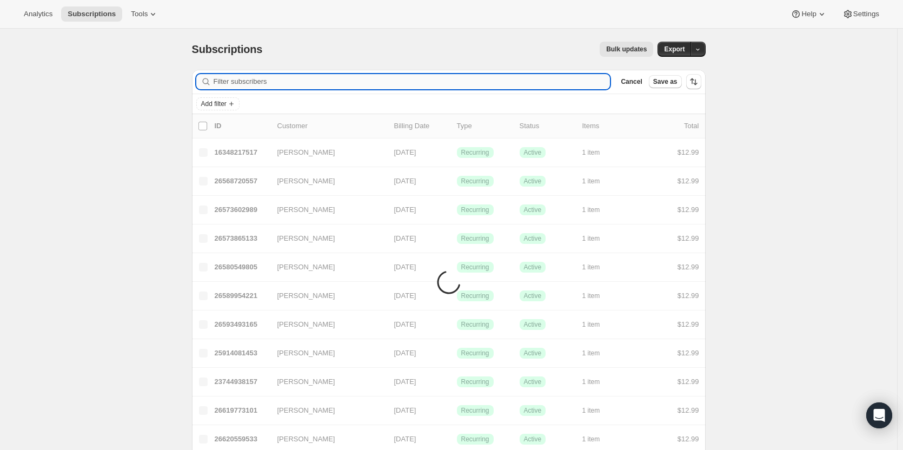
click at [529, 82] on input "Filter subscribers" at bounding box center [412, 81] width 397 height 15
paste input "[EMAIL_ADDRESS][DOMAIN_NAME]"
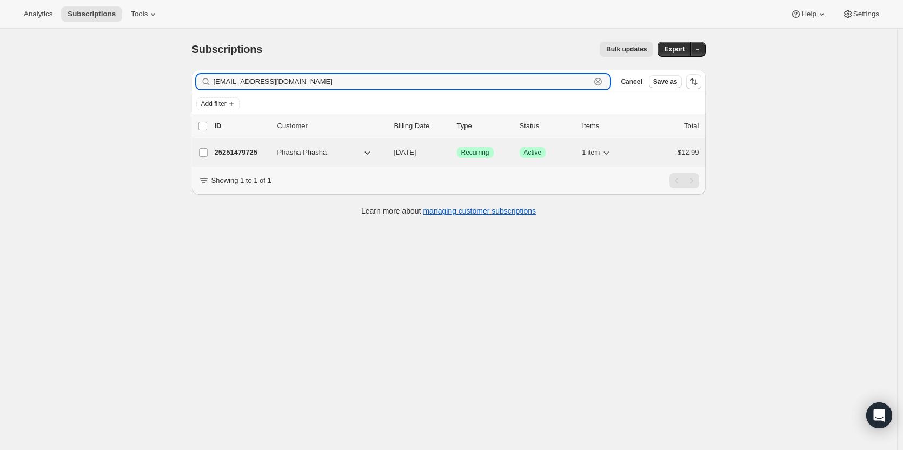
type input "[EMAIL_ADDRESS][DOMAIN_NAME]"
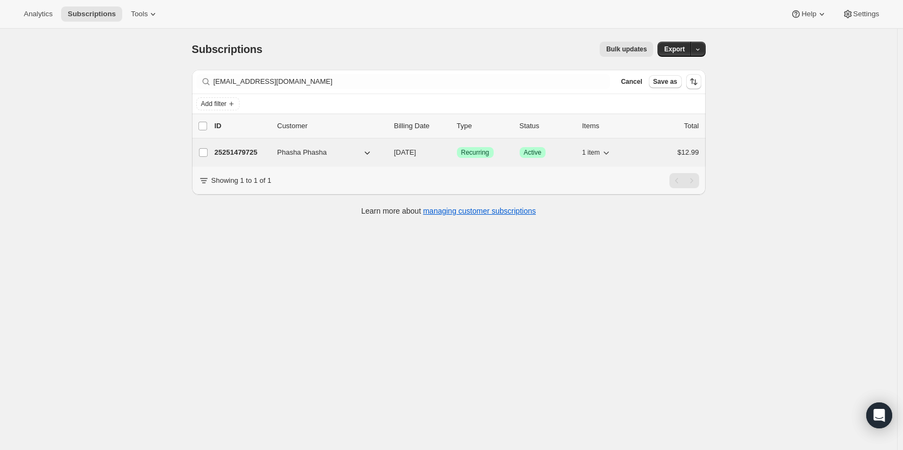
click at [245, 155] on p "25251479725" at bounding box center [242, 152] width 54 height 11
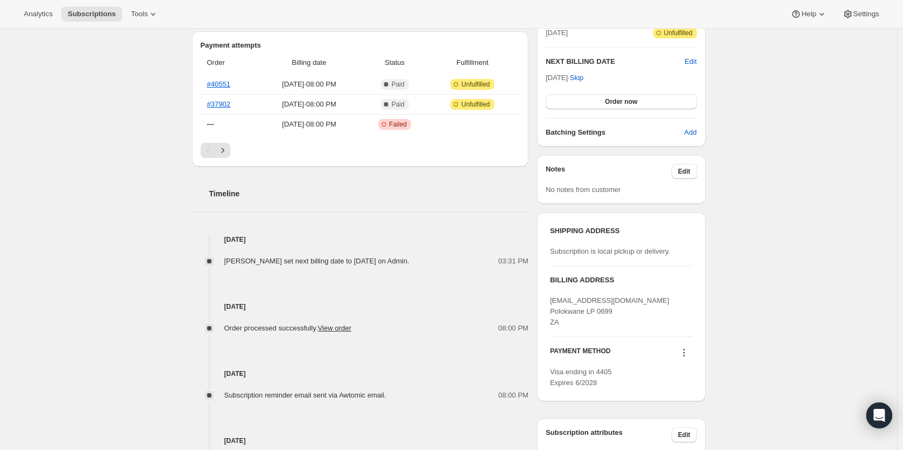
scroll to position [324, 0]
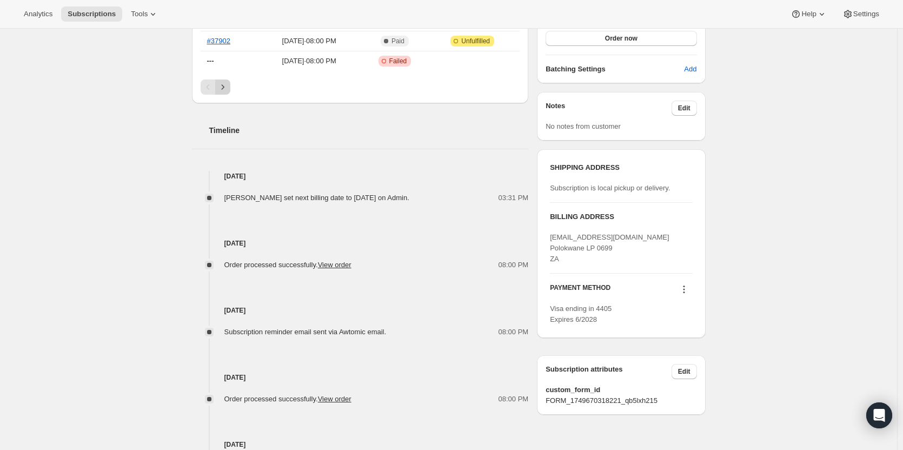
click at [225, 85] on icon "Next" at bounding box center [222, 87] width 11 height 11
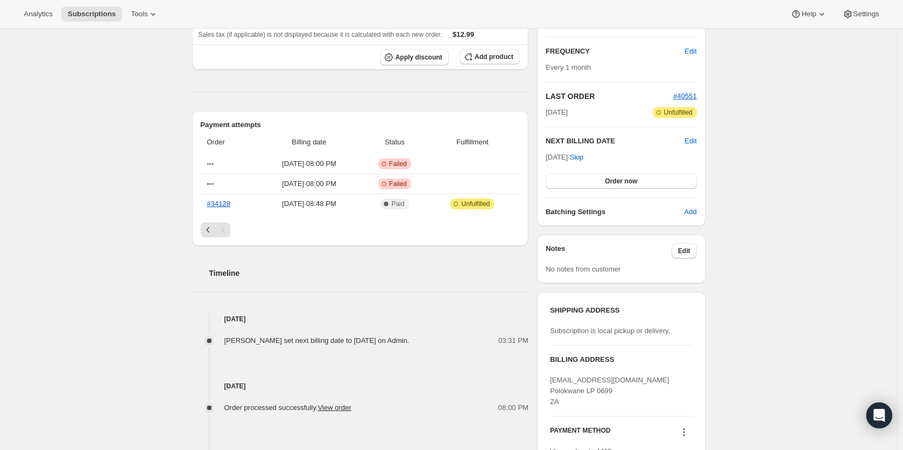
scroll to position [162, 0]
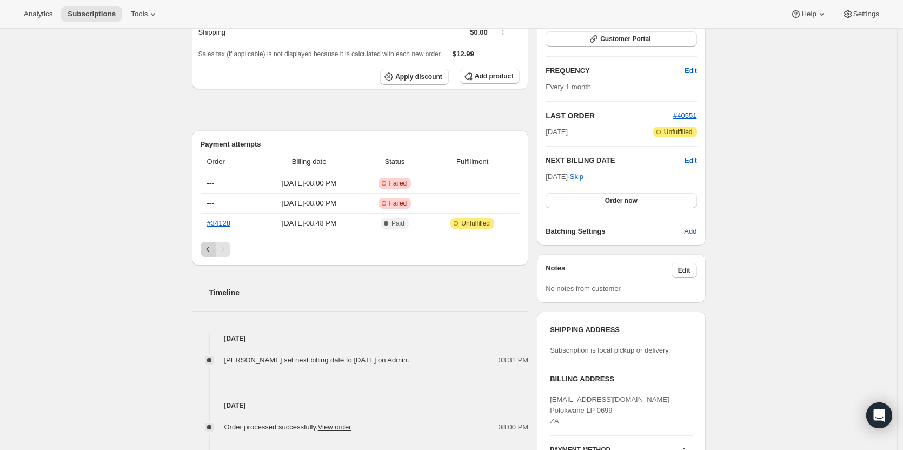
click at [212, 251] on icon "Previous" at bounding box center [208, 249] width 11 height 11
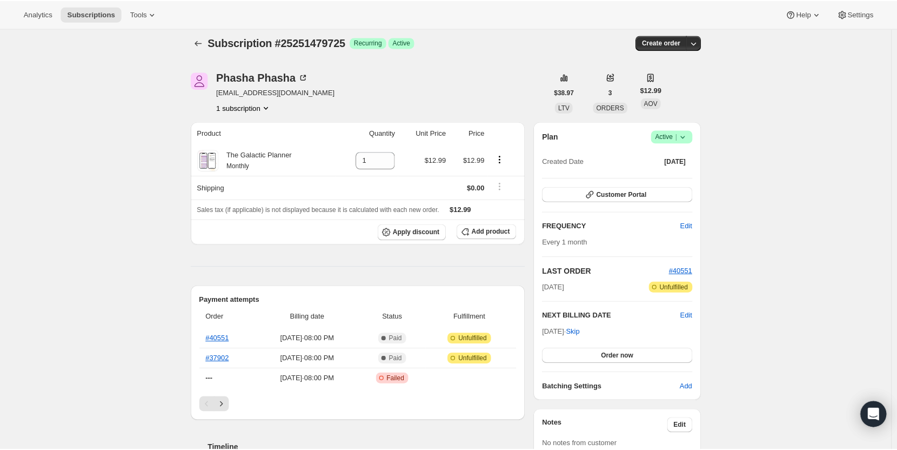
scroll to position [0, 0]
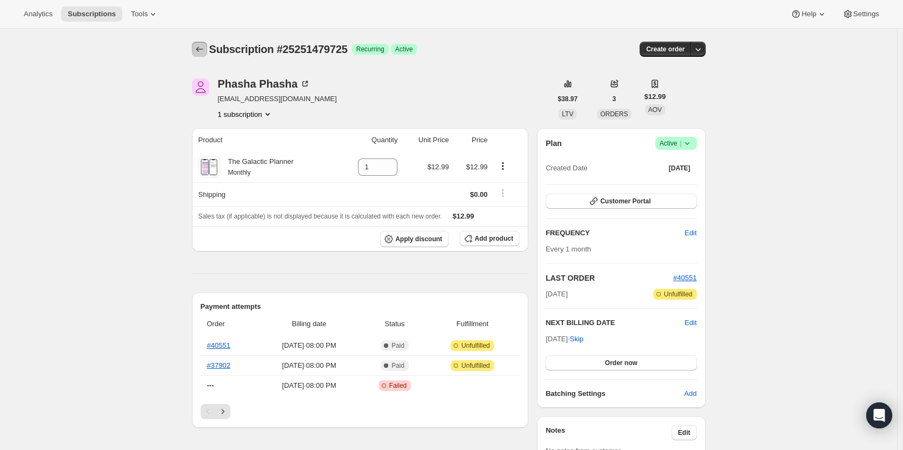
click at [205, 49] on icon "Subscriptions" at bounding box center [199, 49] width 11 height 11
